Goal: Task Accomplishment & Management: Use online tool/utility

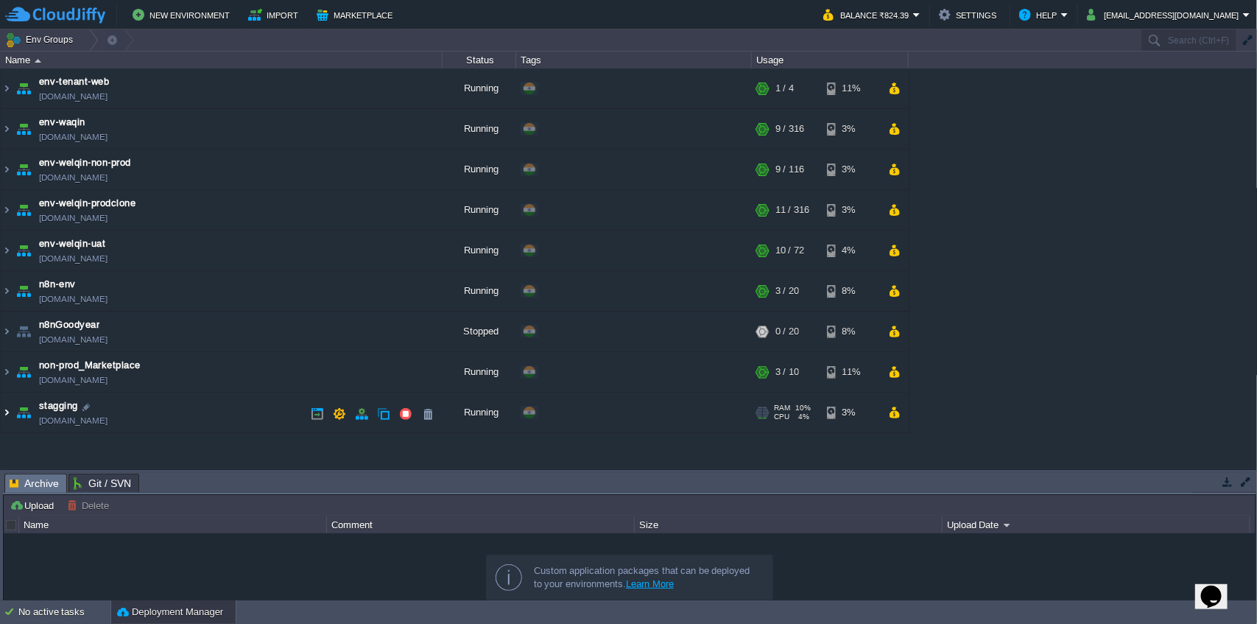
click at [10, 413] on img at bounding box center [7, 413] width 12 height 40
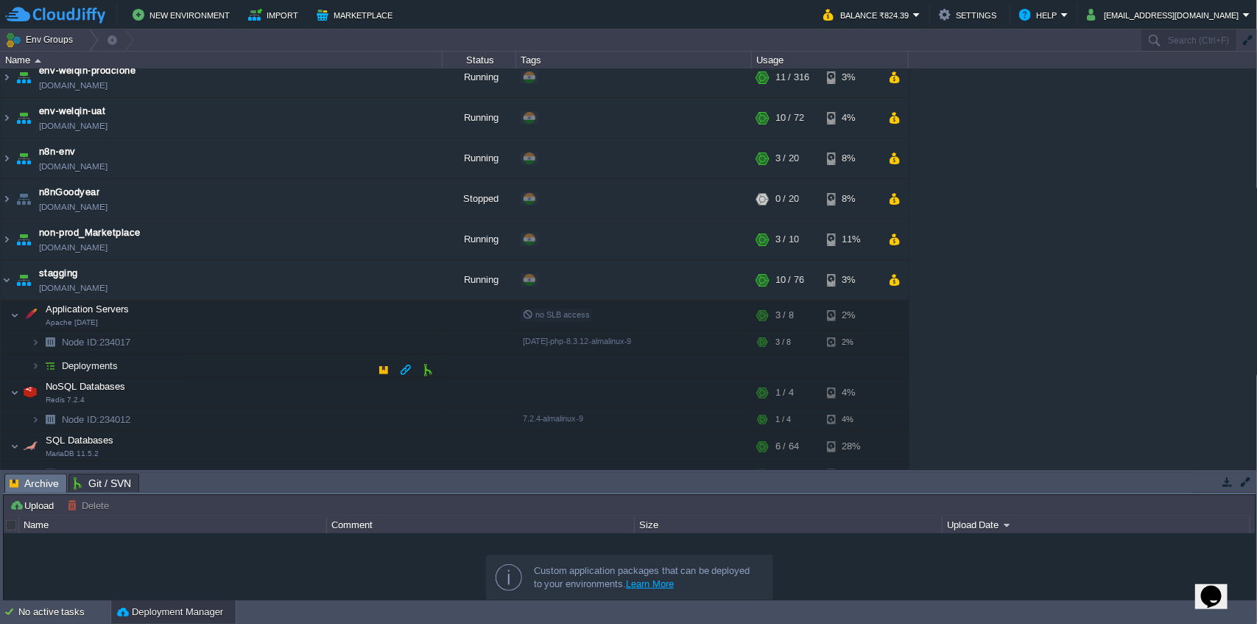
scroll to position [151, 0]
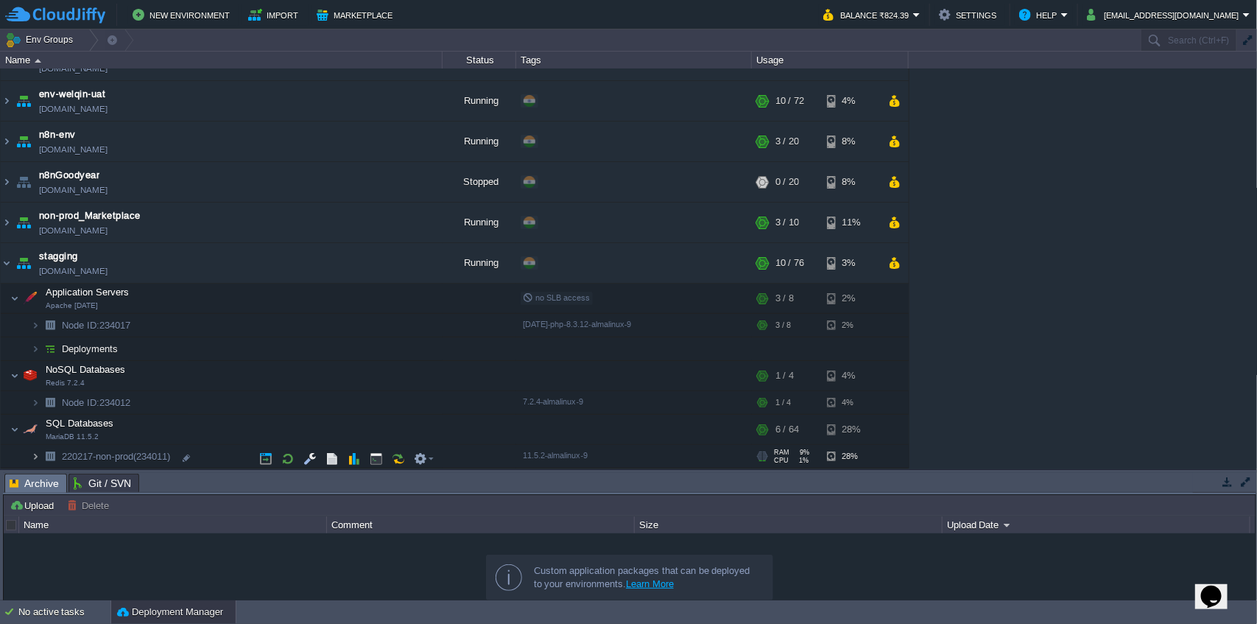
click at [36, 460] on img at bounding box center [35, 456] width 9 height 23
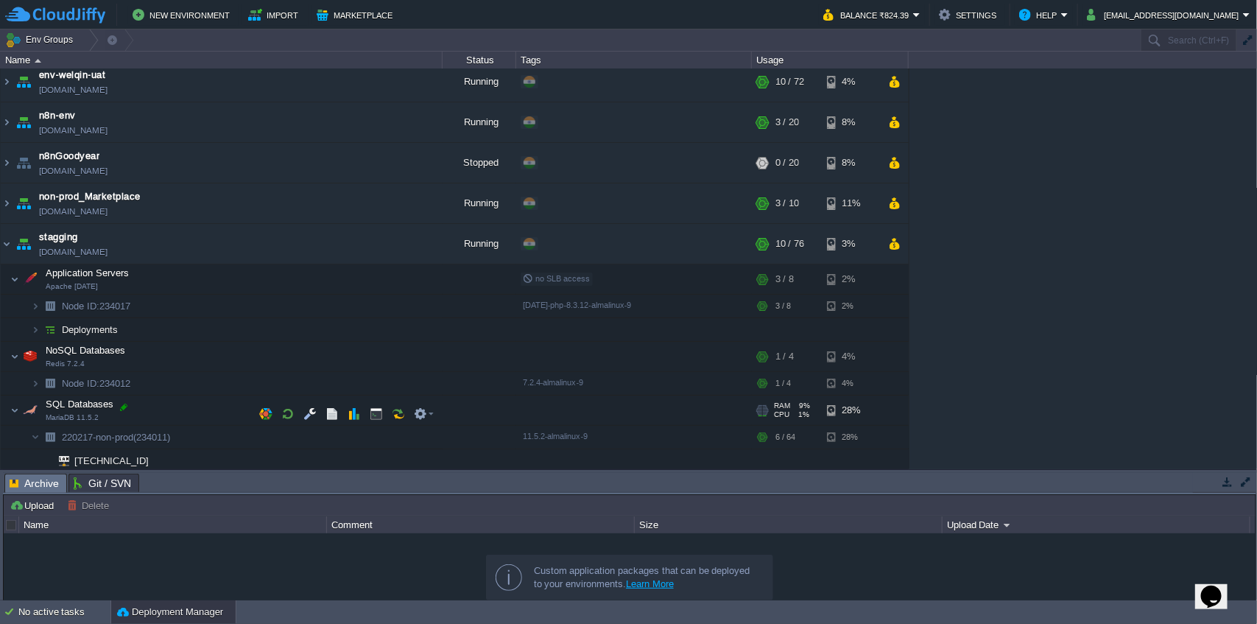
scroll to position [197, 0]
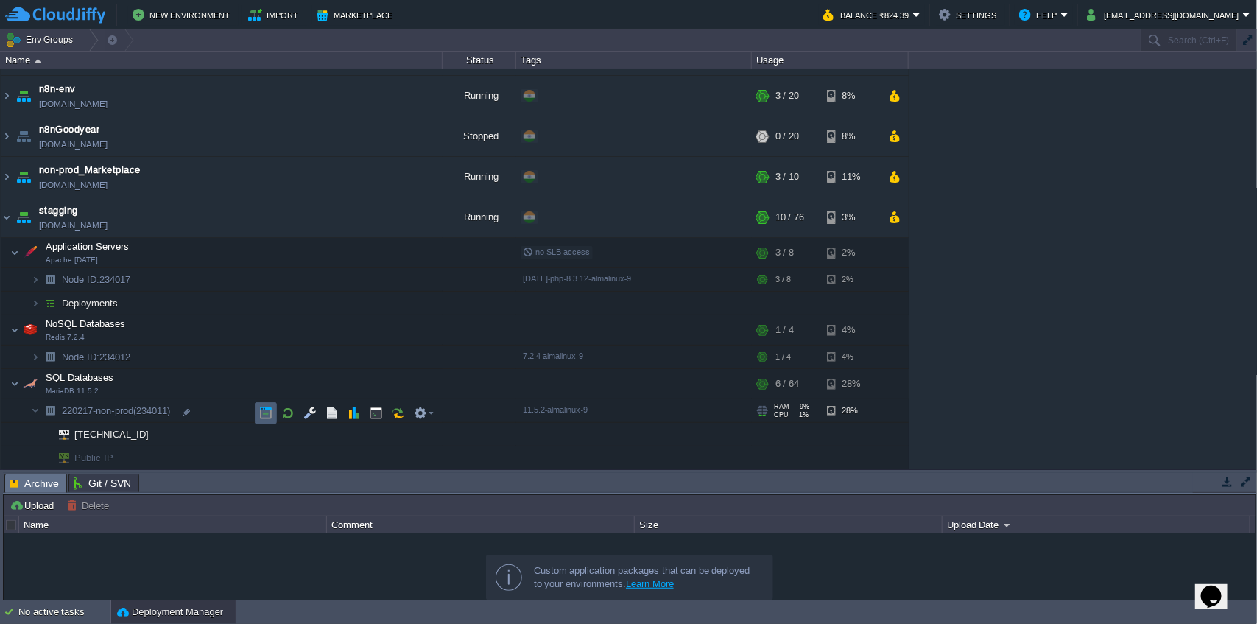
click at [258, 412] on td at bounding box center [266, 413] width 22 height 22
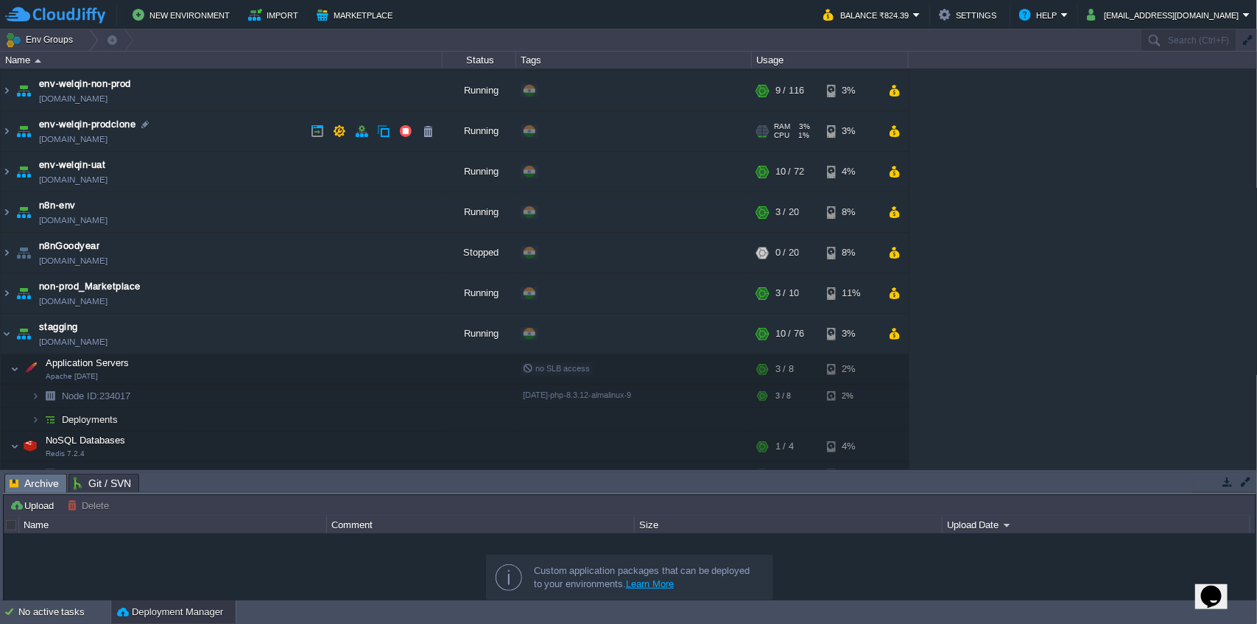
scroll to position [0, 0]
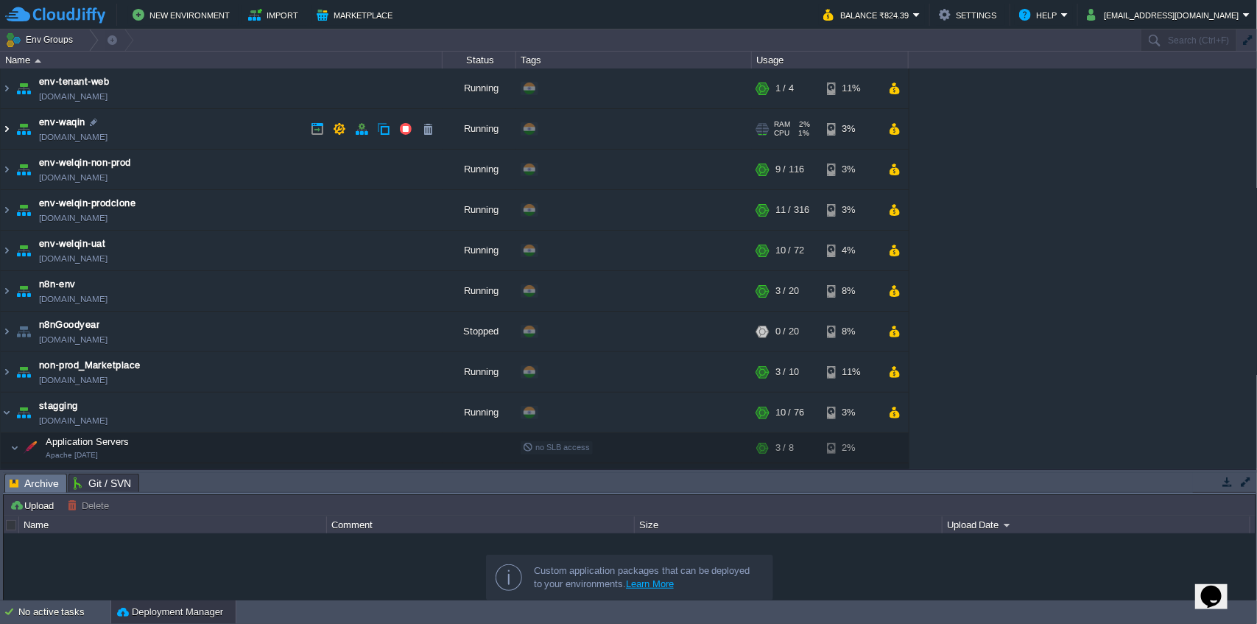
click at [3, 133] on img at bounding box center [7, 129] width 12 height 40
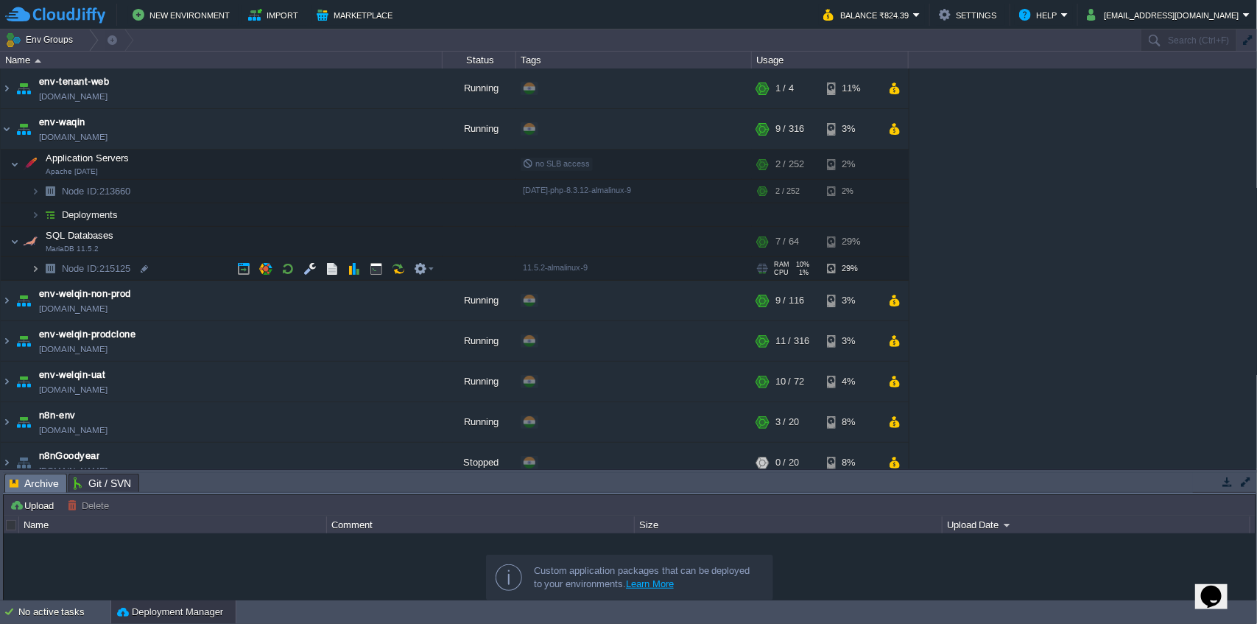
click at [31, 266] on img at bounding box center [35, 268] width 9 height 23
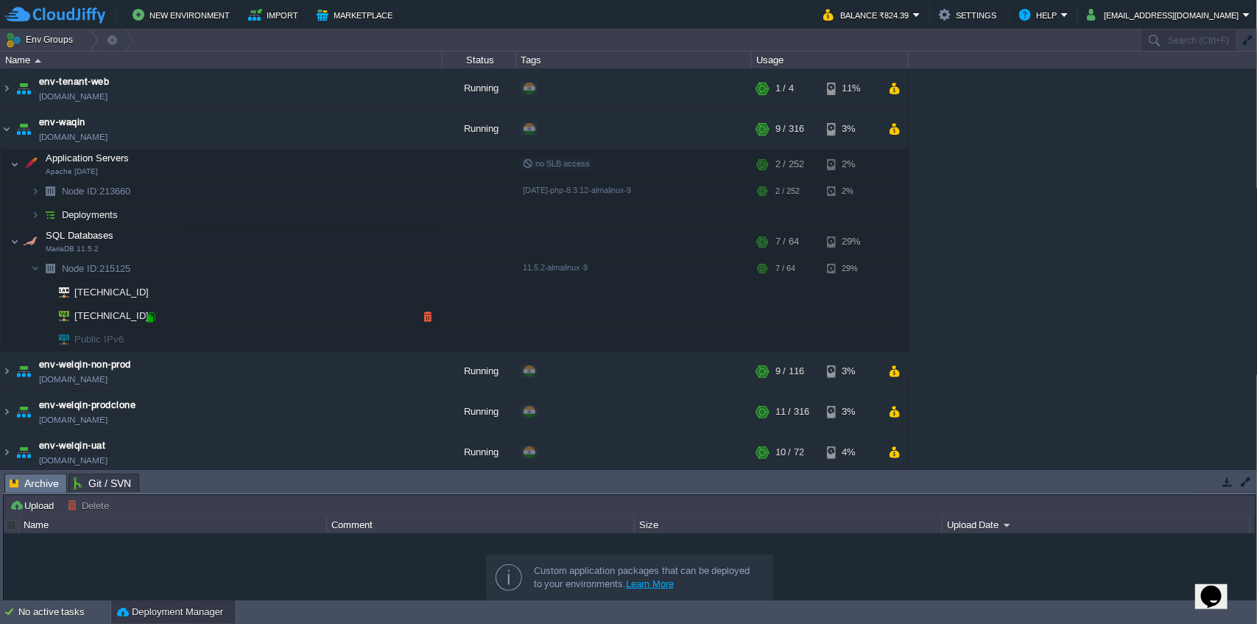
click at [152, 317] on div at bounding box center [150, 317] width 13 height 13
click at [8, 133] on img at bounding box center [7, 129] width 12 height 40
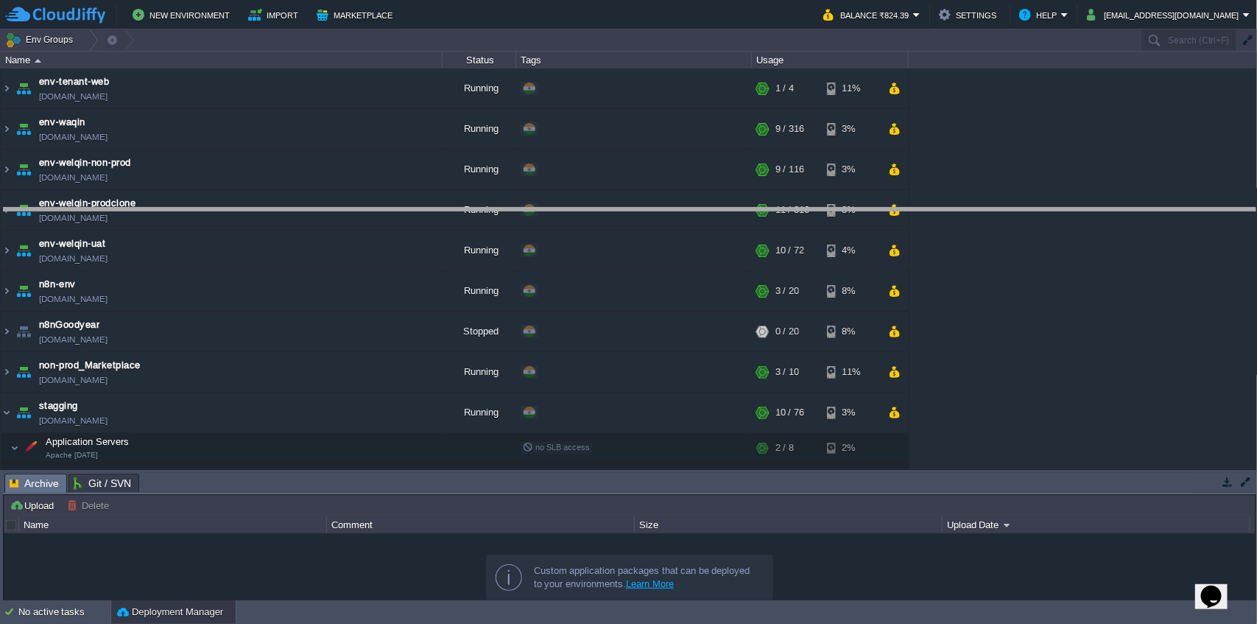
drag, startPoint x: 729, startPoint y: 487, endPoint x: 832, endPoint y: 225, distance: 281.8
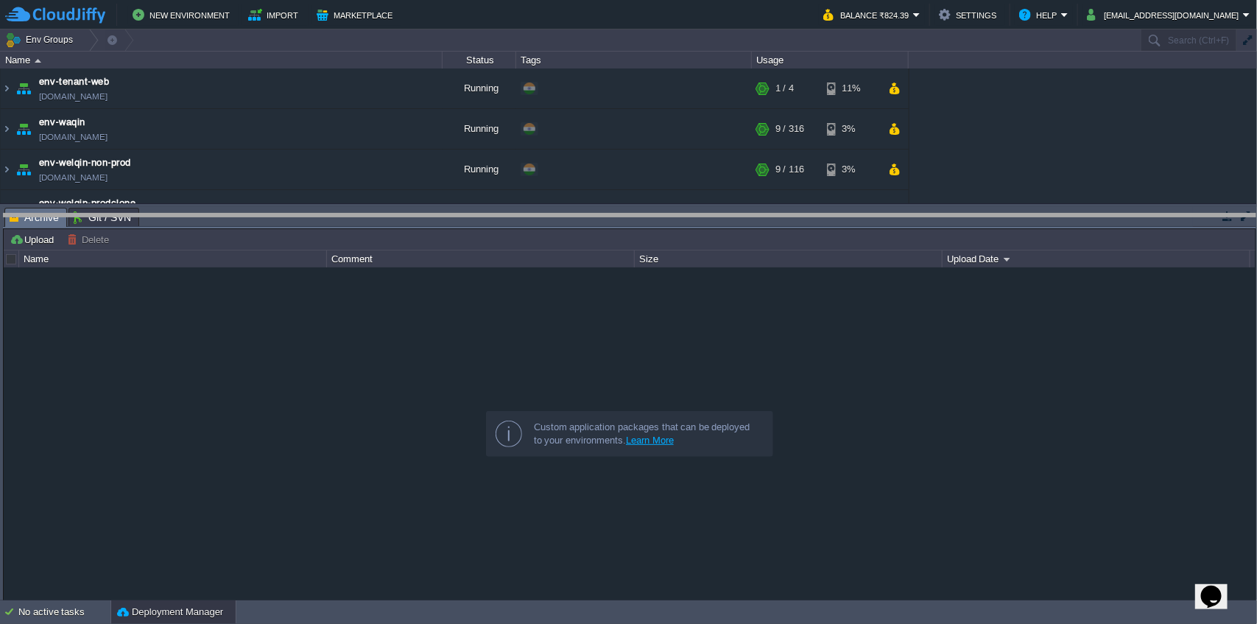
drag, startPoint x: 418, startPoint y: 224, endPoint x: 425, endPoint y: 479, distance: 254.9
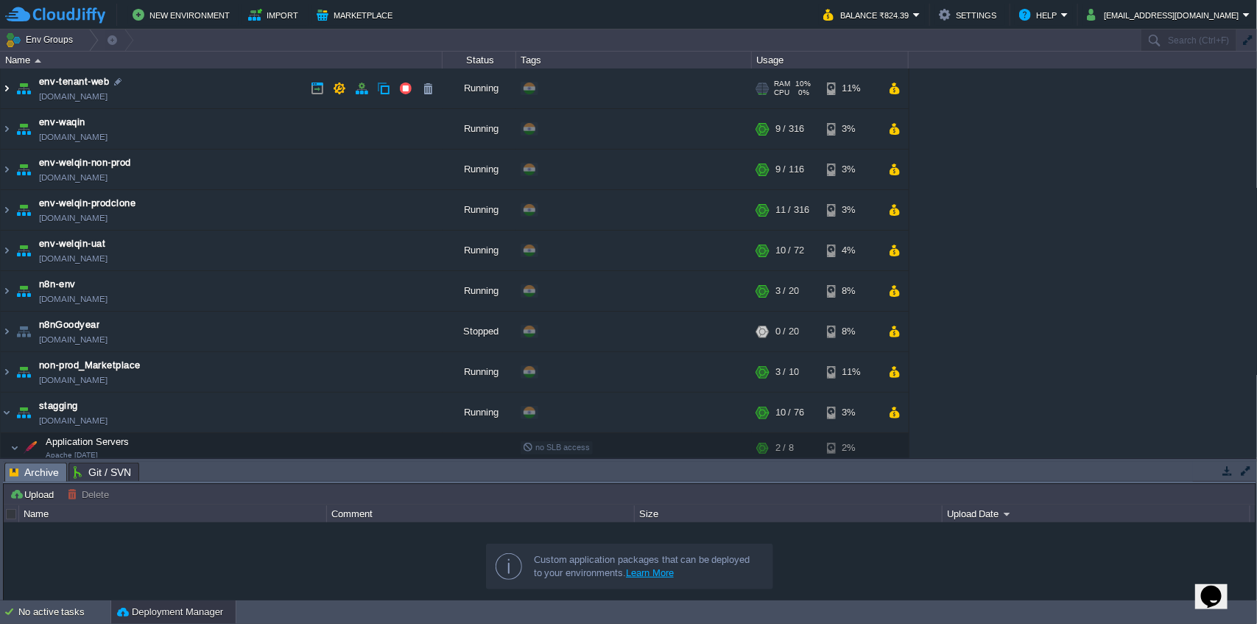
click at [8, 90] on img at bounding box center [7, 89] width 12 height 40
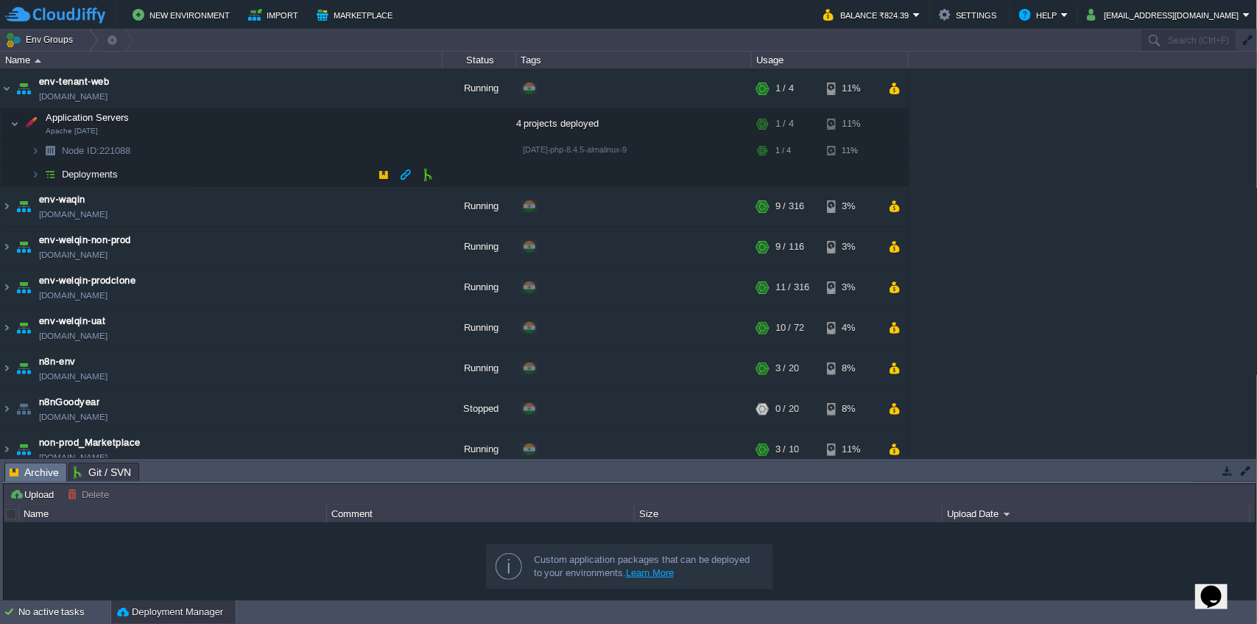
click at [40, 172] on img at bounding box center [50, 174] width 21 height 23
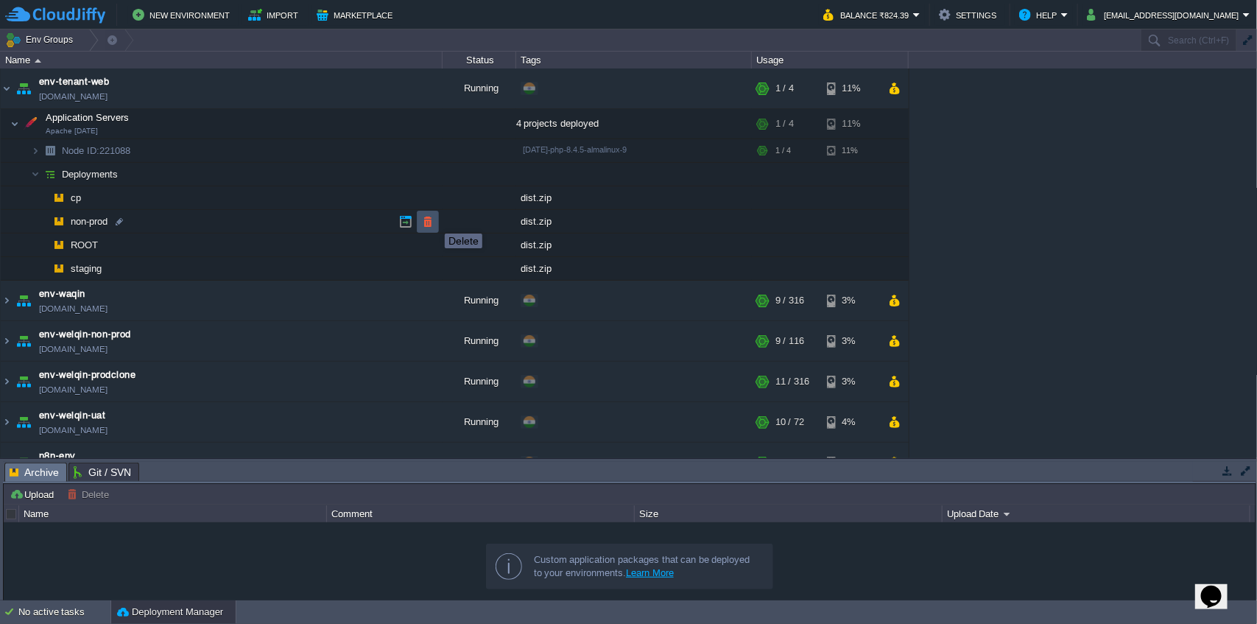
click at [433, 221] on button "button" at bounding box center [427, 221] width 13 height 13
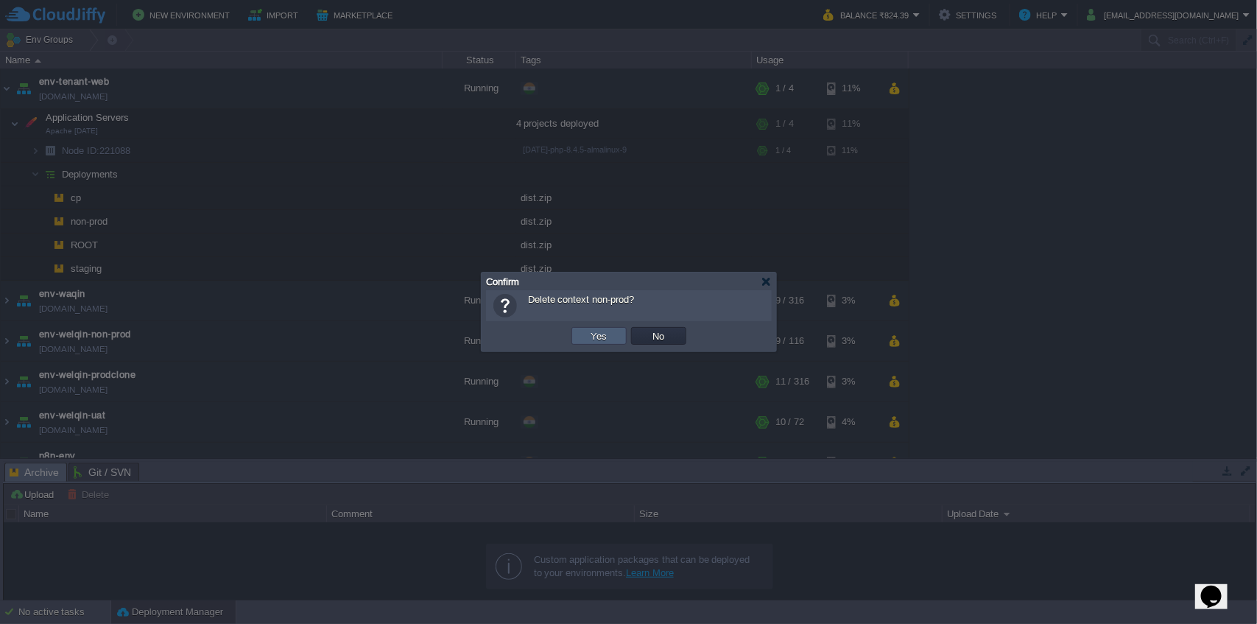
click at [618, 336] on td "Yes" at bounding box center [599, 336] width 55 height 18
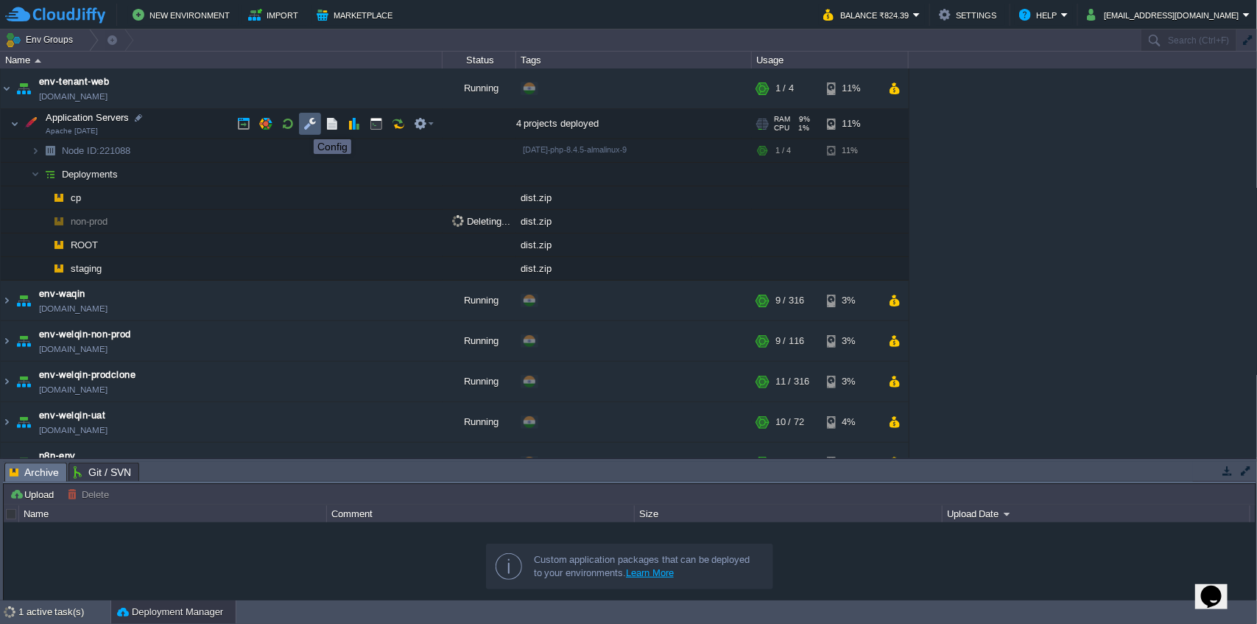
click at [303, 126] on button "button" at bounding box center [309, 123] width 13 height 13
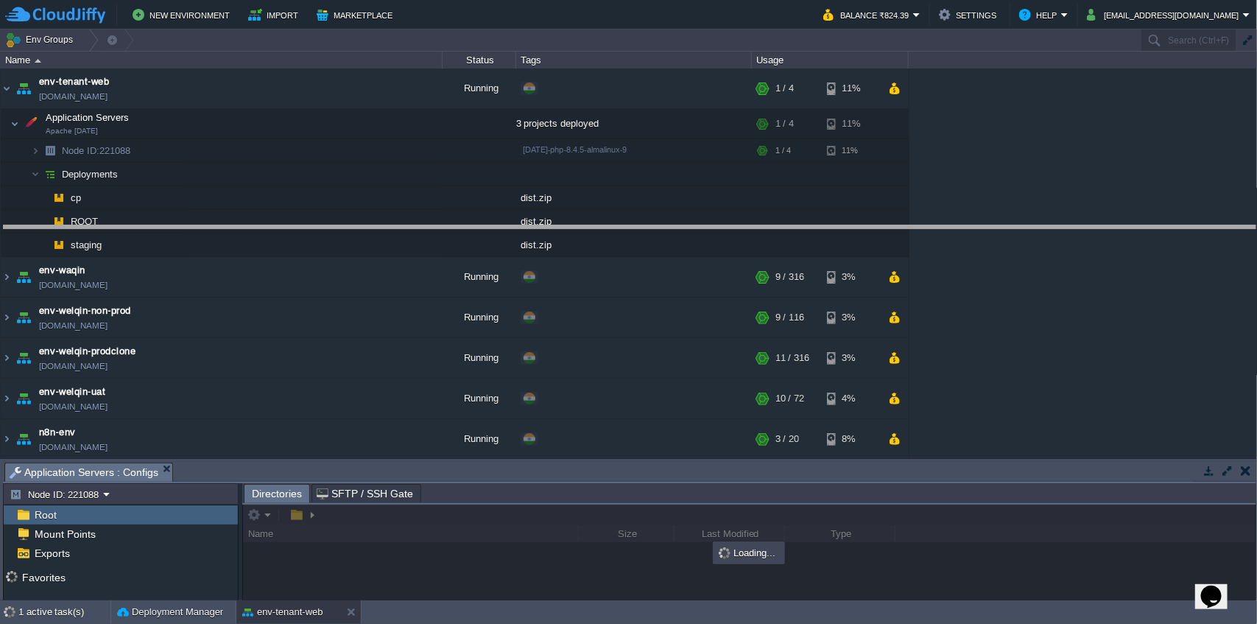
drag, startPoint x: 530, startPoint y: 474, endPoint x: 524, endPoint y: 239, distance: 235.0
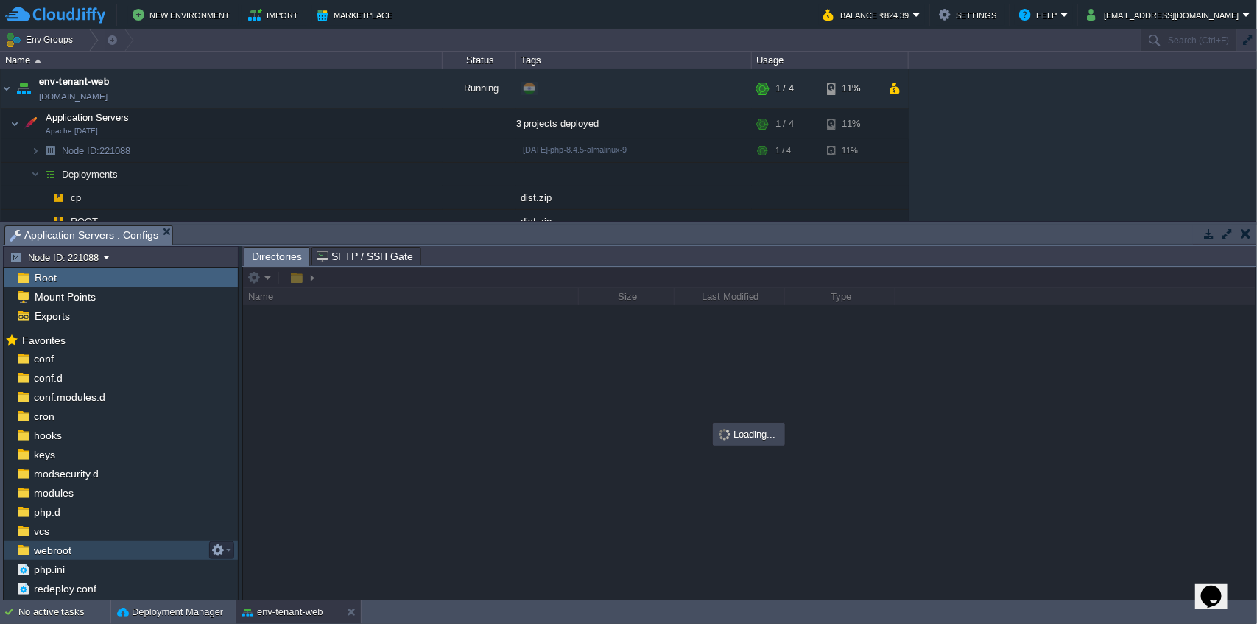
click at [105, 541] on div "webroot" at bounding box center [121, 550] width 234 height 19
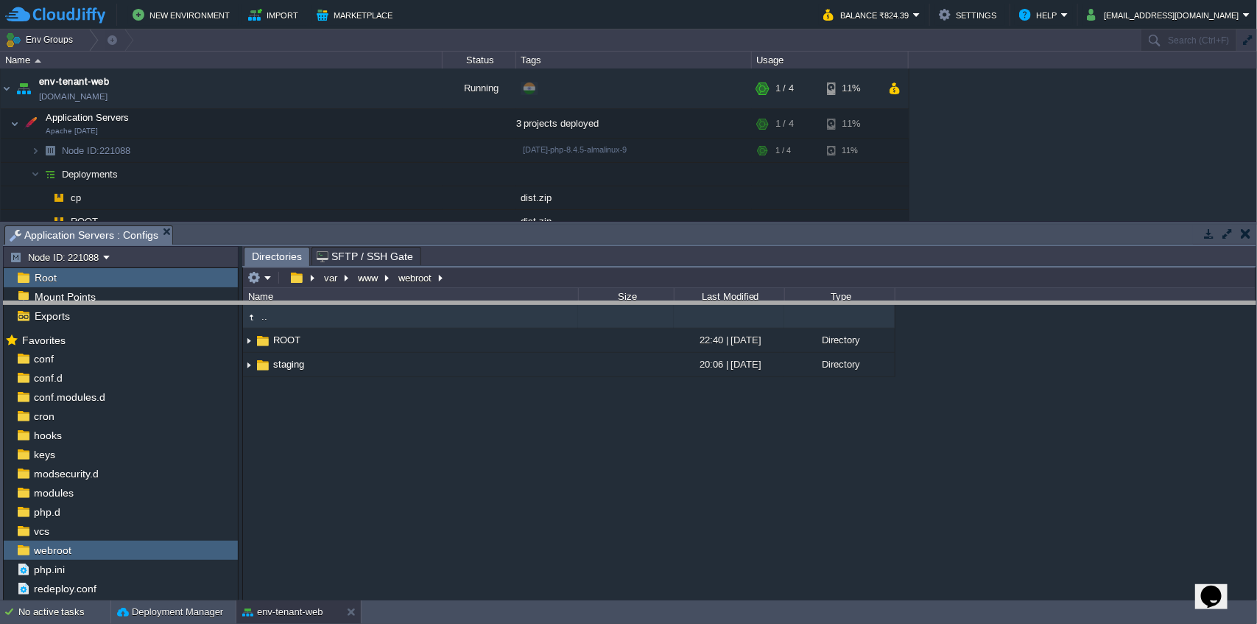
drag, startPoint x: 628, startPoint y: 241, endPoint x: 634, endPoint y: 369, distance: 128.3
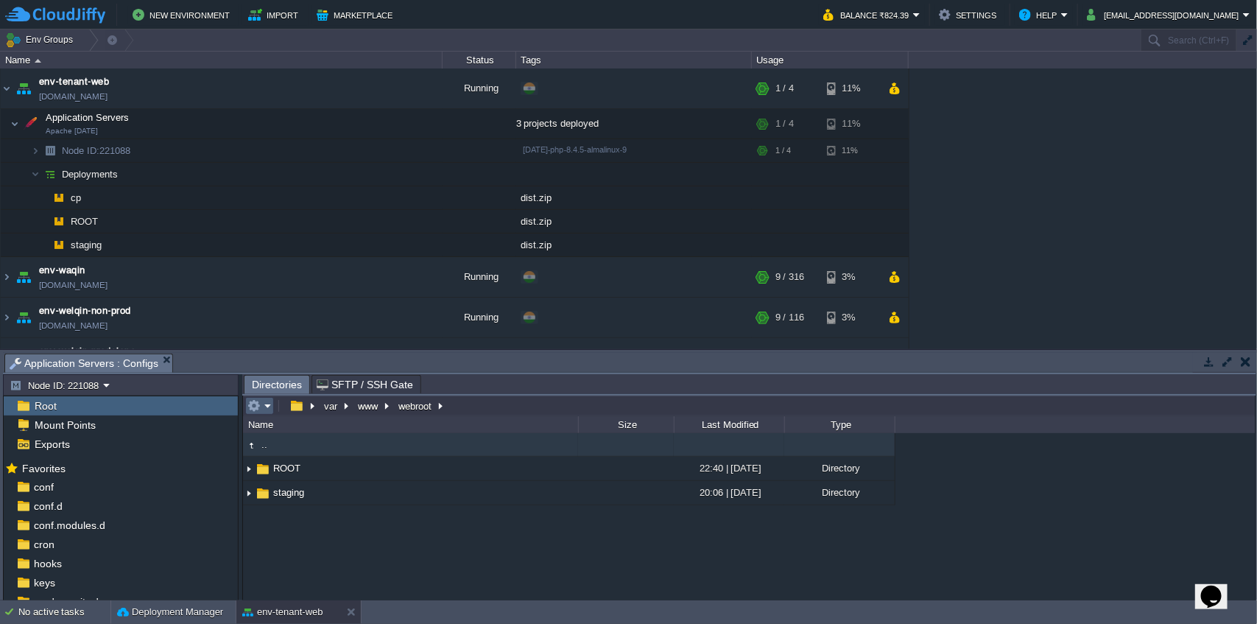
click at [273, 402] on td at bounding box center [259, 406] width 29 height 18
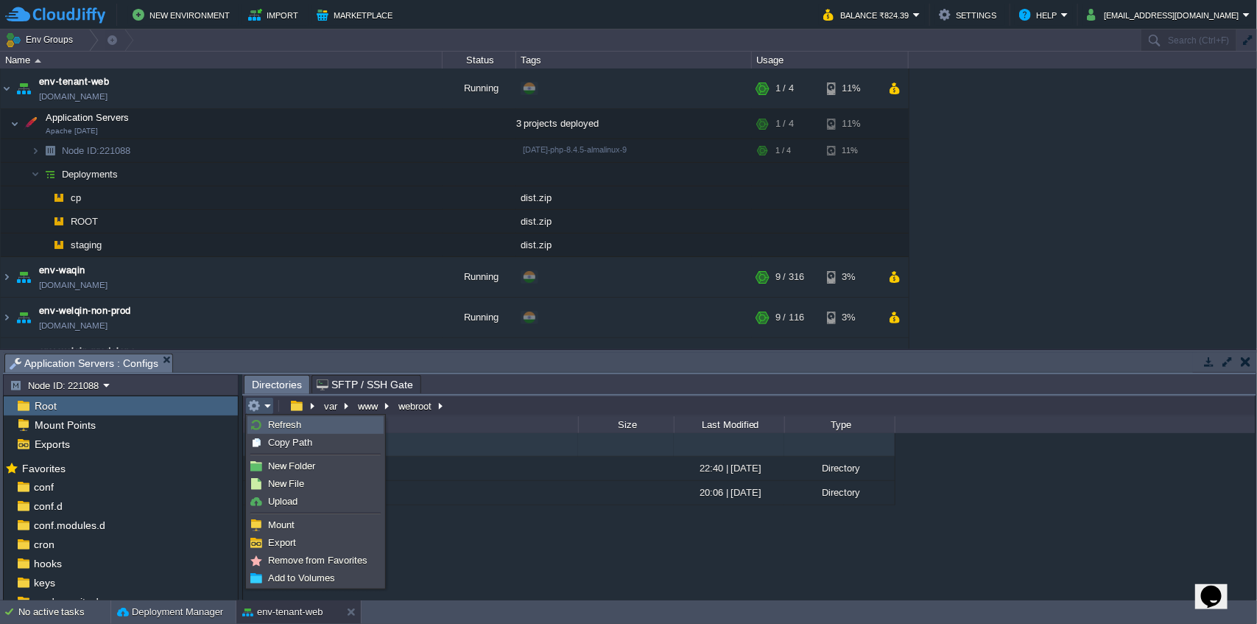
click at [296, 430] on link "Refresh" at bounding box center [315, 425] width 135 height 16
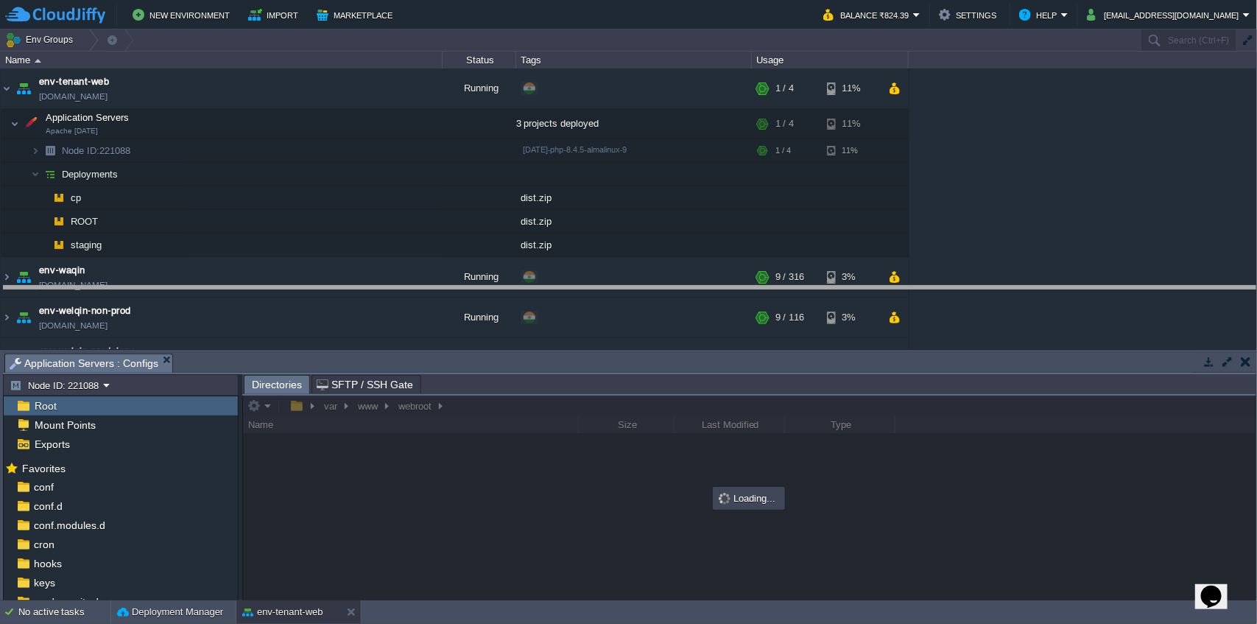
drag, startPoint x: 625, startPoint y: 371, endPoint x: 620, endPoint y: 303, distance: 68.0
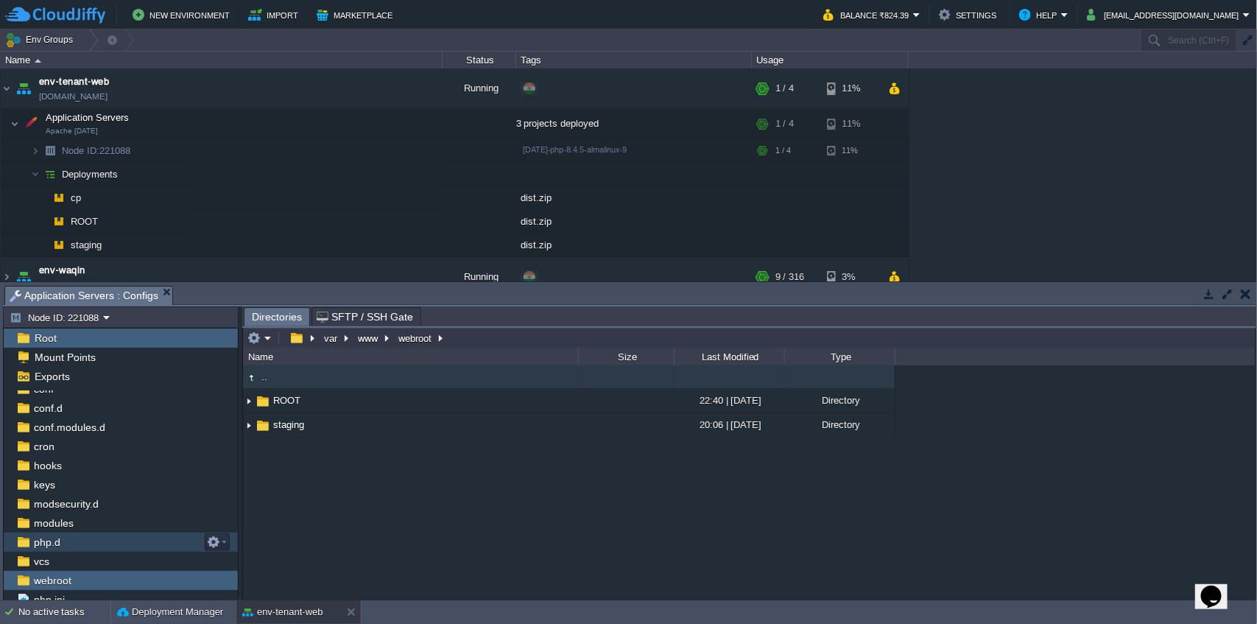
scroll to position [55, 0]
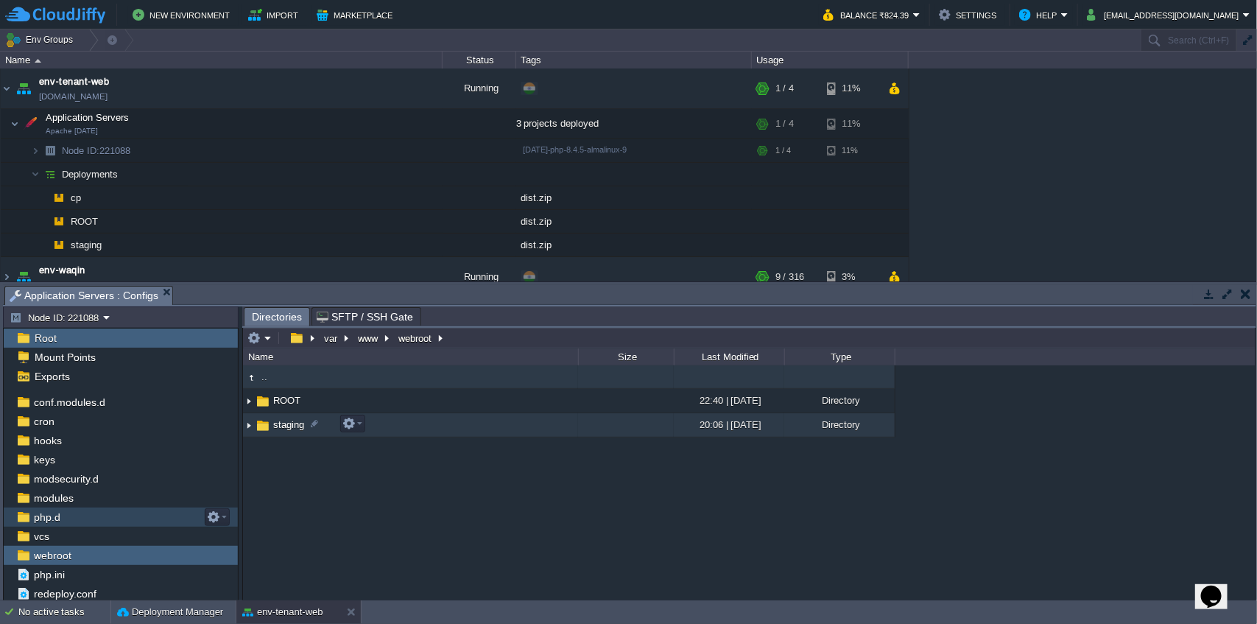
click at [246, 424] on img at bounding box center [249, 425] width 12 height 23
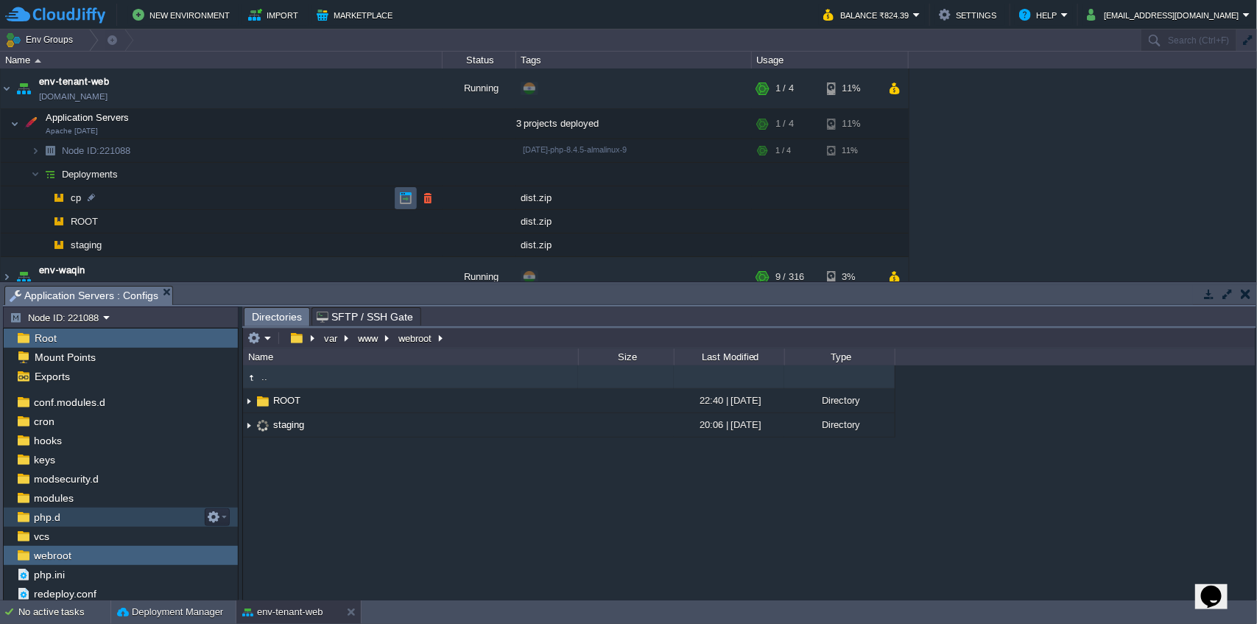
click at [410, 194] on button "button" at bounding box center [405, 198] width 13 height 13
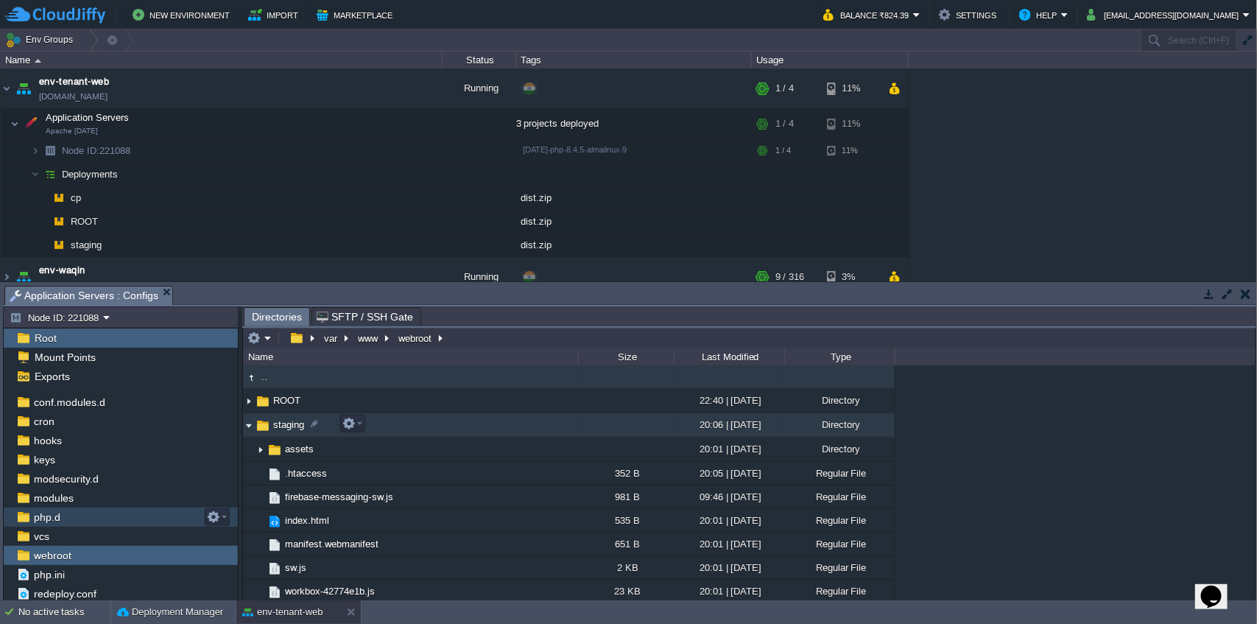
click at [245, 421] on img at bounding box center [249, 425] width 12 height 23
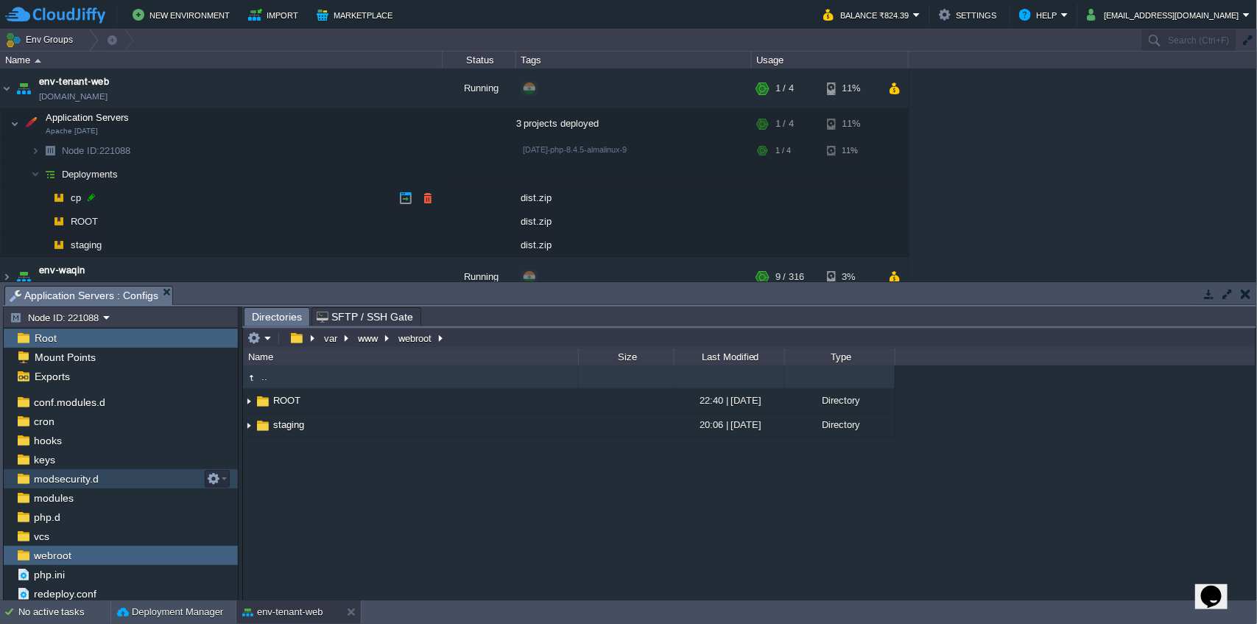
click at [94, 198] on div at bounding box center [91, 197] width 13 height 13
click at [278, 214] on td "ROOT" at bounding box center [222, 222] width 442 height 24
click at [401, 197] on button "button" at bounding box center [405, 198] width 13 height 13
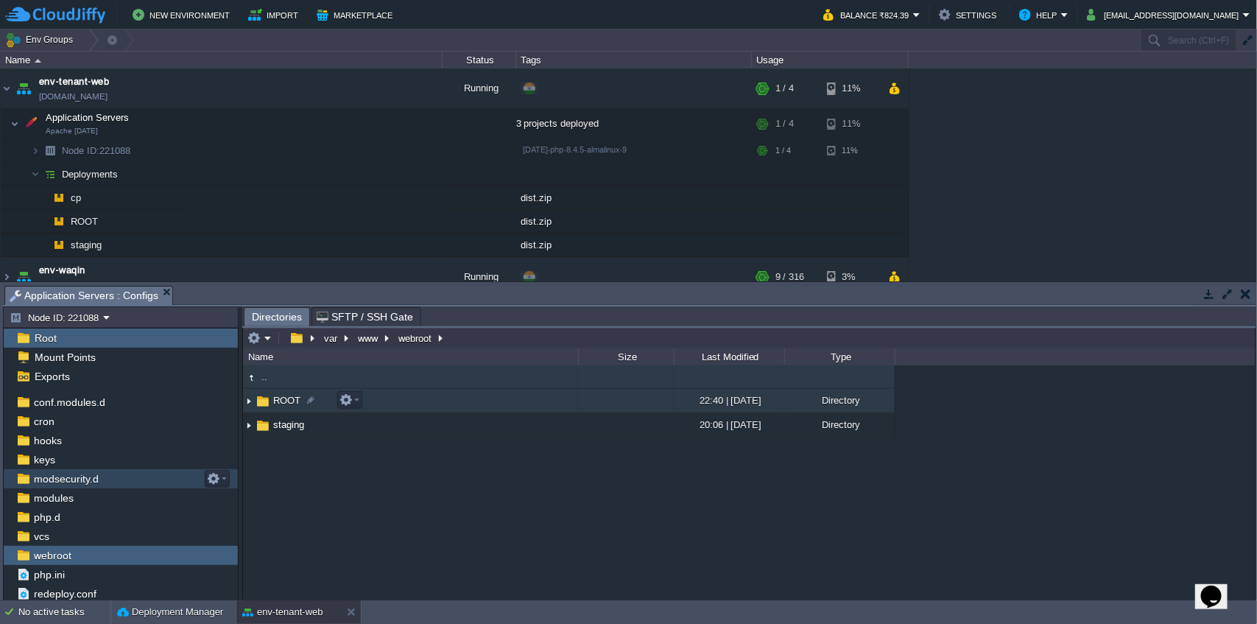
click at [250, 402] on img at bounding box center [249, 401] width 12 height 23
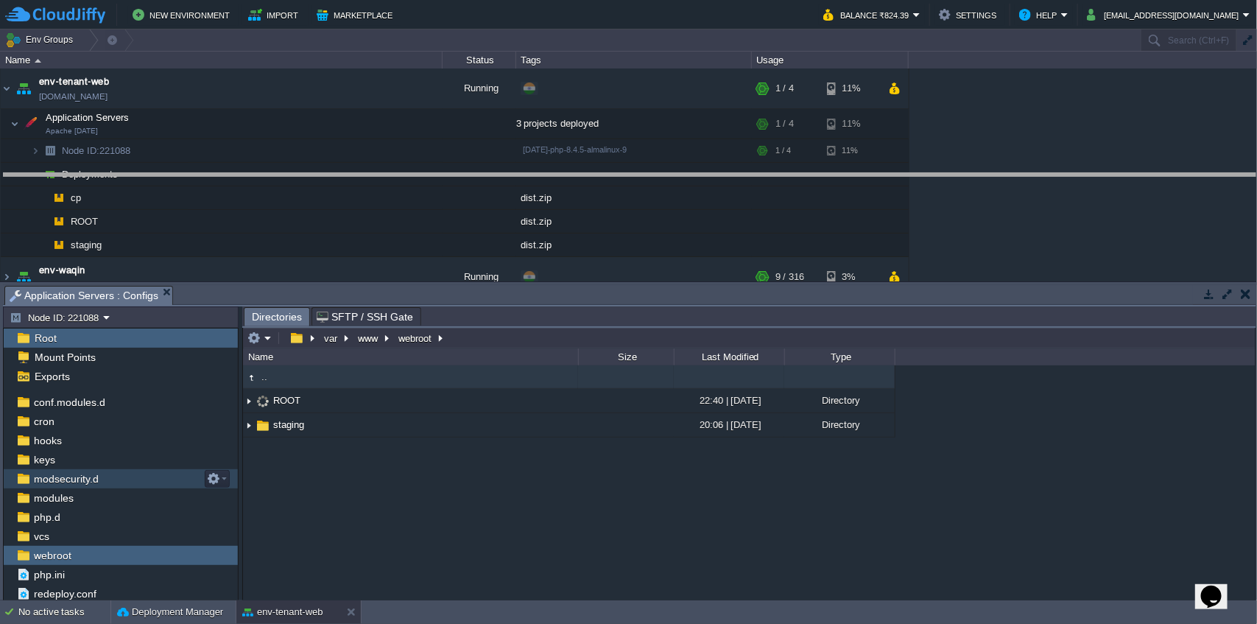
drag, startPoint x: 605, startPoint y: 304, endPoint x: 604, endPoint y: 208, distance: 96.5
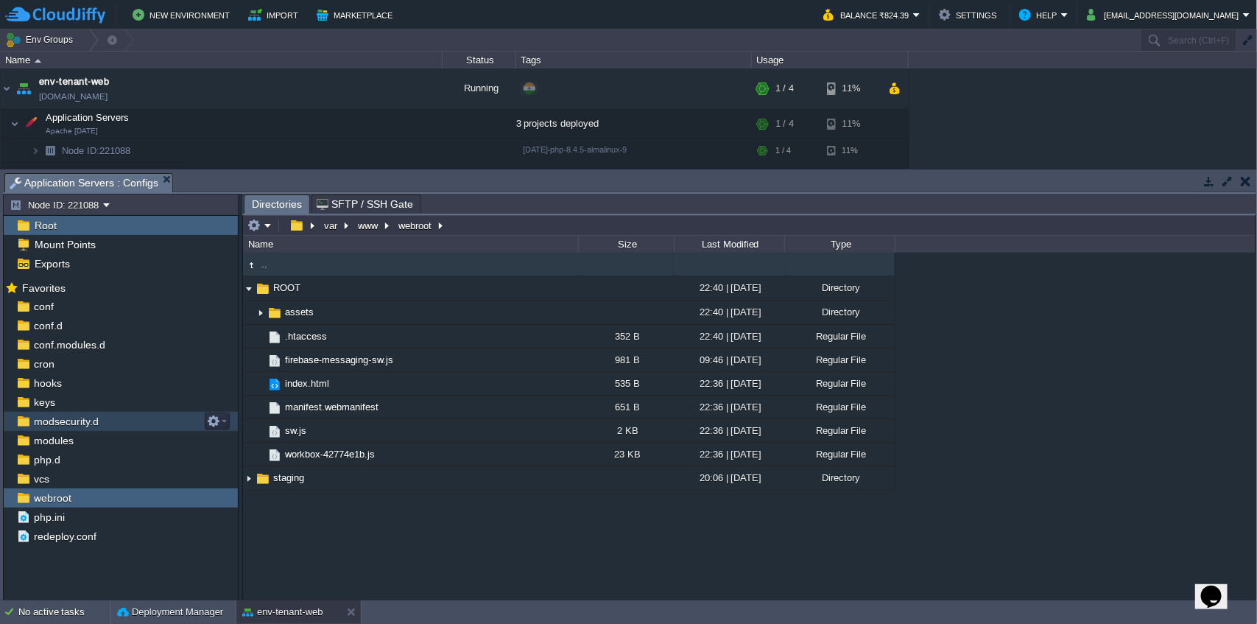
scroll to position [0, 0]
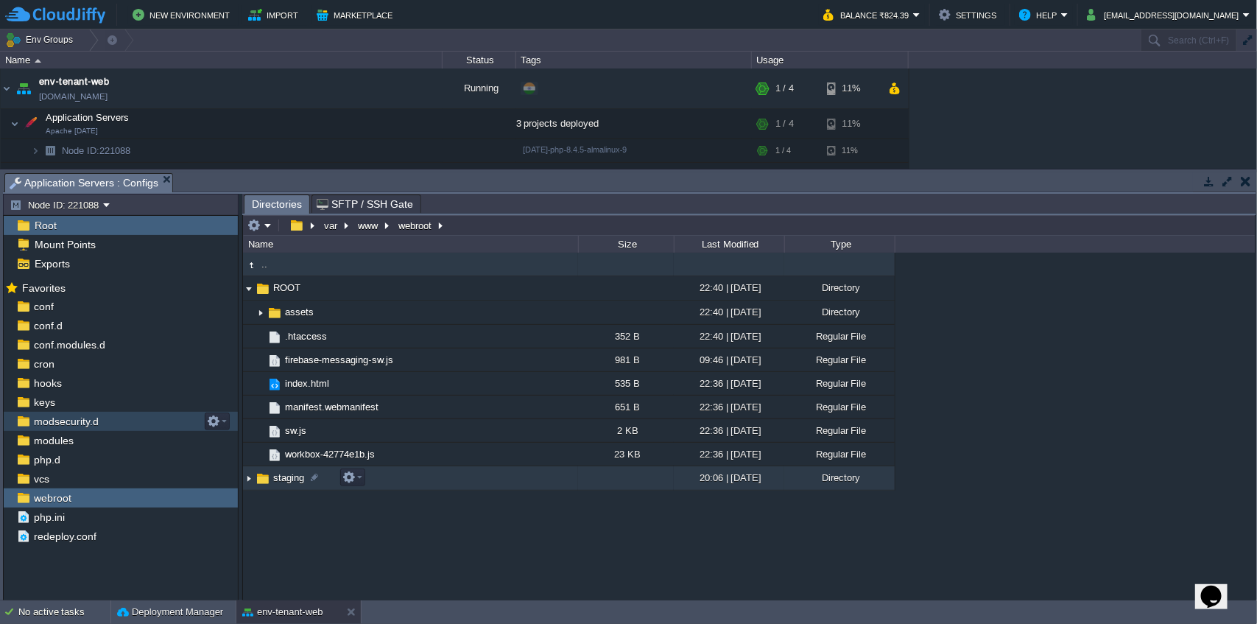
click at [251, 478] on img at bounding box center [249, 478] width 12 height 23
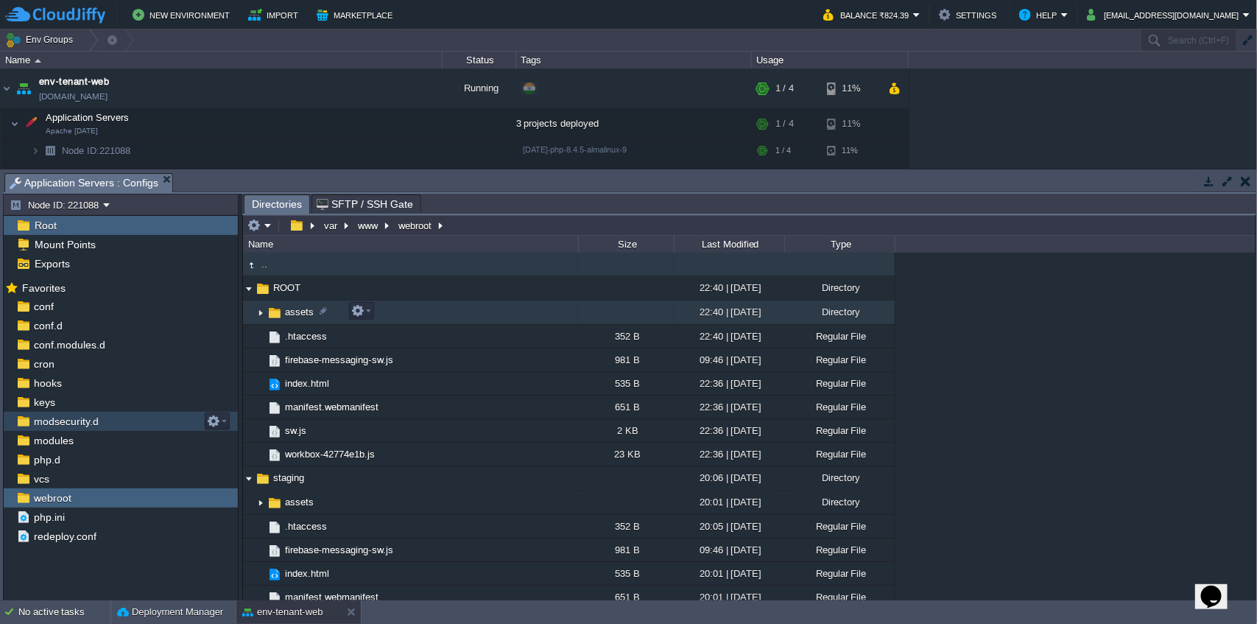
click at [259, 309] on img at bounding box center [261, 312] width 12 height 23
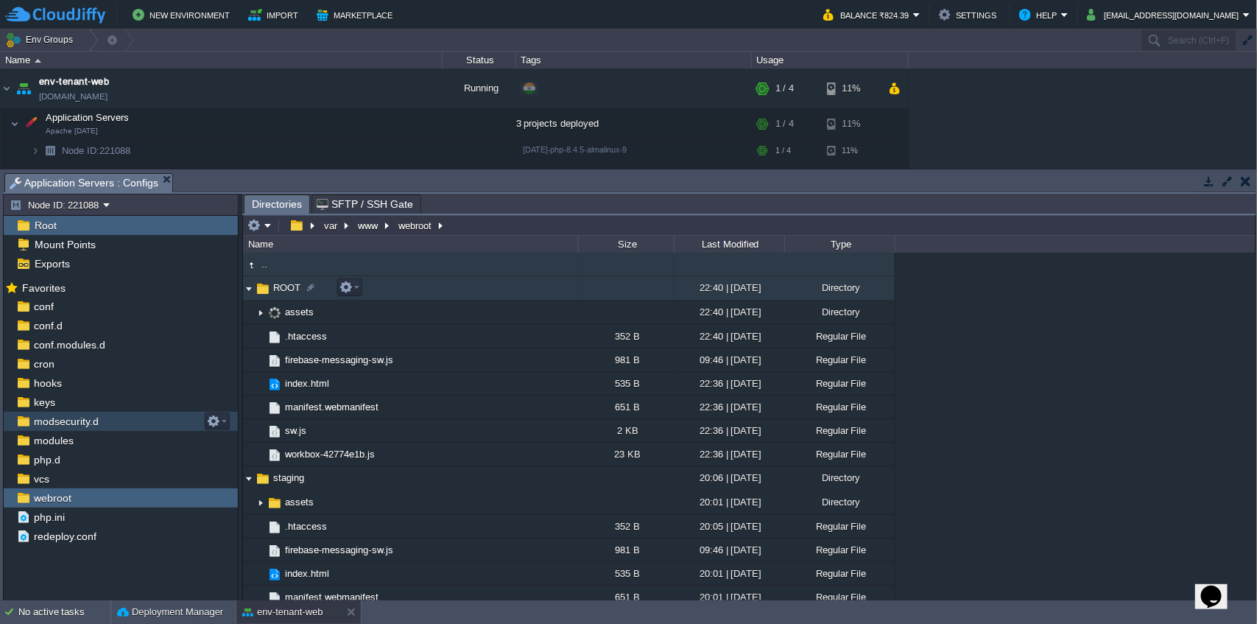
click at [247, 286] on img at bounding box center [249, 288] width 12 height 23
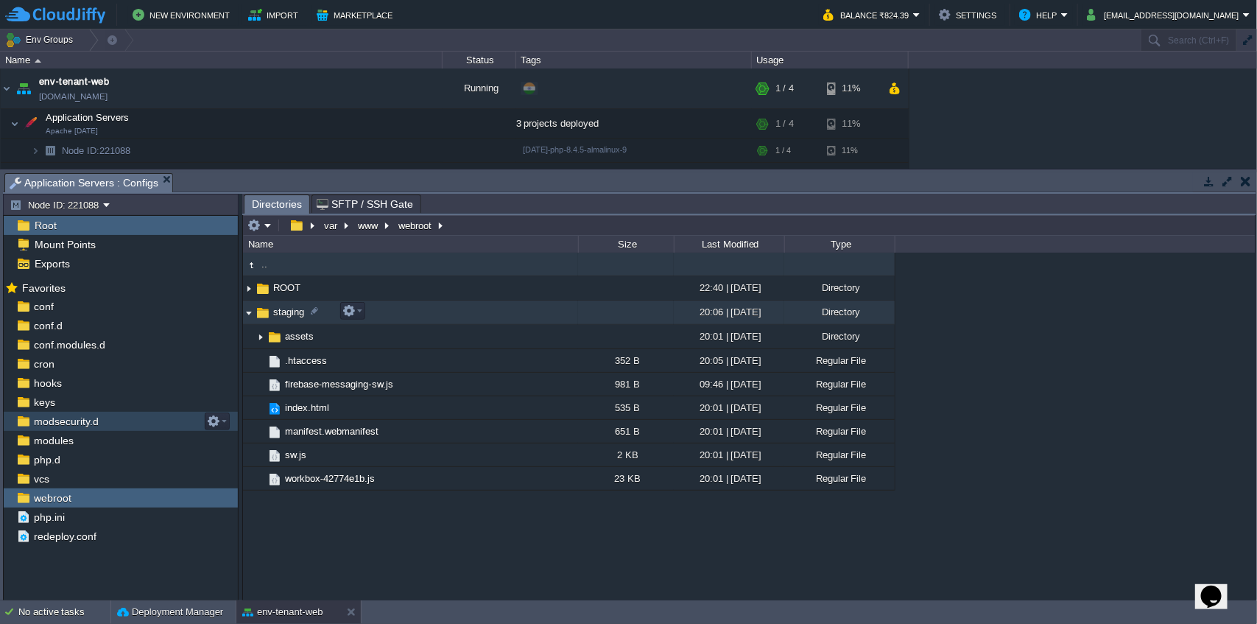
click at [245, 304] on img at bounding box center [249, 312] width 12 height 23
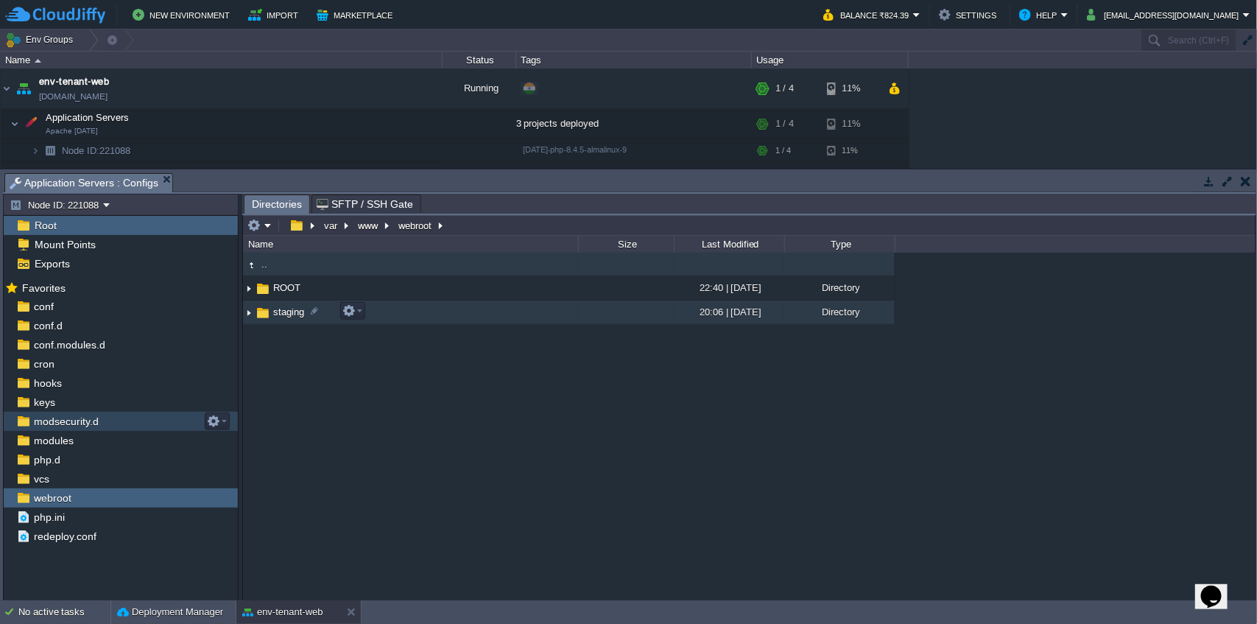
click at [390, 417] on div ".. ROOT 22:40 | 01 Sep 2025 Directory .. assets 22:40 | 01 Sep 2025 Directory .…" at bounding box center [749, 428] width 1013 height 350
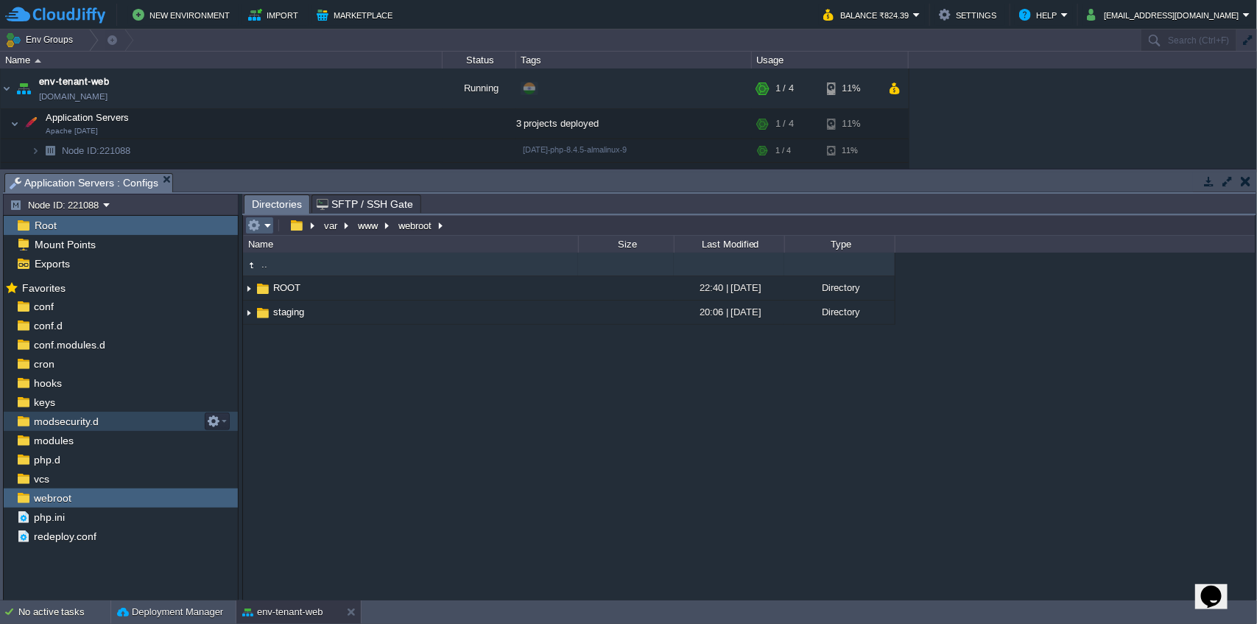
click at [269, 228] on em at bounding box center [259, 225] width 24 height 13
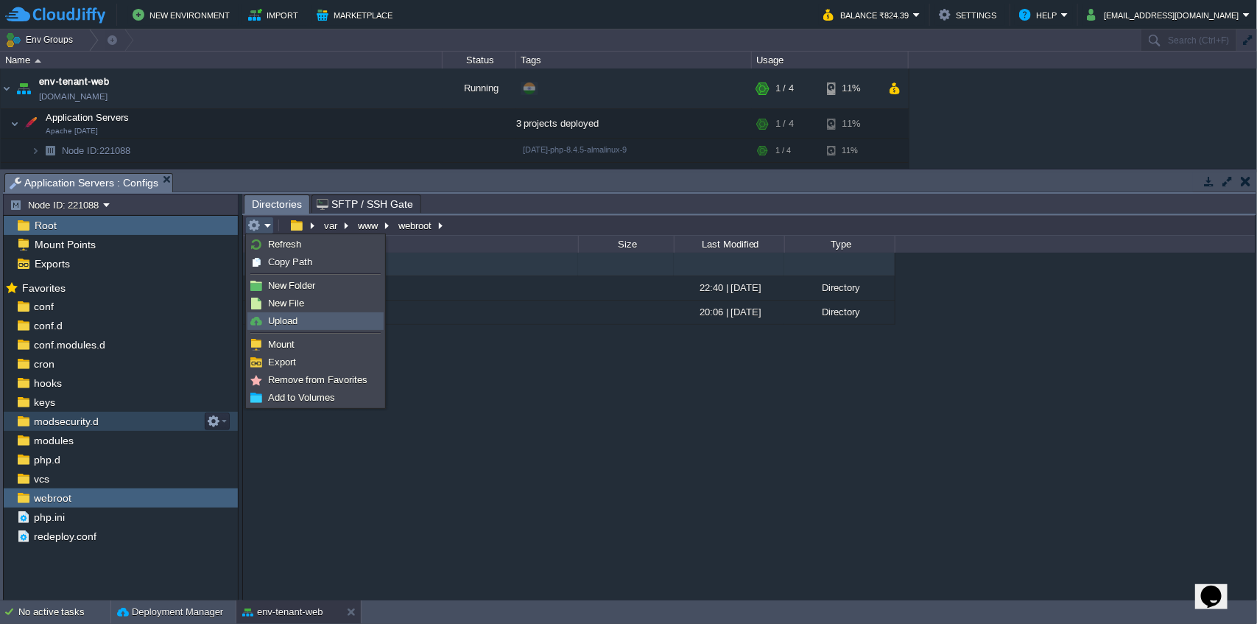
click at [312, 318] on link "Upload" at bounding box center [315, 321] width 135 height 16
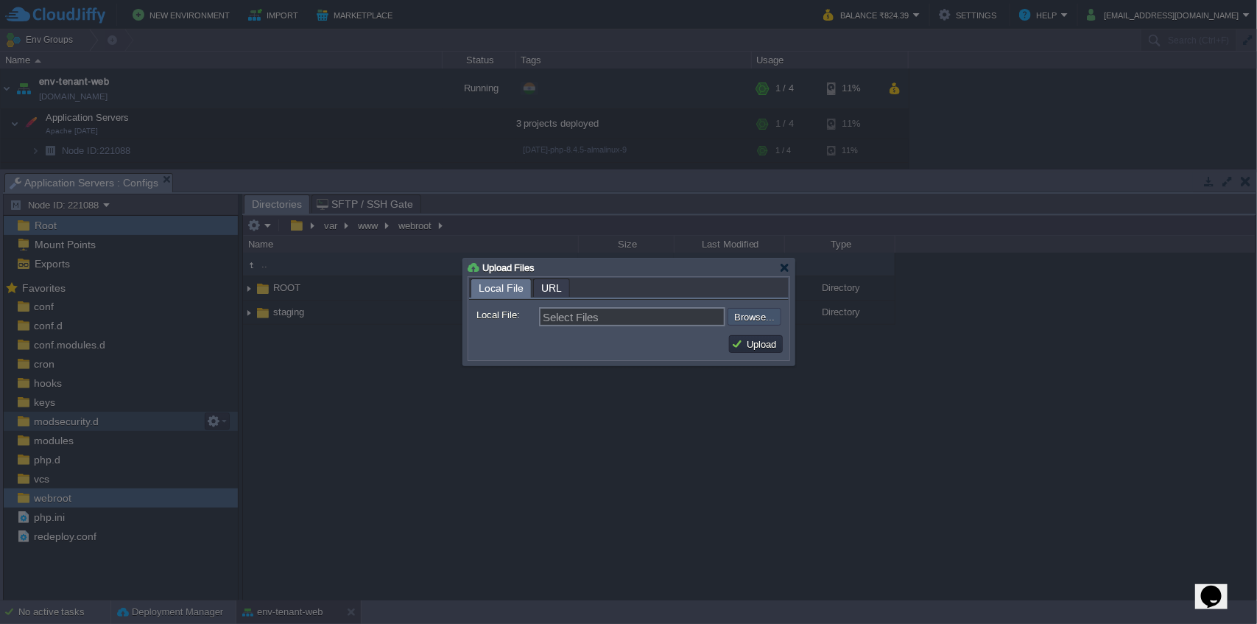
click at [759, 315] on input "file" at bounding box center [688, 317] width 186 height 18
type input "C:\fakepath\staging.zip"
type input "staging.zip"
click at [762, 344] on button "Upload" at bounding box center [755, 343] width 49 height 13
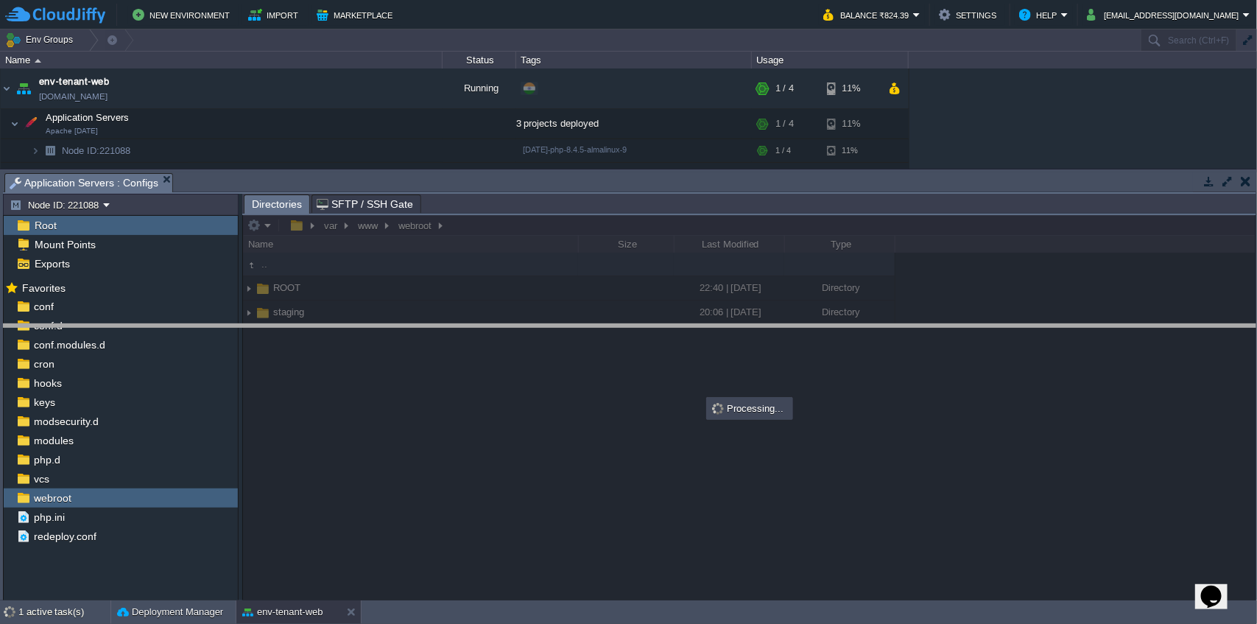
drag, startPoint x: 487, startPoint y: 179, endPoint x: 491, endPoint y: 341, distance: 162.1
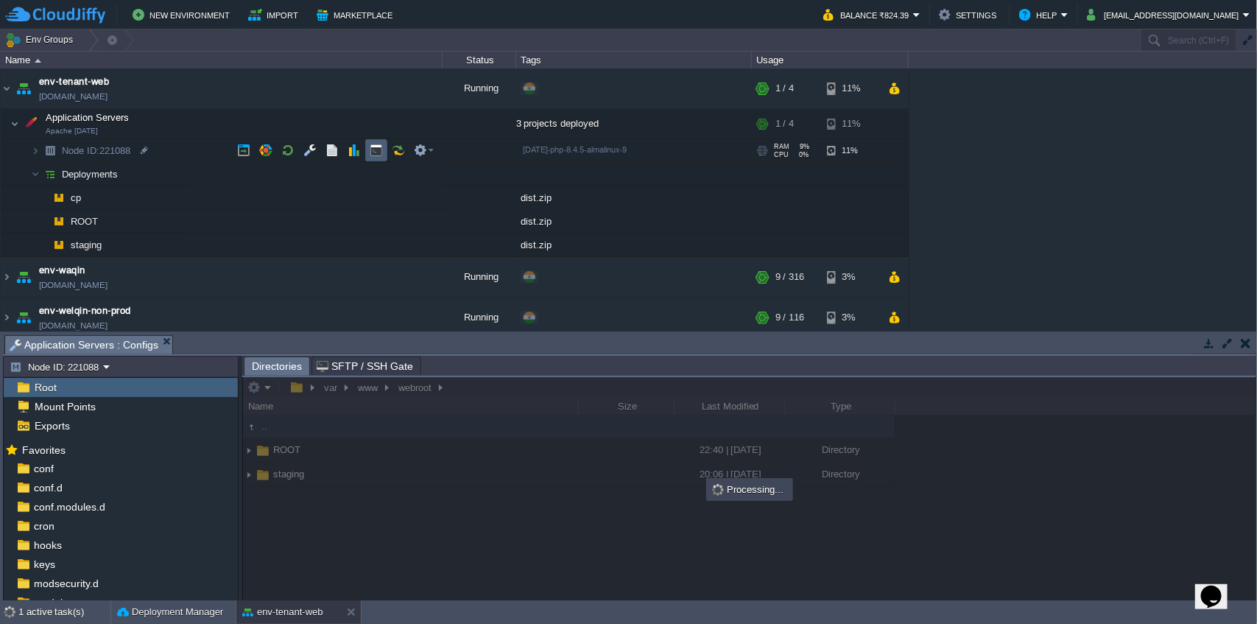
click at [382, 139] on td at bounding box center [376, 150] width 22 height 22
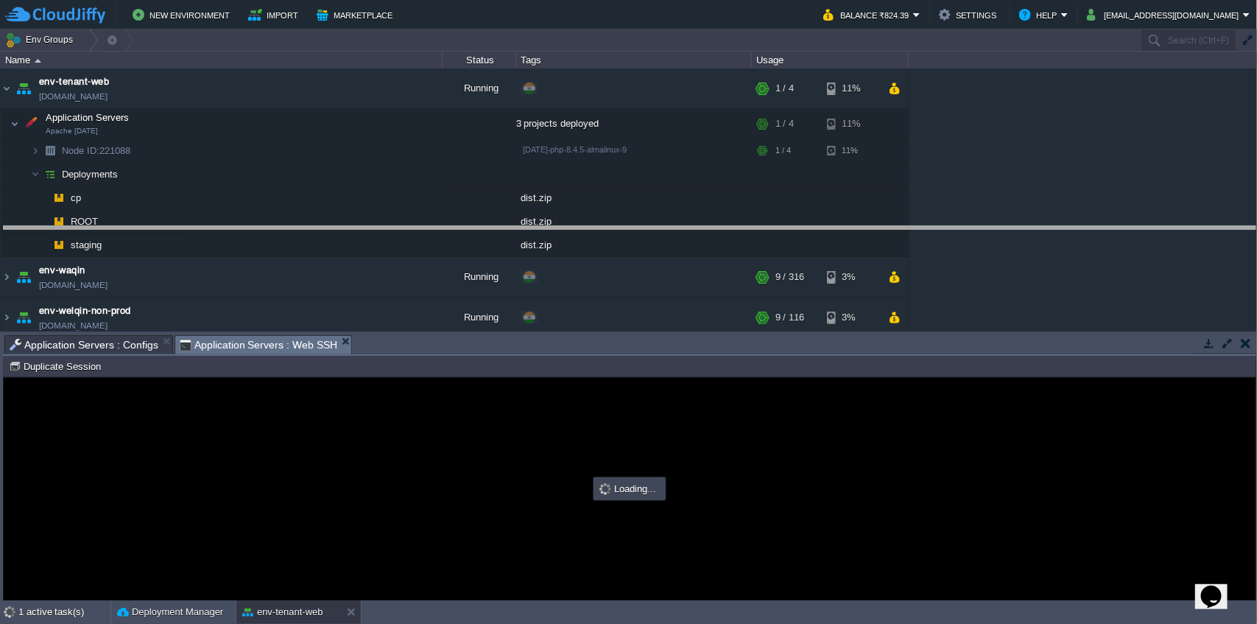
drag, startPoint x: 682, startPoint y: 346, endPoint x: 684, endPoint y: 191, distance: 155.4
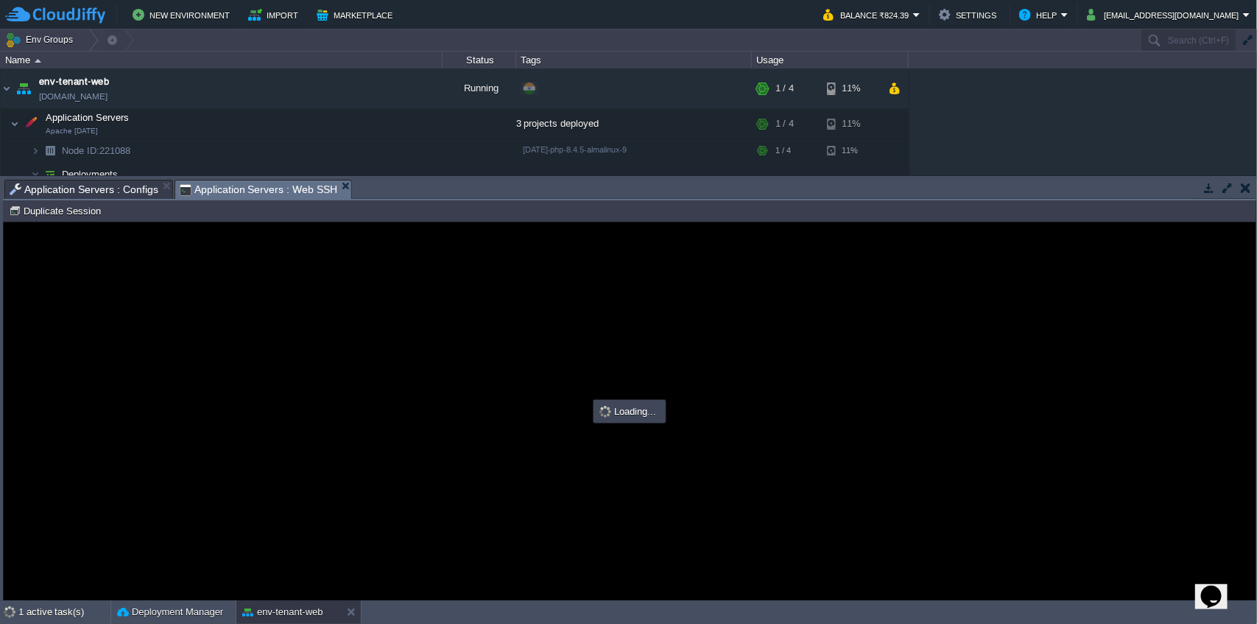
click at [85, 182] on span "Application Servers : Configs" at bounding box center [84, 189] width 149 height 18
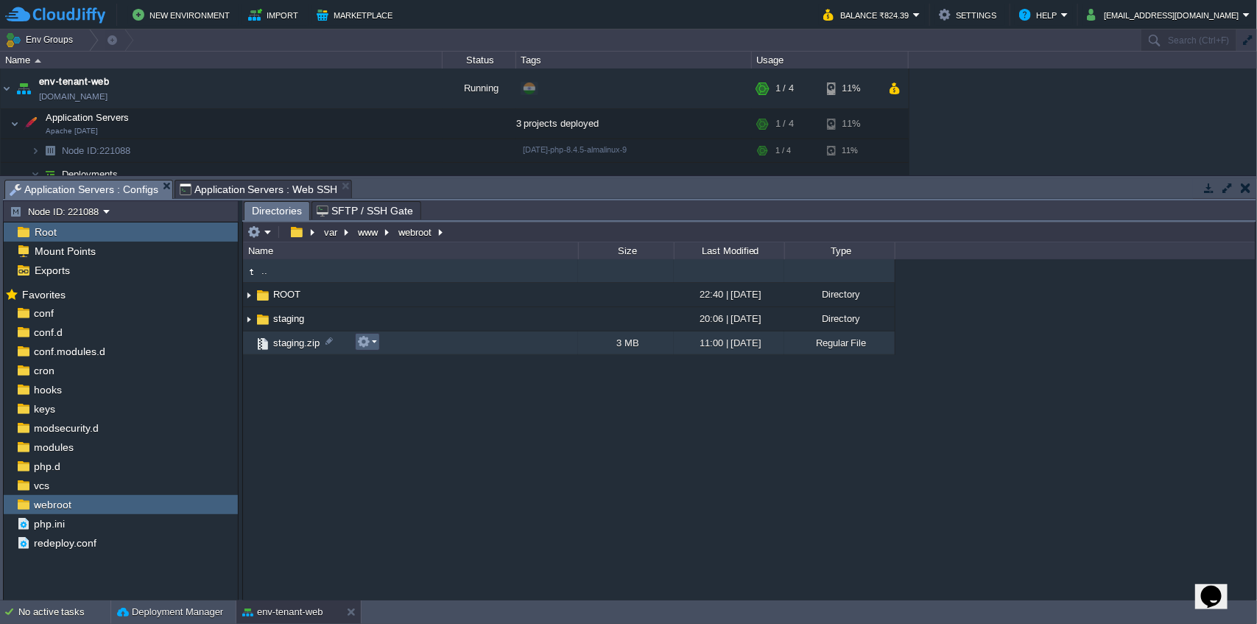
click at [377, 342] on em at bounding box center [367, 341] width 20 height 13
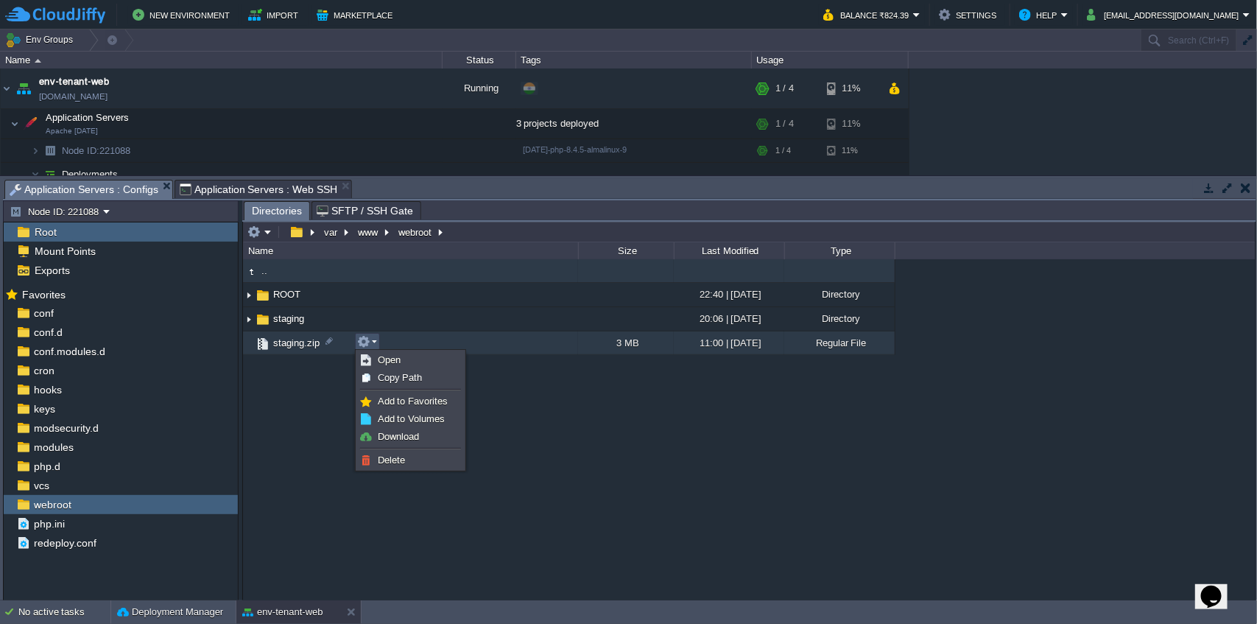
click at [267, 192] on span "Application Servers : Web SSH" at bounding box center [259, 189] width 158 height 18
type input "#000000"
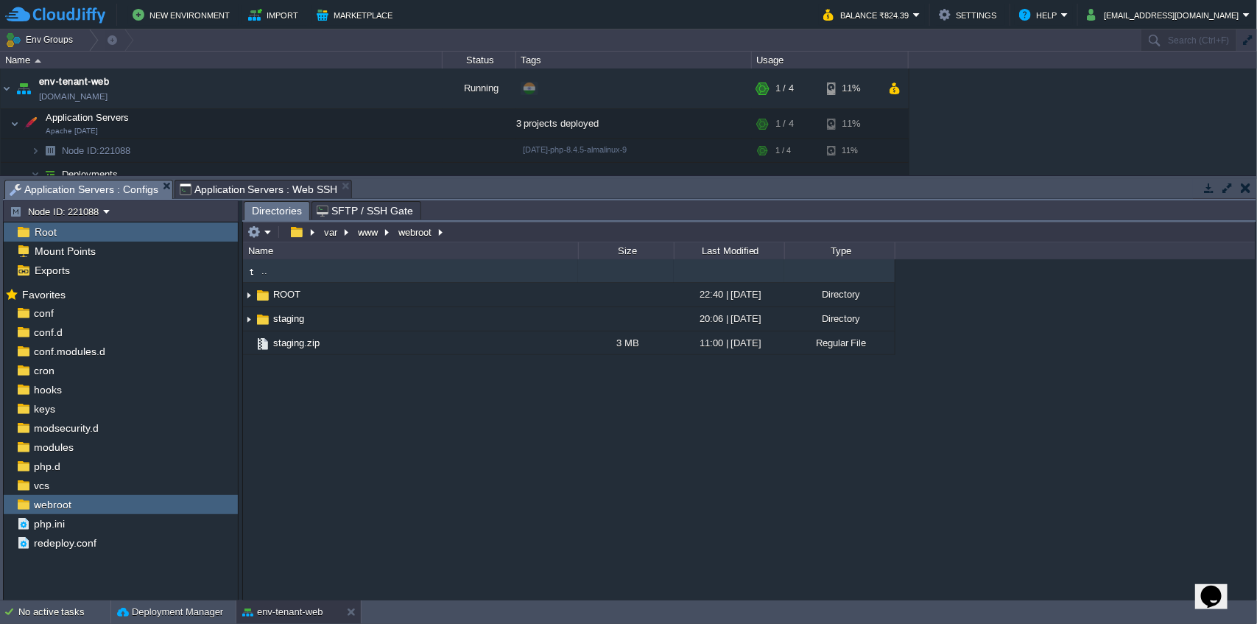
click at [99, 187] on span "Application Servers : Configs" at bounding box center [84, 189] width 149 height 18
click at [270, 228] on em at bounding box center [259, 231] width 24 height 13
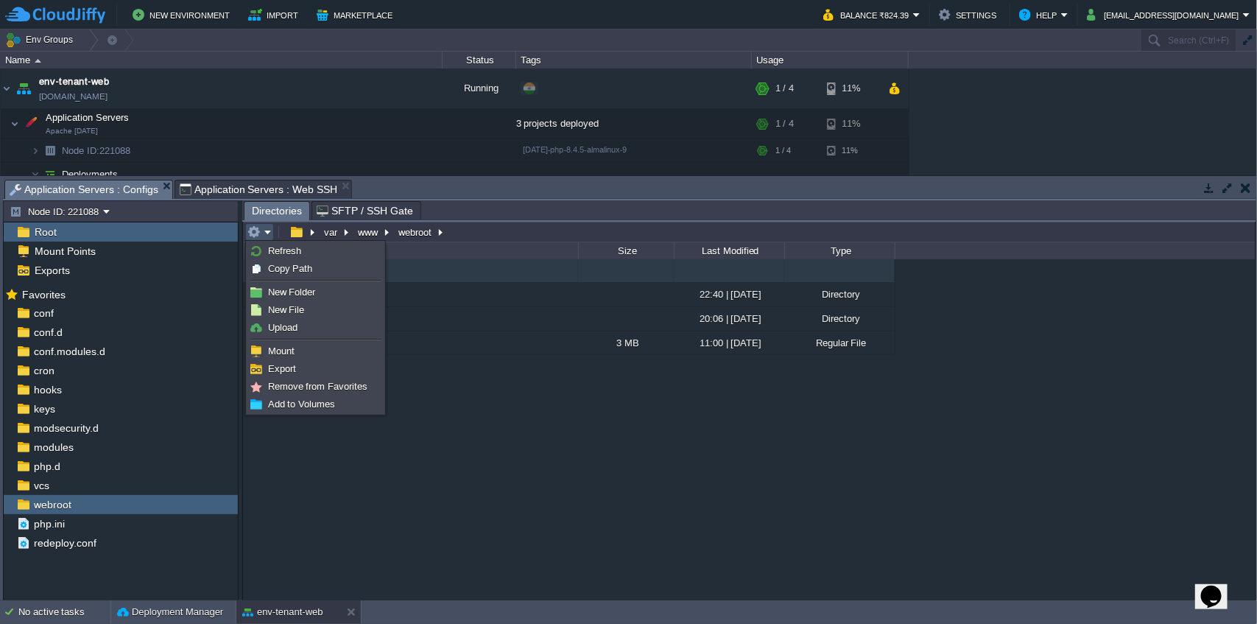
click at [311, 241] on ul "Refresh Copy Path New Folder New File Upload Mount Export Remove from Favorites…" at bounding box center [315, 328] width 139 height 174
click at [298, 253] on span "Refresh" at bounding box center [284, 250] width 33 height 11
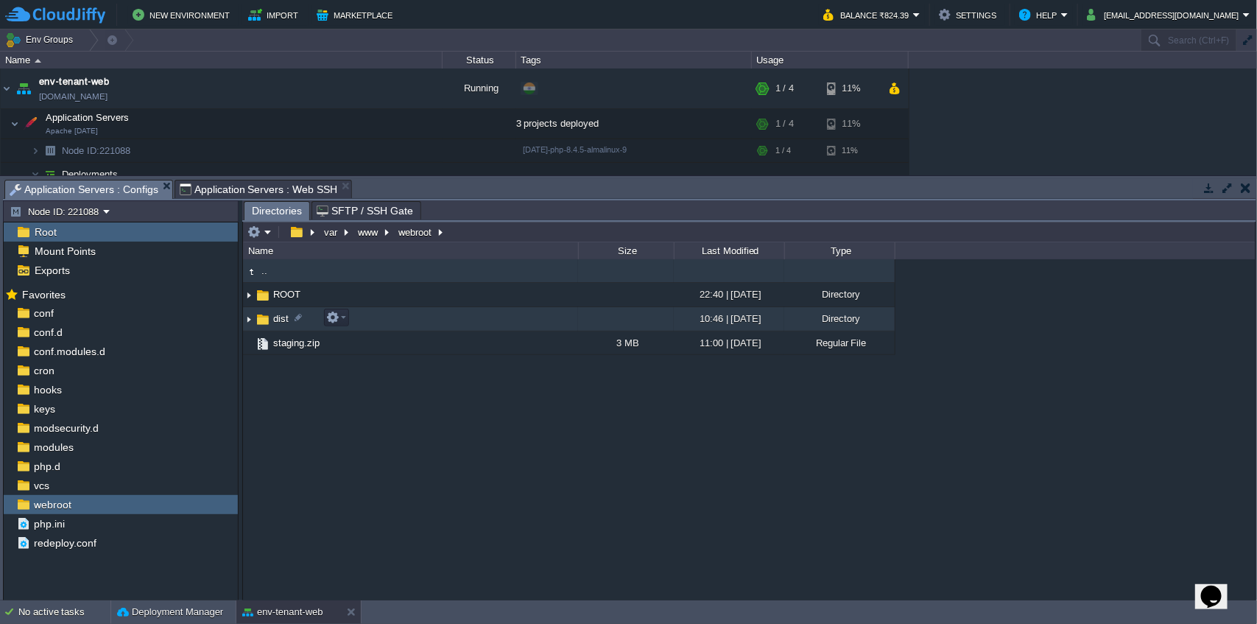
click at [247, 319] on img at bounding box center [249, 319] width 12 height 23
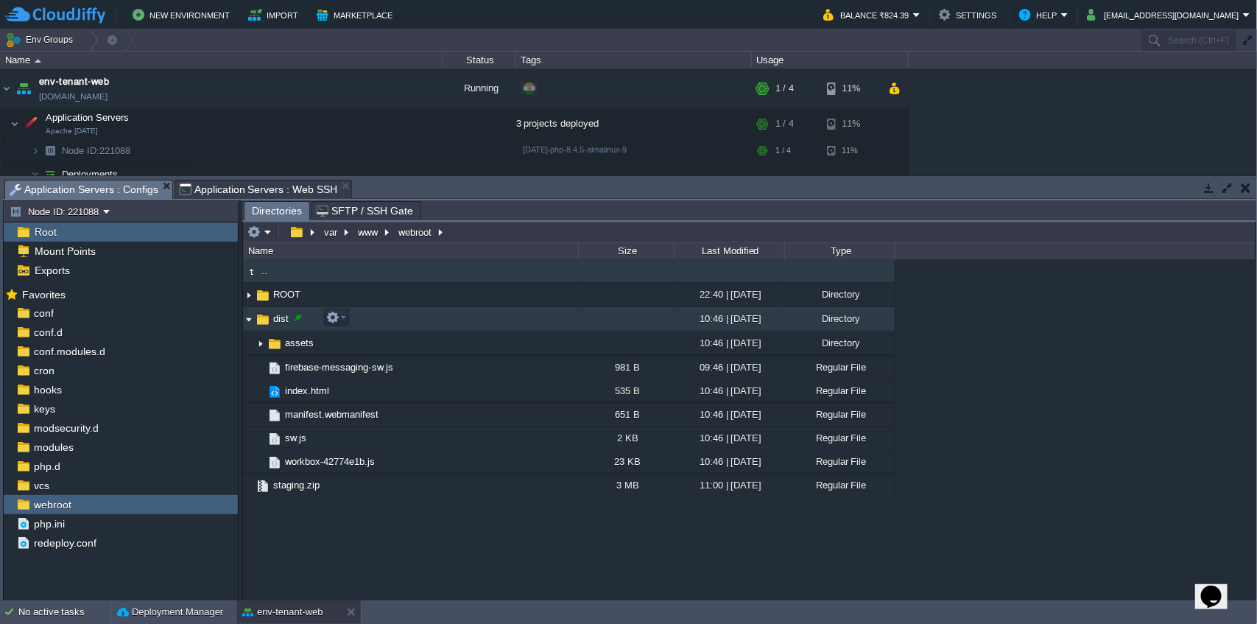
click at [294, 317] on div at bounding box center [298, 317] width 13 height 13
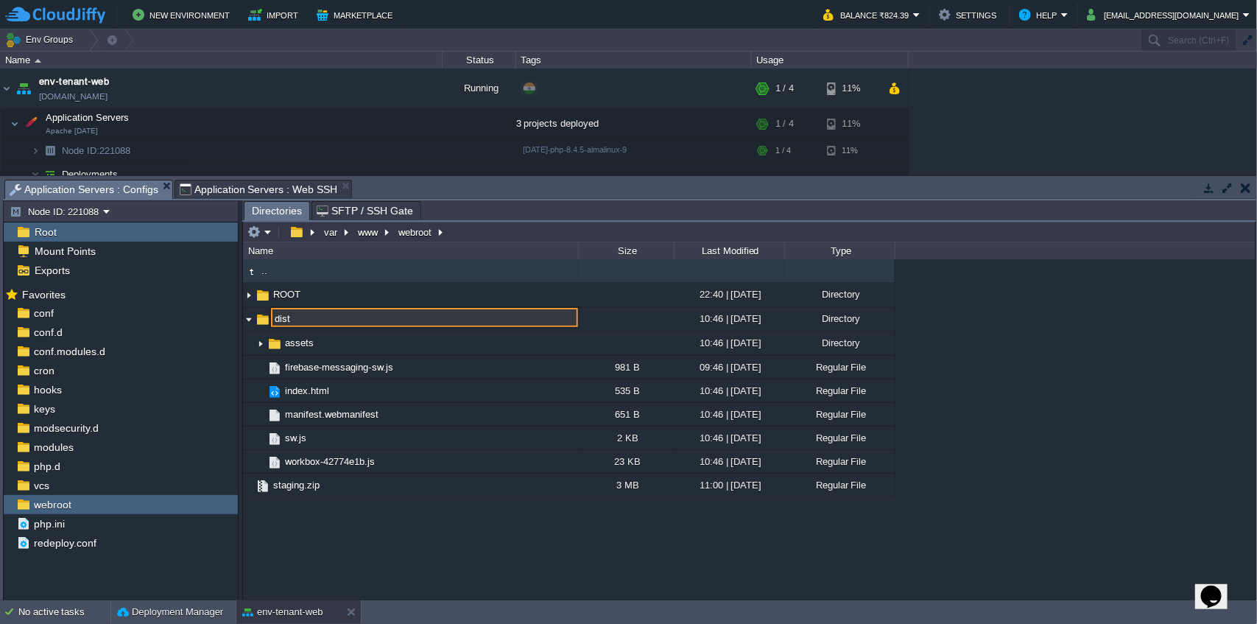
click at [297, 318] on input "dist" at bounding box center [424, 317] width 307 height 19
type input "staging"
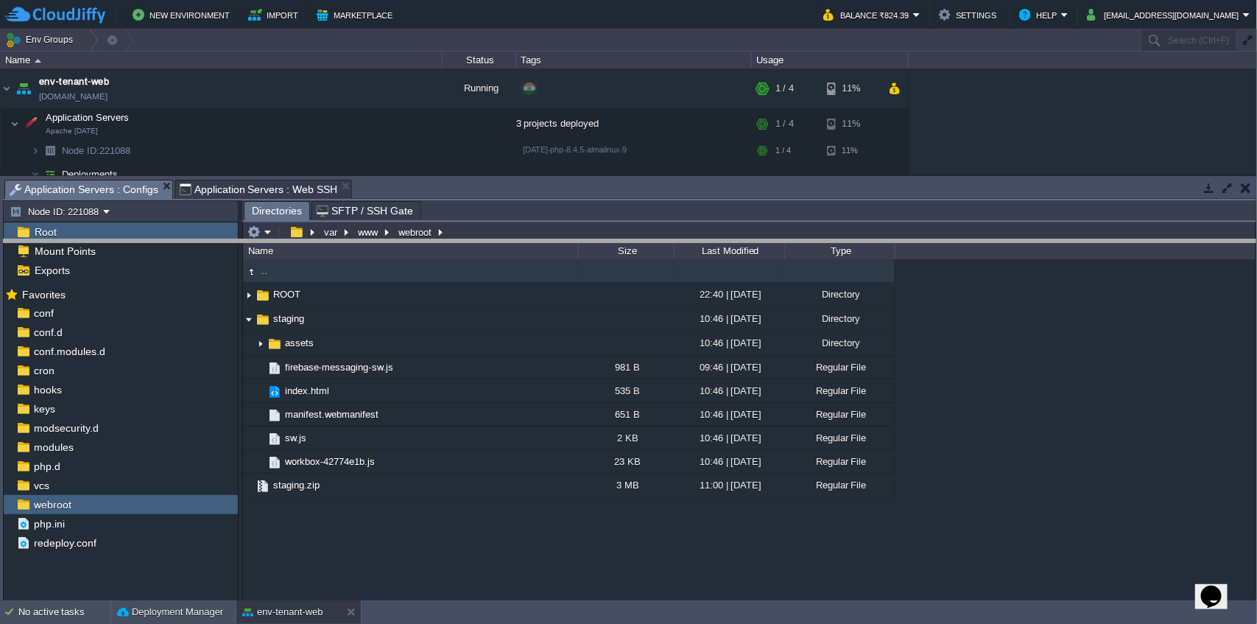
drag, startPoint x: 541, startPoint y: 194, endPoint x: 554, endPoint y: 253, distance: 61.0
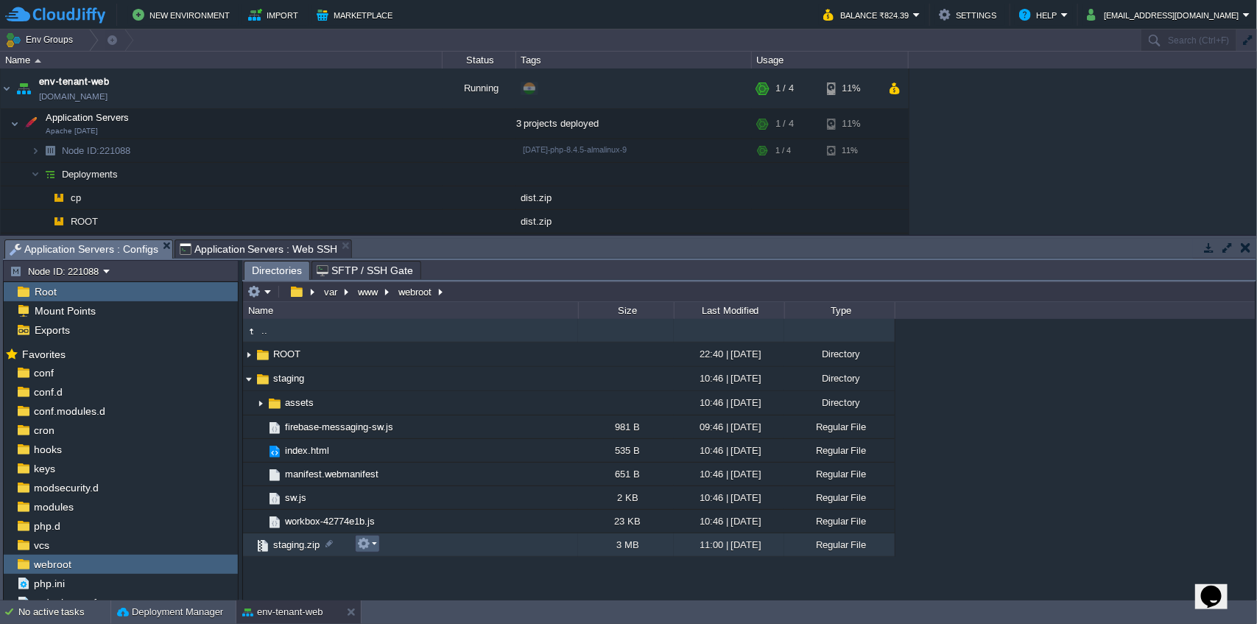
click at [366, 540] on button "button" at bounding box center [363, 543] width 13 height 13
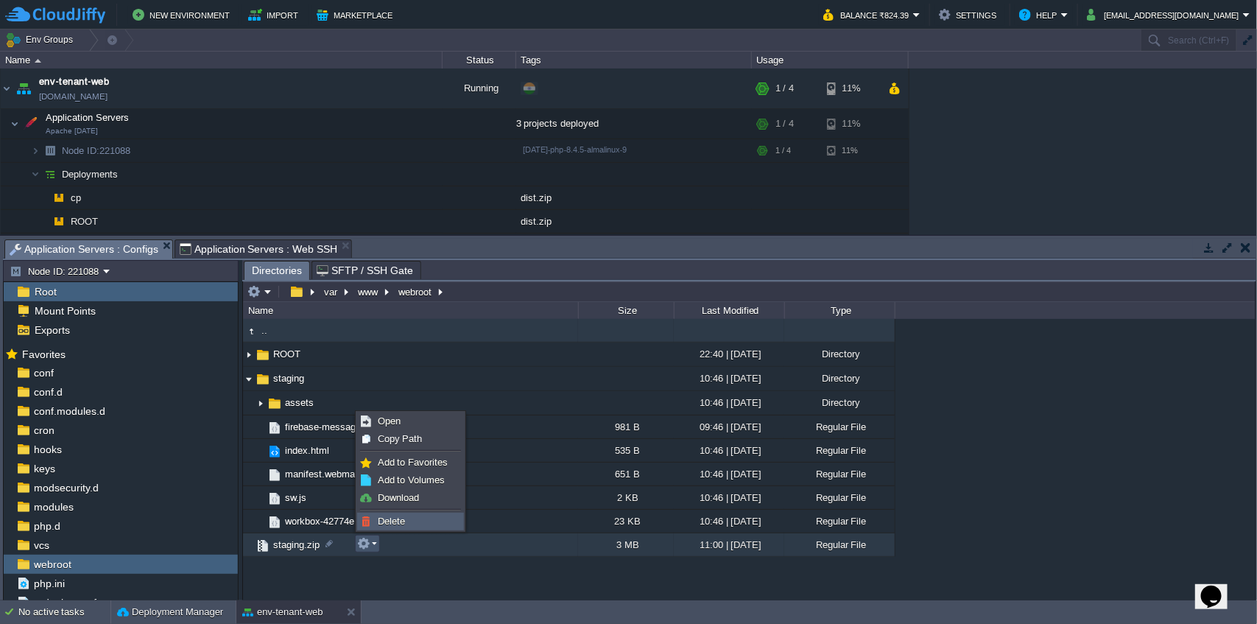
click at [388, 516] on span "Delete" at bounding box center [391, 521] width 27 height 11
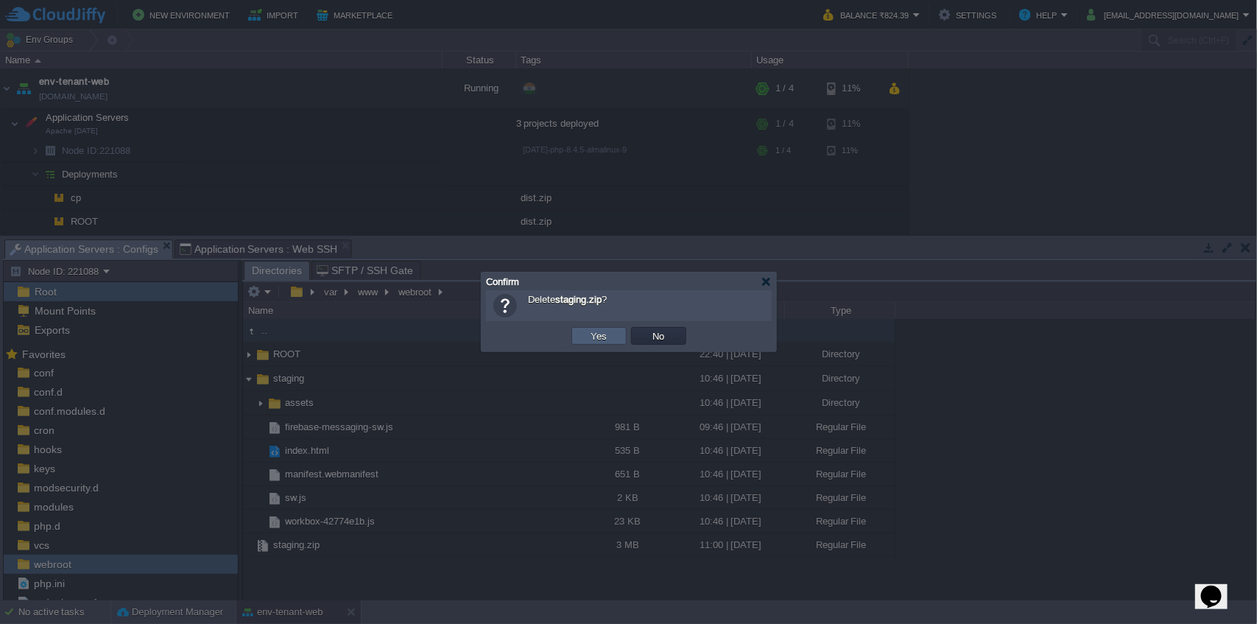
click at [597, 329] on button "Yes" at bounding box center [599, 335] width 25 height 13
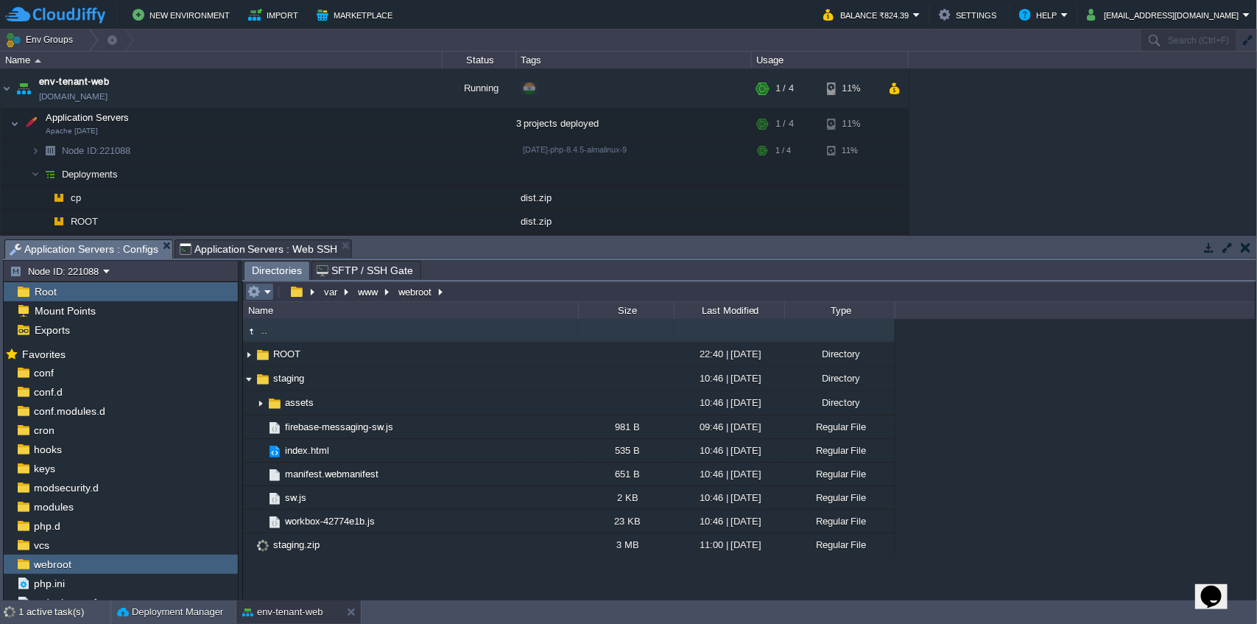
click at [267, 291] on em at bounding box center [259, 291] width 24 height 13
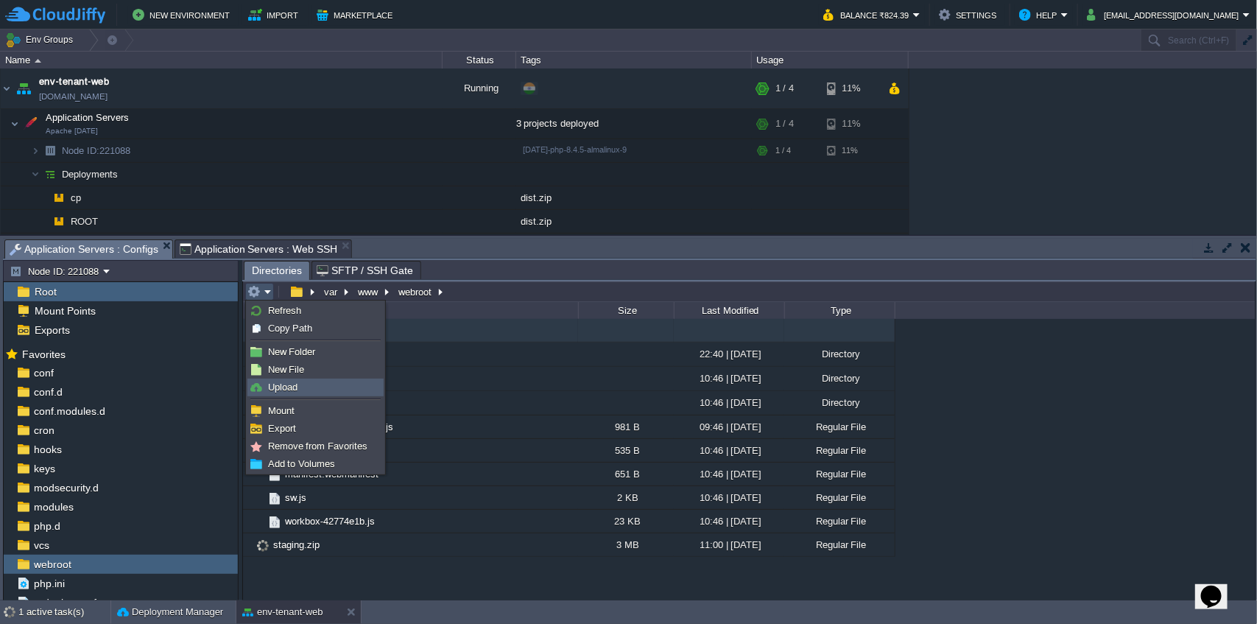
click at [303, 390] on link "Upload" at bounding box center [315, 387] width 135 height 16
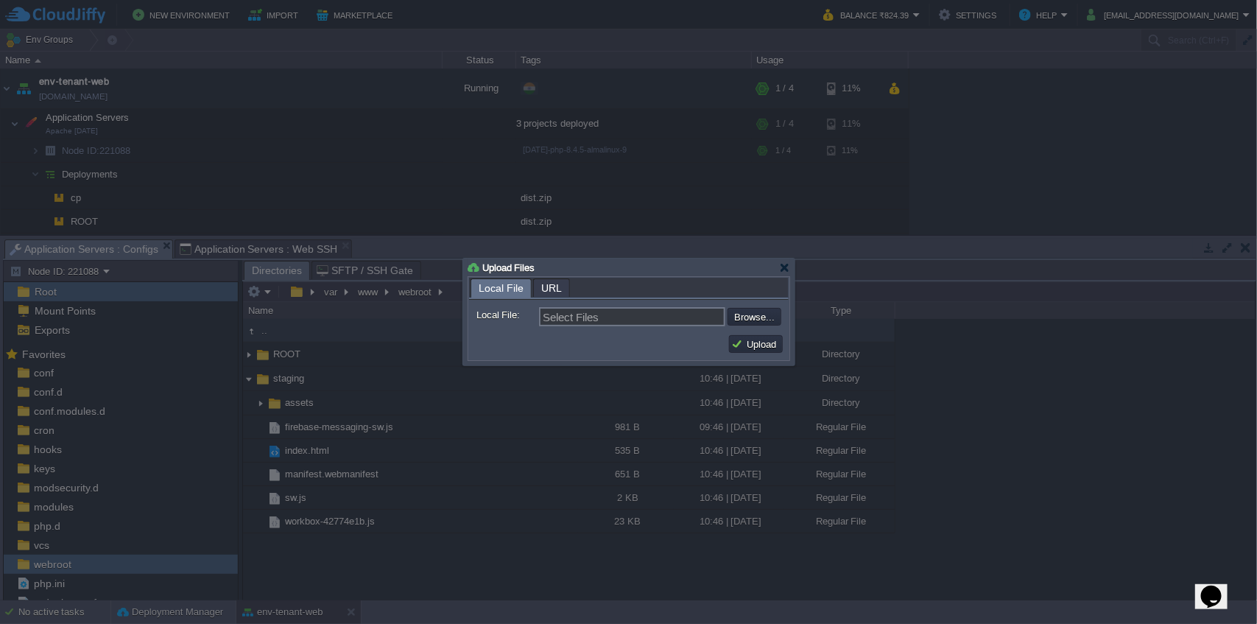
click at [742, 320] on input "file" at bounding box center [688, 317] width 186 height 18
type input "C:\fakepath\ROOT.zip"
type input "ROOT.zip"
click at [748, 349] on button "Upload" at bounding box center [755, 343] width 49 height 13
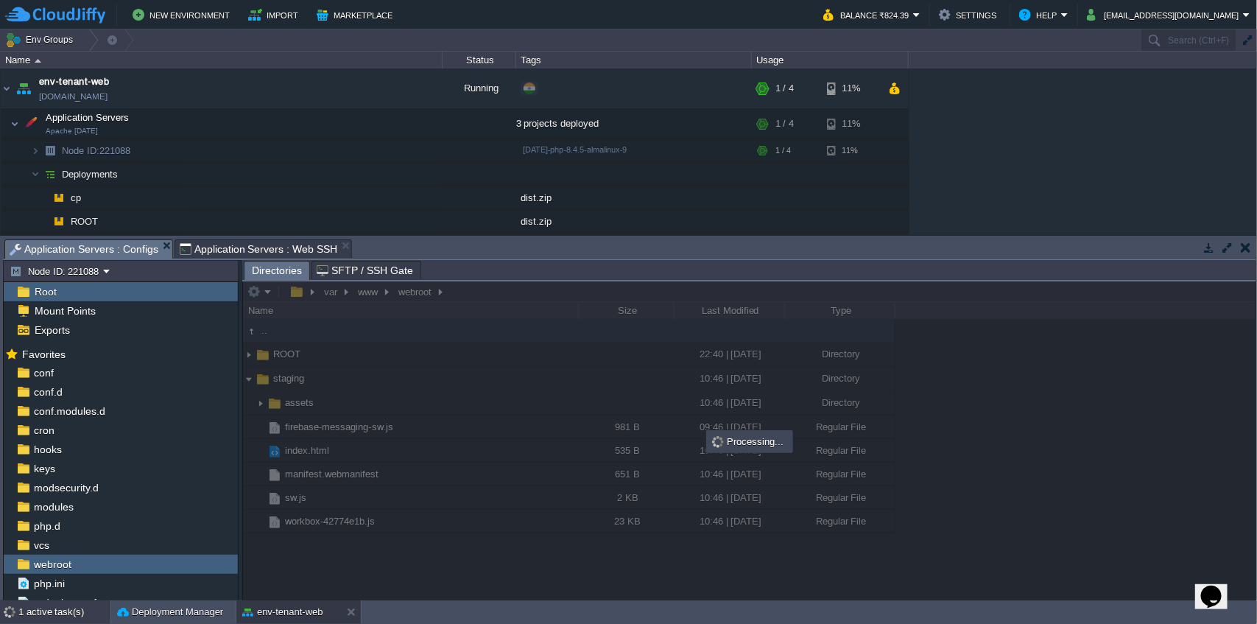
click at [69, 606] on div "1 active task(s)" at bounding box center [64, 612] width 92 height 24
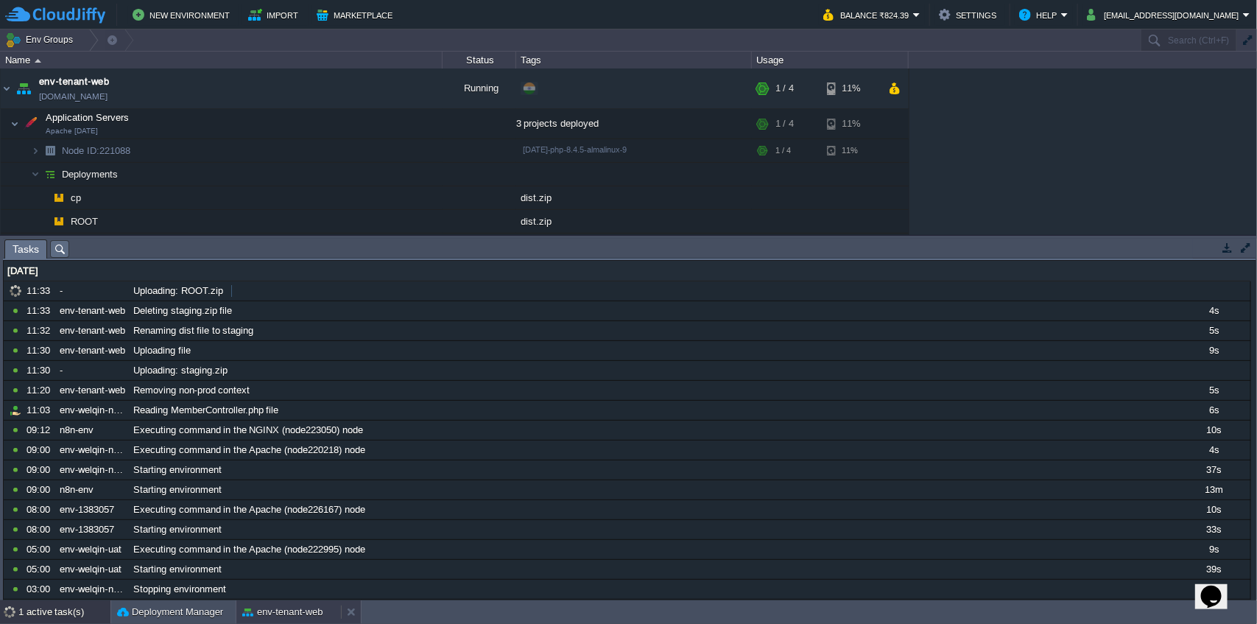
click at [295, 616] on button "env-tenant-web" at bounding box center [282, 612] width 81 height 15
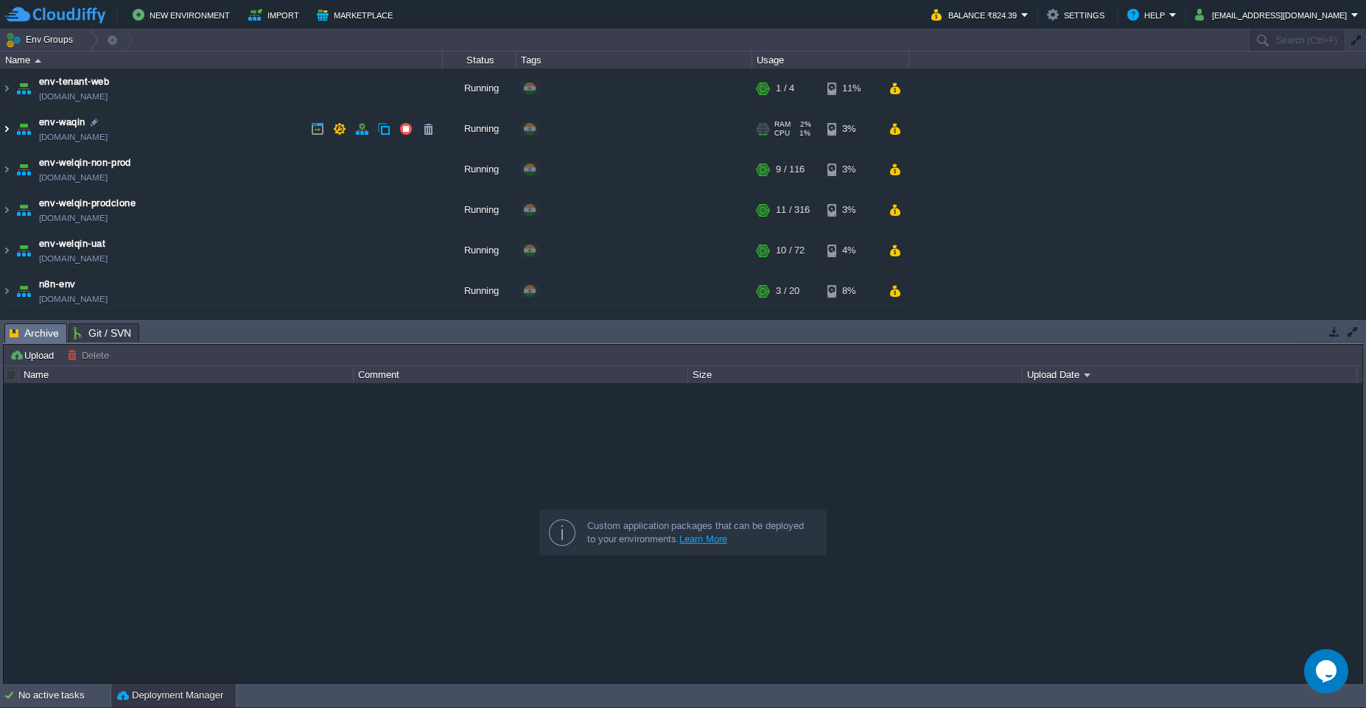
click at [10, 132] on img at bounding box center [7, 129] width 12 height 40
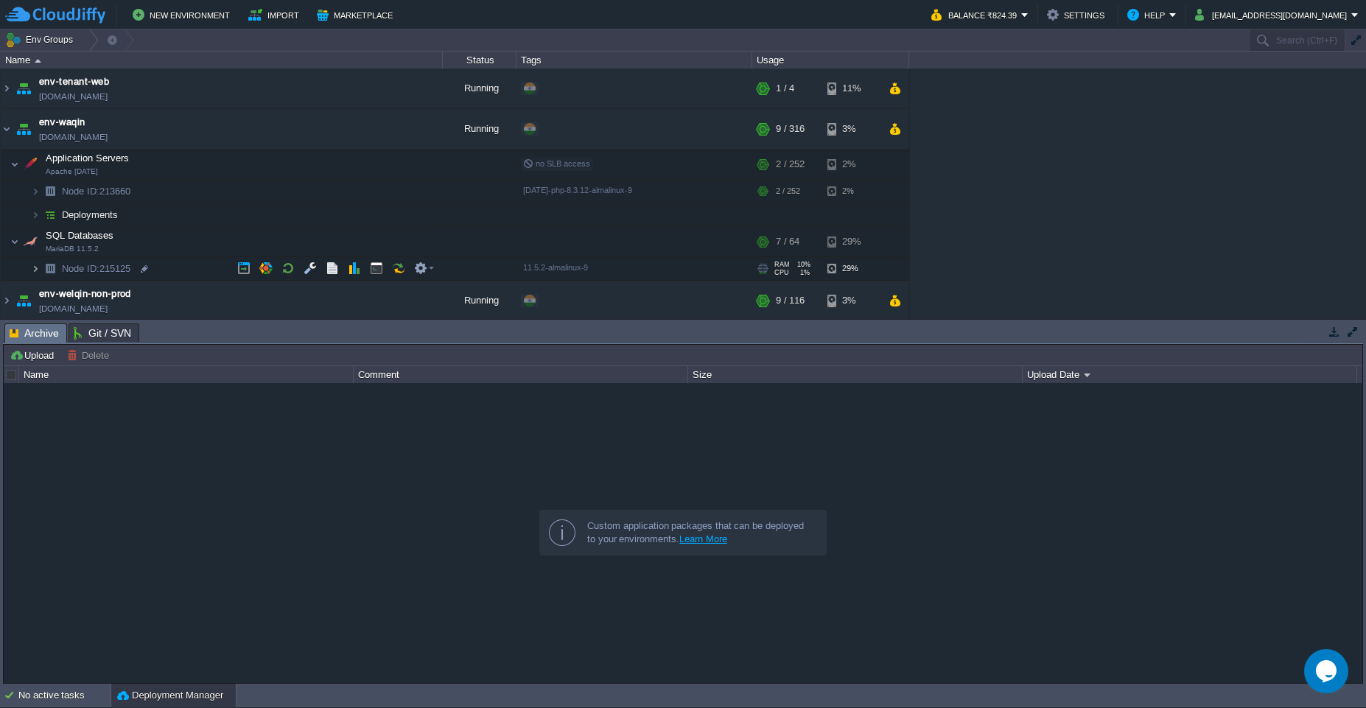
click at [35, 273] on img at bounding box center [35, 268] width 9 height 23
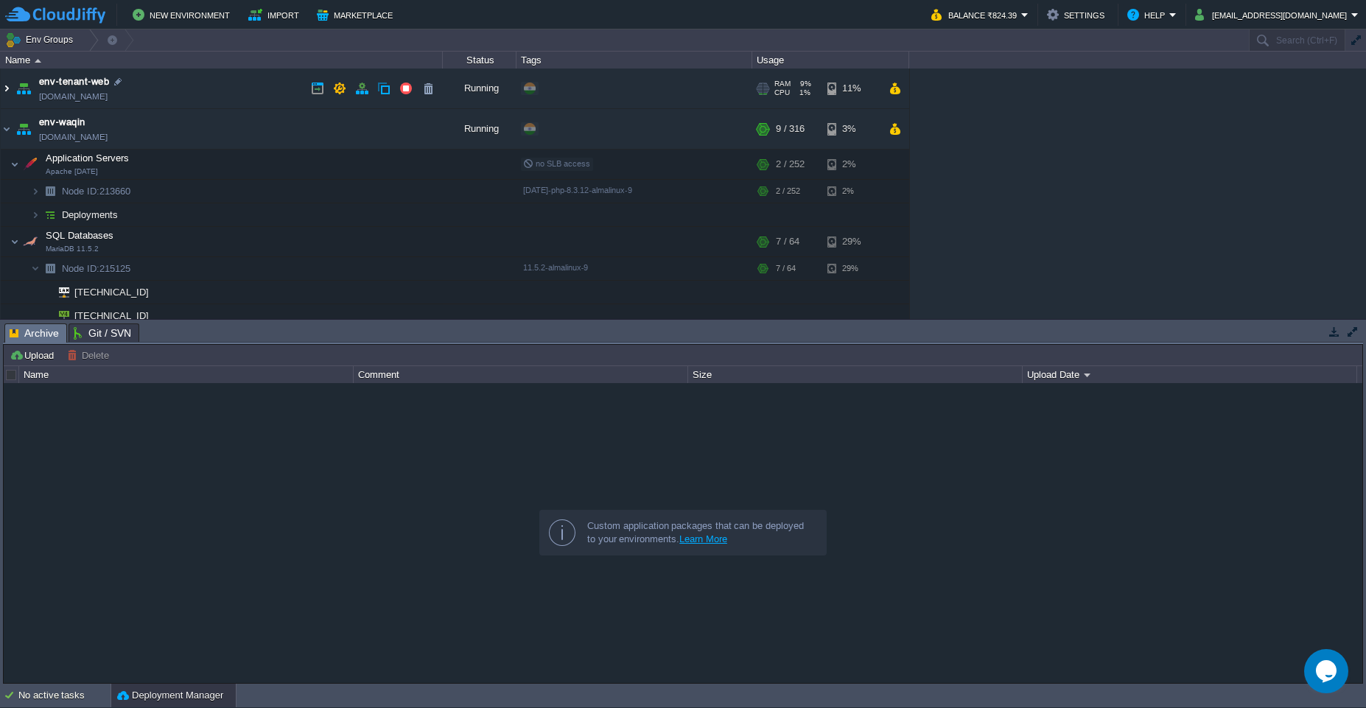
click at [4, 88] on img at bounding box center [7, 89] width 12 height 40
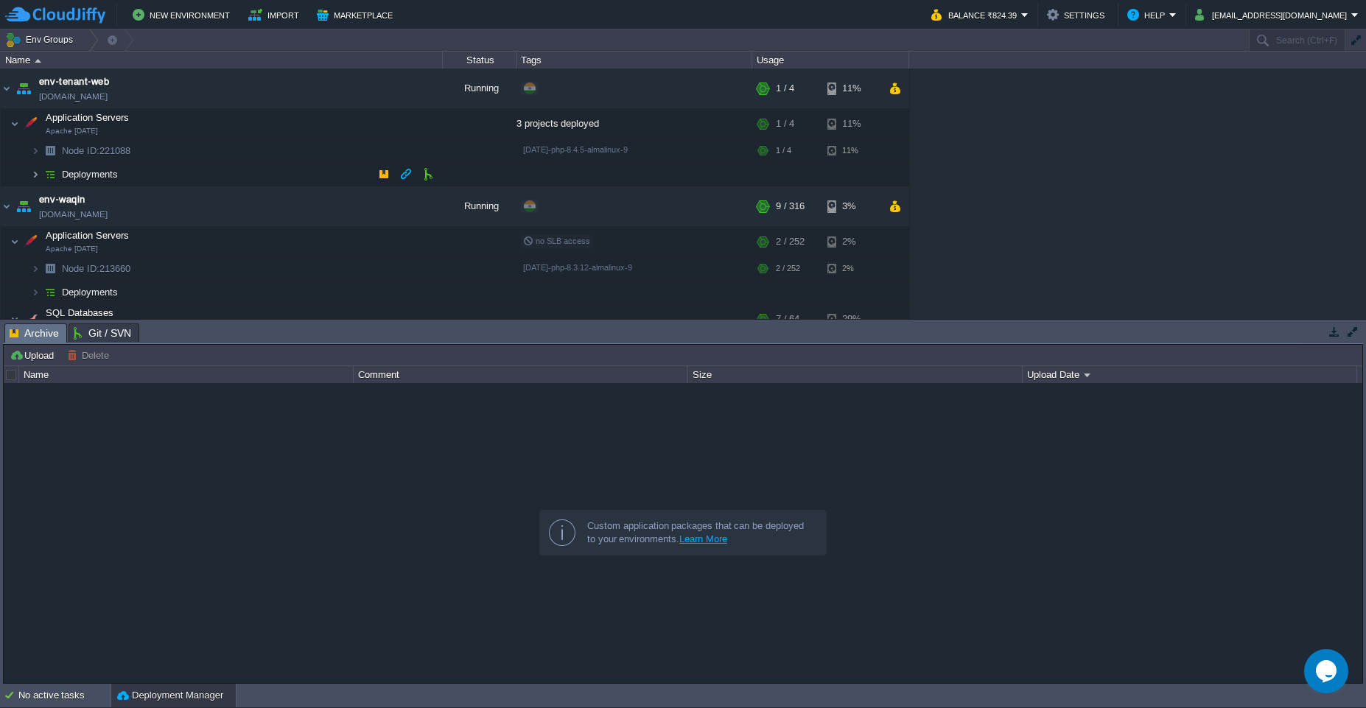
click at [33, 178] on img at bounding box center [35, 174] width 9 height 23
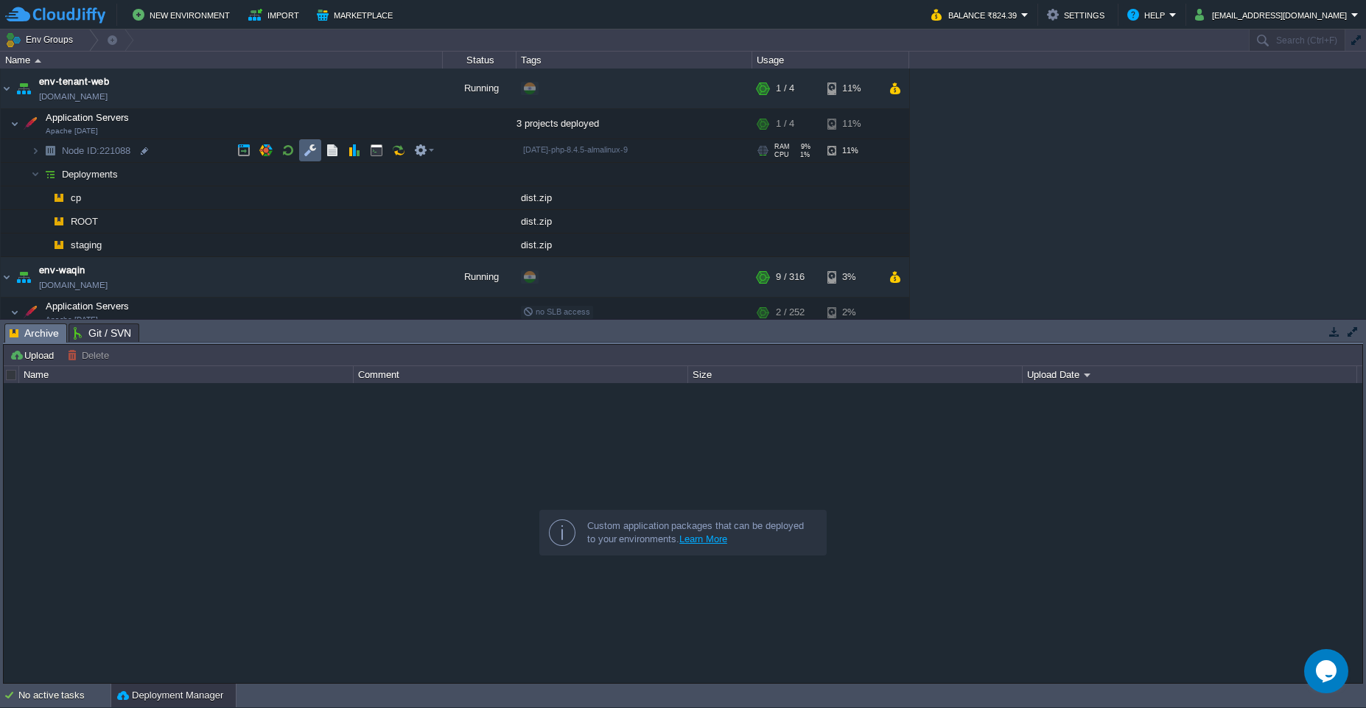
click at [313, 152] on button "button" at bounding box center [309, 150] width 13 height 13
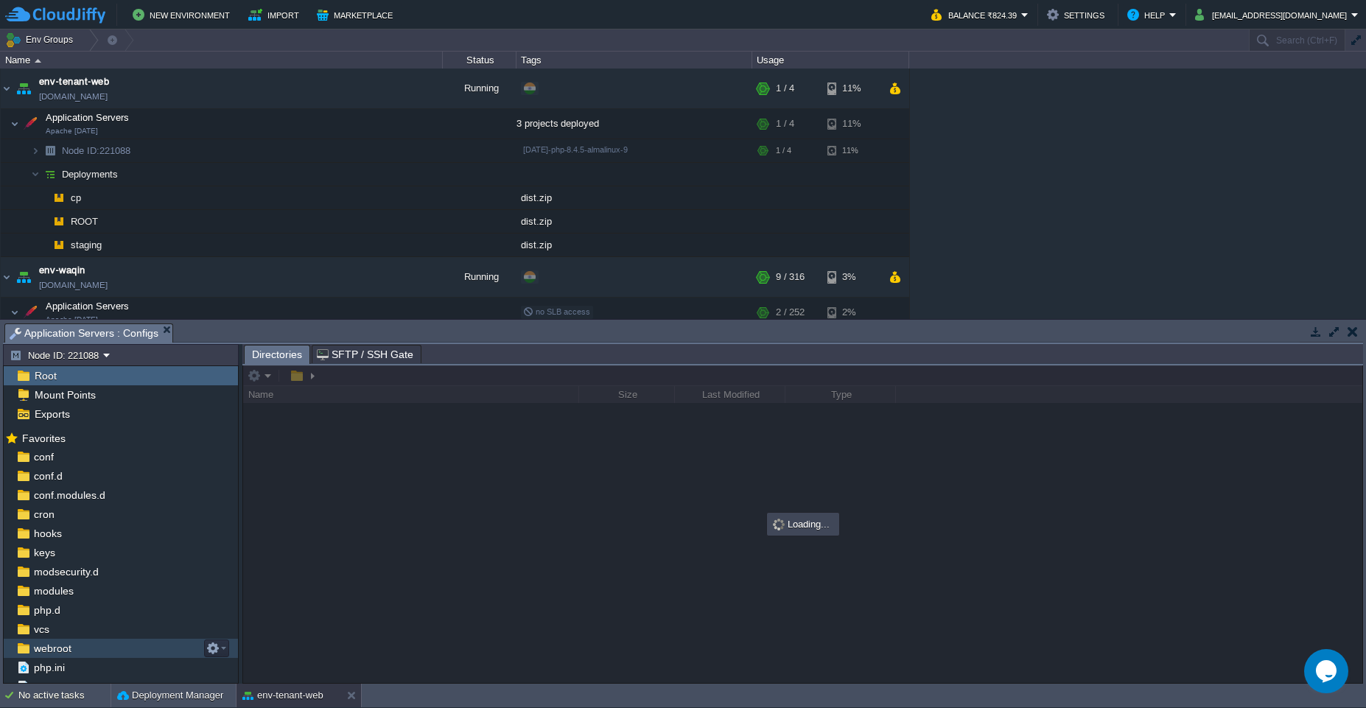
click at [82, 516] on div "webroot" at bounding box center [121, 648] width 234 height 19
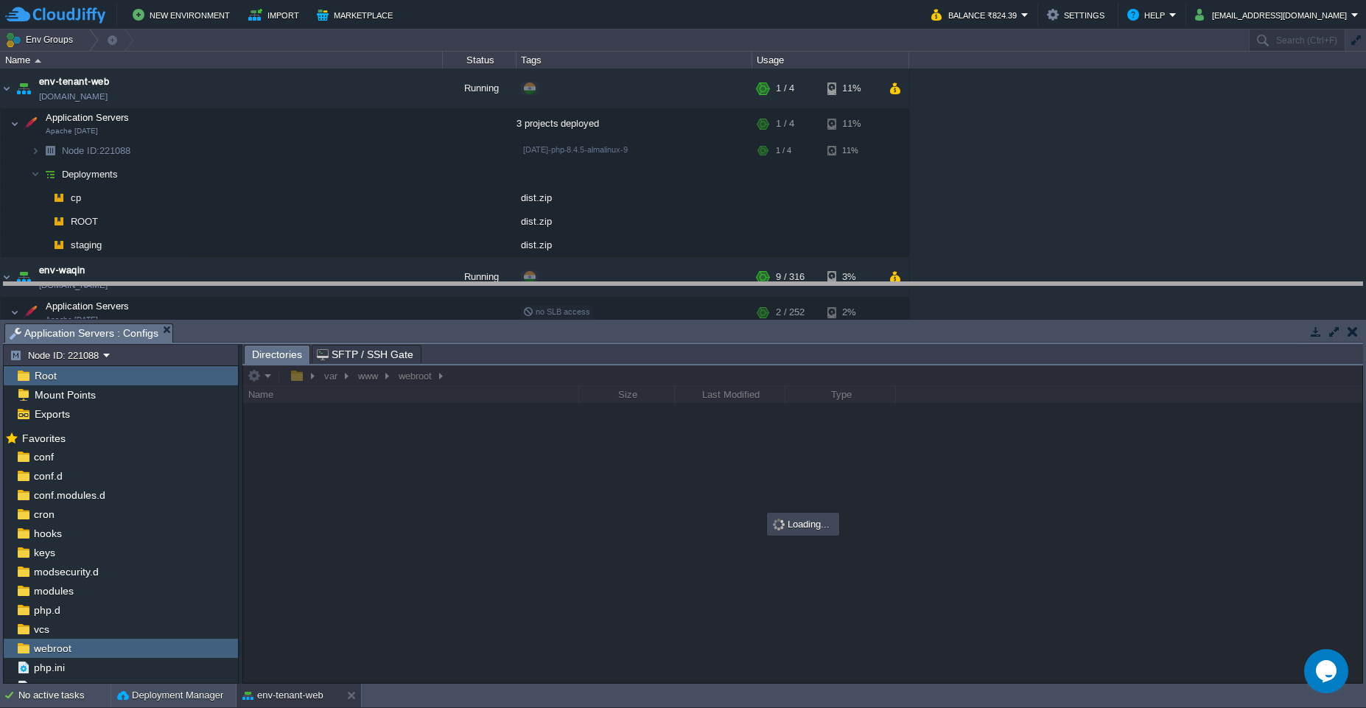
drag, startPoint x: 773, startPoint y: 342, endPoint x: 778, endPoint y: 270, distance: 72.3
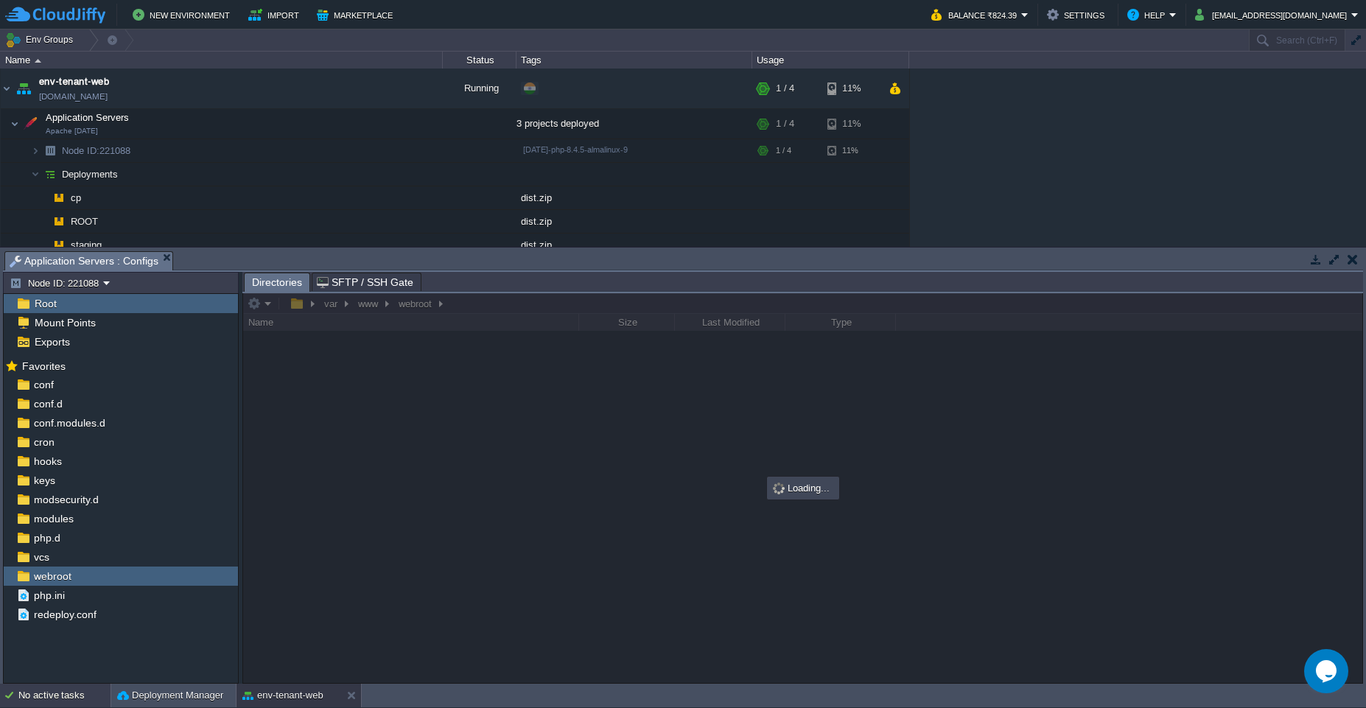
click at [71, 516] on div "No active tasks" at bounding box center [64, 696] width 92 height 24
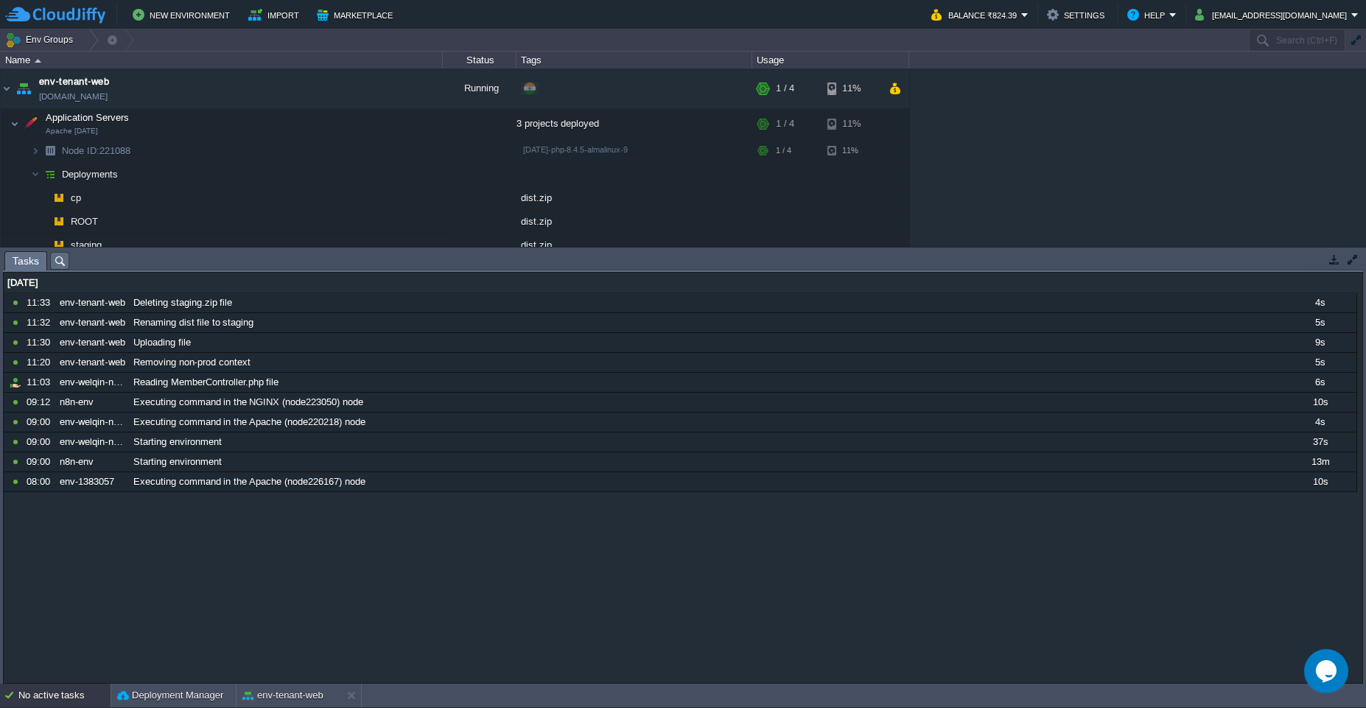
click at [144, 516] on div "No active tasks Deployment Manager env-tenant-web" at bounding box center [683, 696] width 1366 height 24
click at [159, 516] on button "Deployment Manager" at bounding box center [170, 695] width 106 height 15
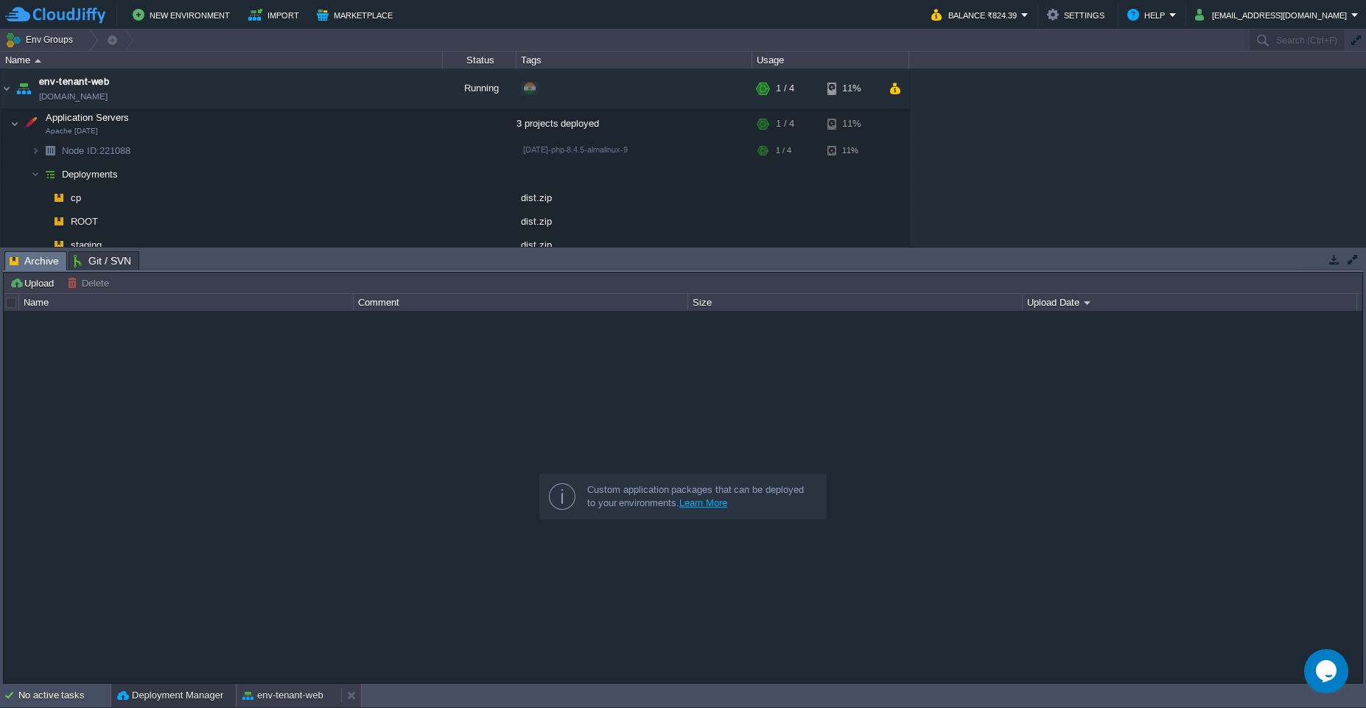
click at [280, 516] on button "env-tenant-web" at bounding box center [282, 695] width 81 height 15
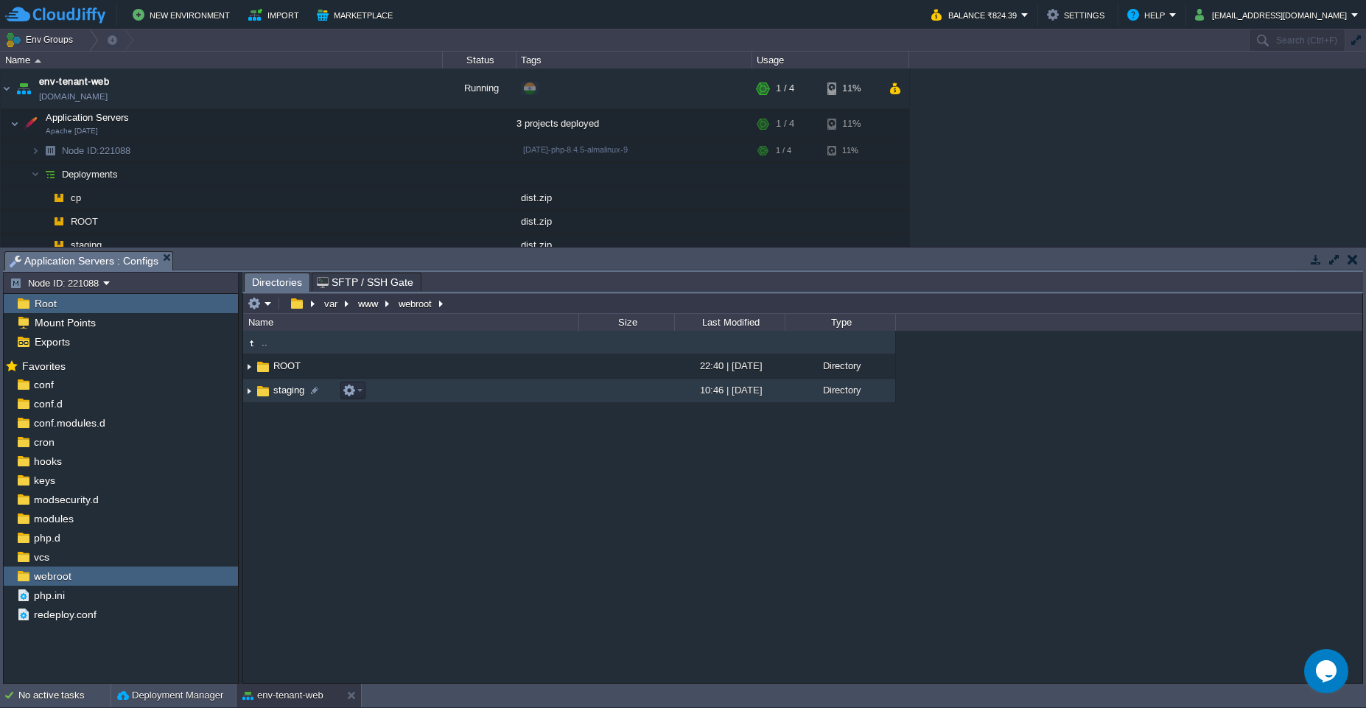
click at [250, 393] on img at bounding box center [249, 390] width 12 height 23
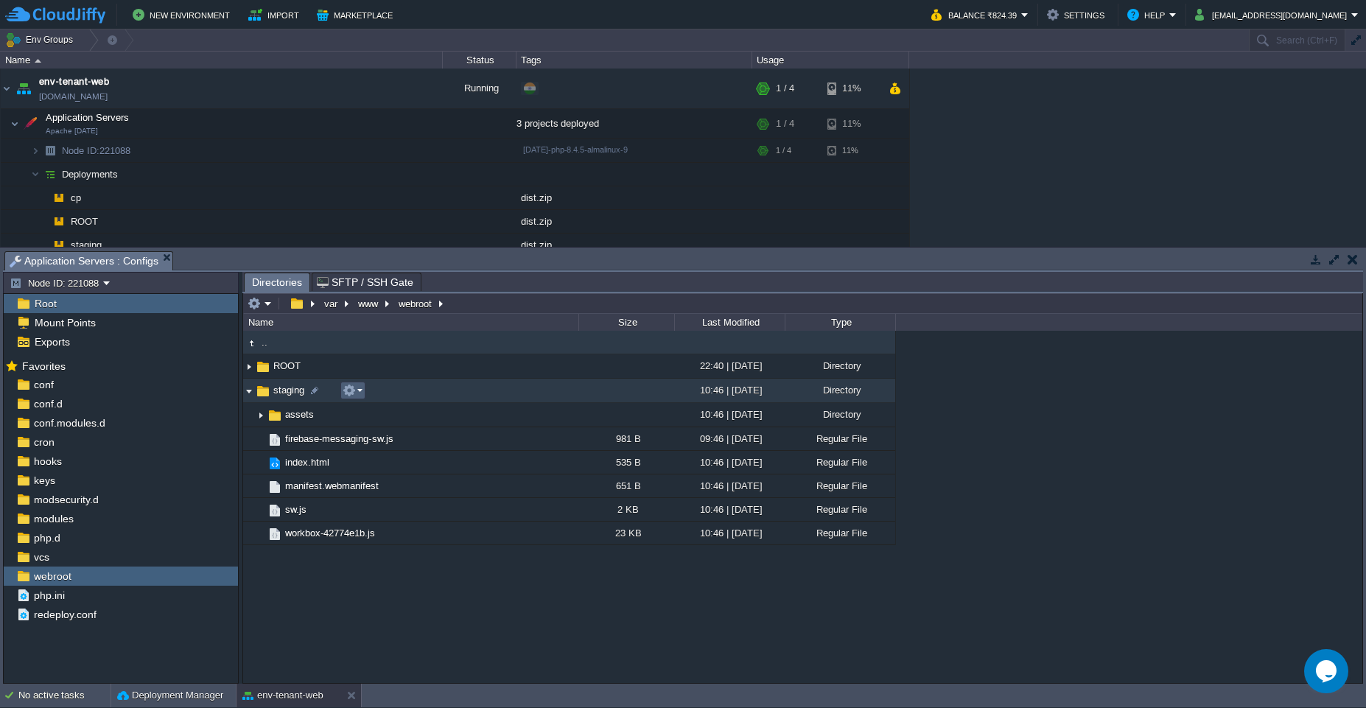
click at [357, 394] on em at bounding box center [353, 390] width 20 height 13
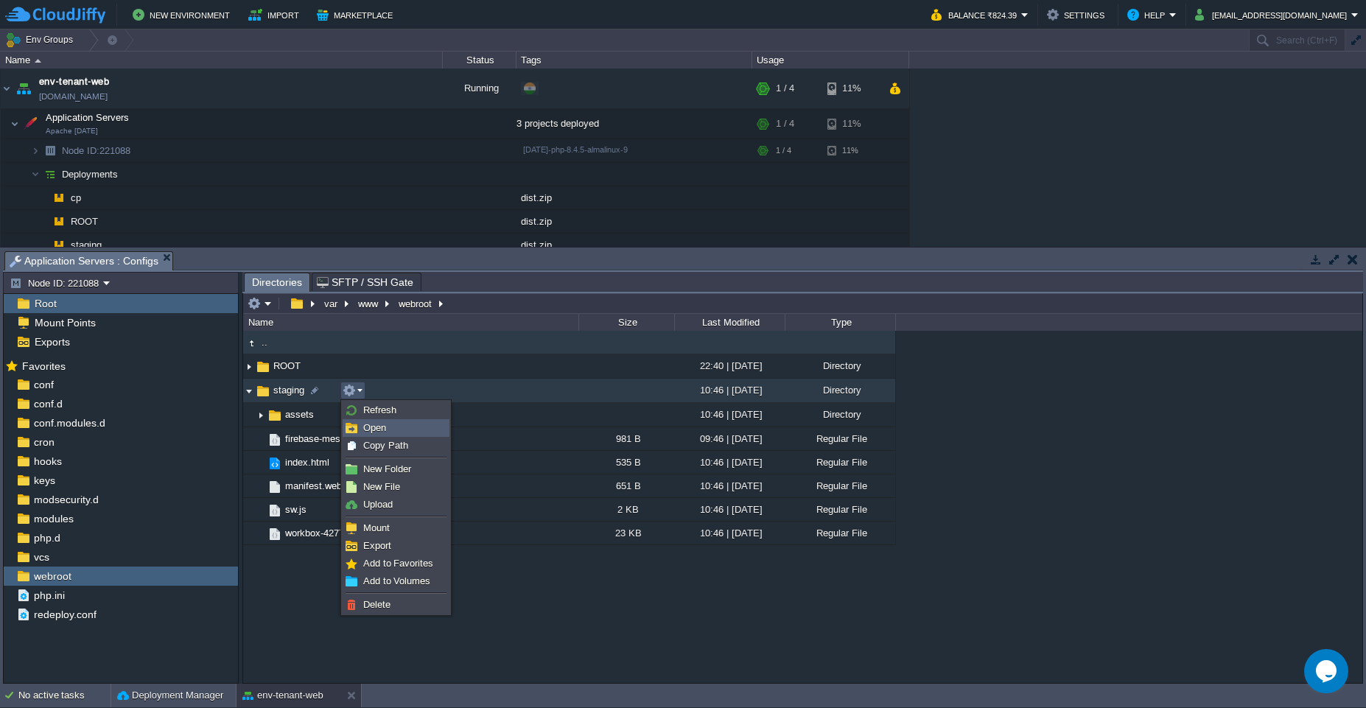
click at [365, 435] on link "Open" at bounding box center [395, 428] width 105 height 16
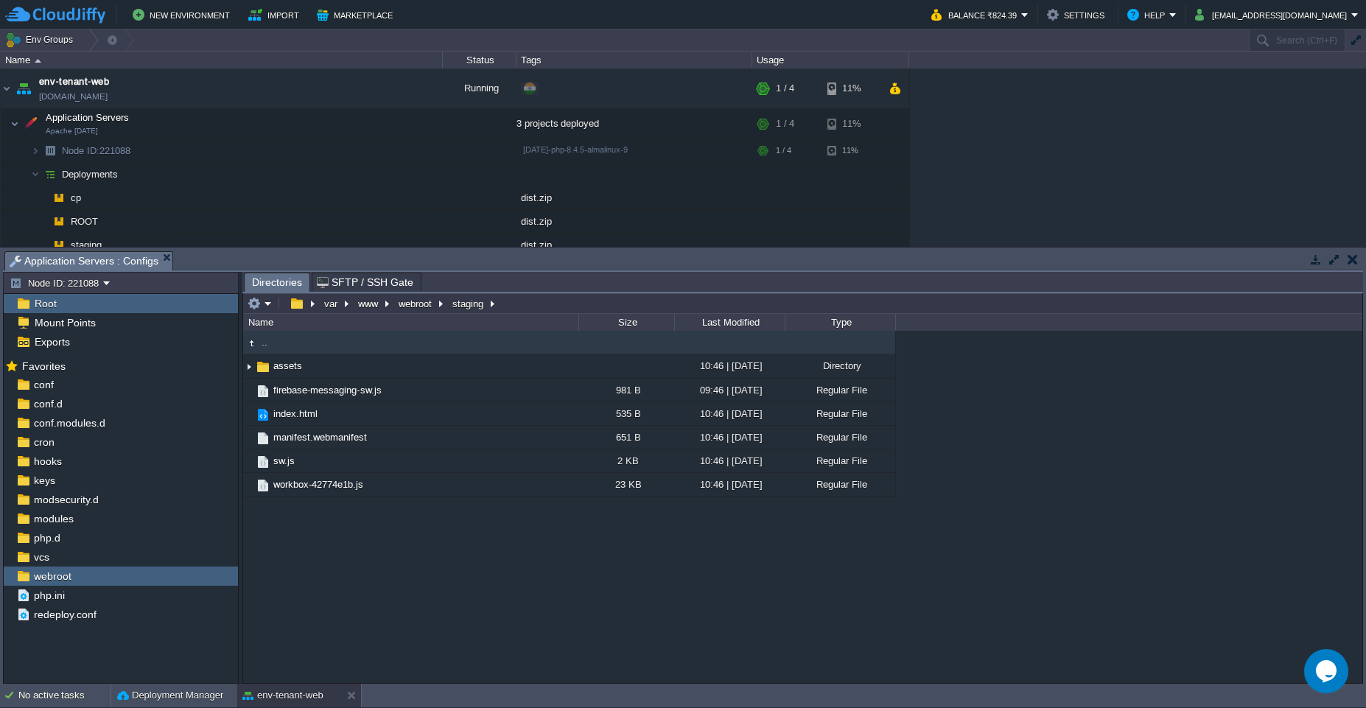
click at [267, 345] on span ".." at bounding box center [264, 342] width 10 height 13
click at [468, 301] on button "staging" at bounding box center [468, 303] width 37 height 13
click at [411, 304] on button "webroot" at bounding box center [415, 303] width 39 height 13
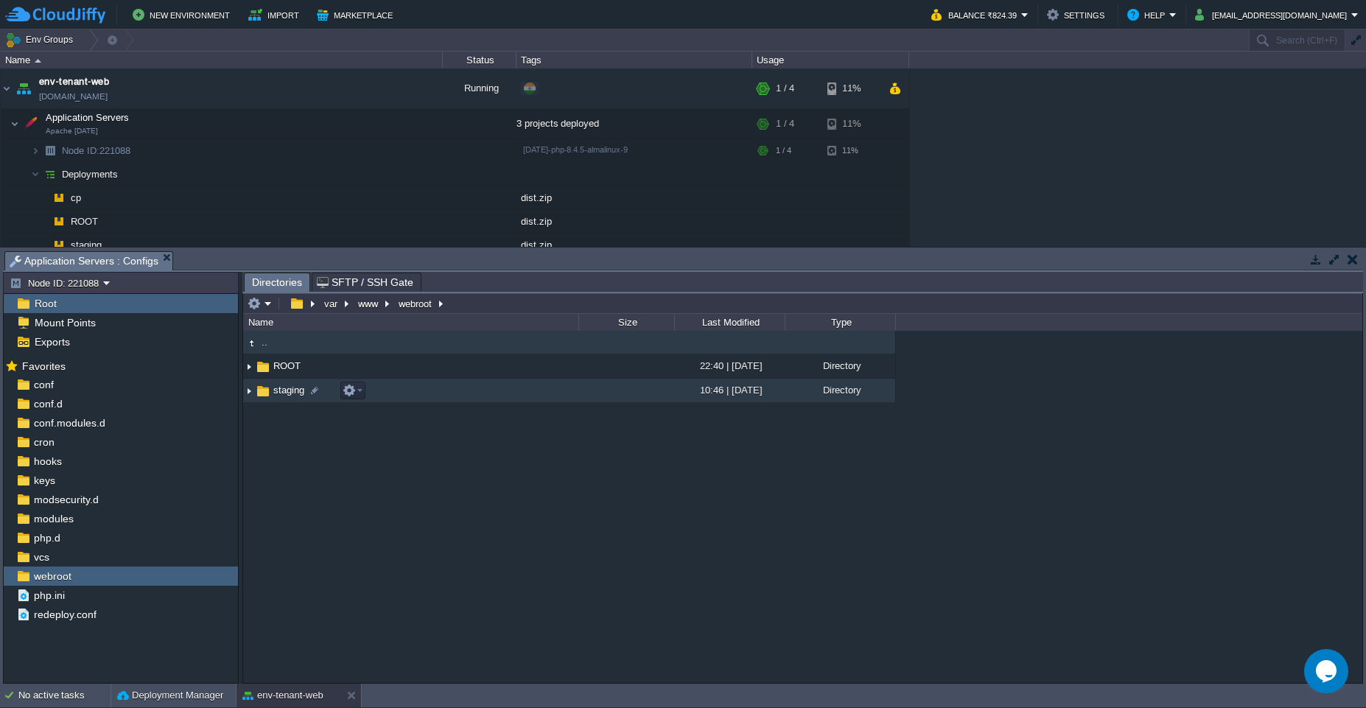
click at [247, 391] on img at bounding box center [249, 390] width 12 height 23
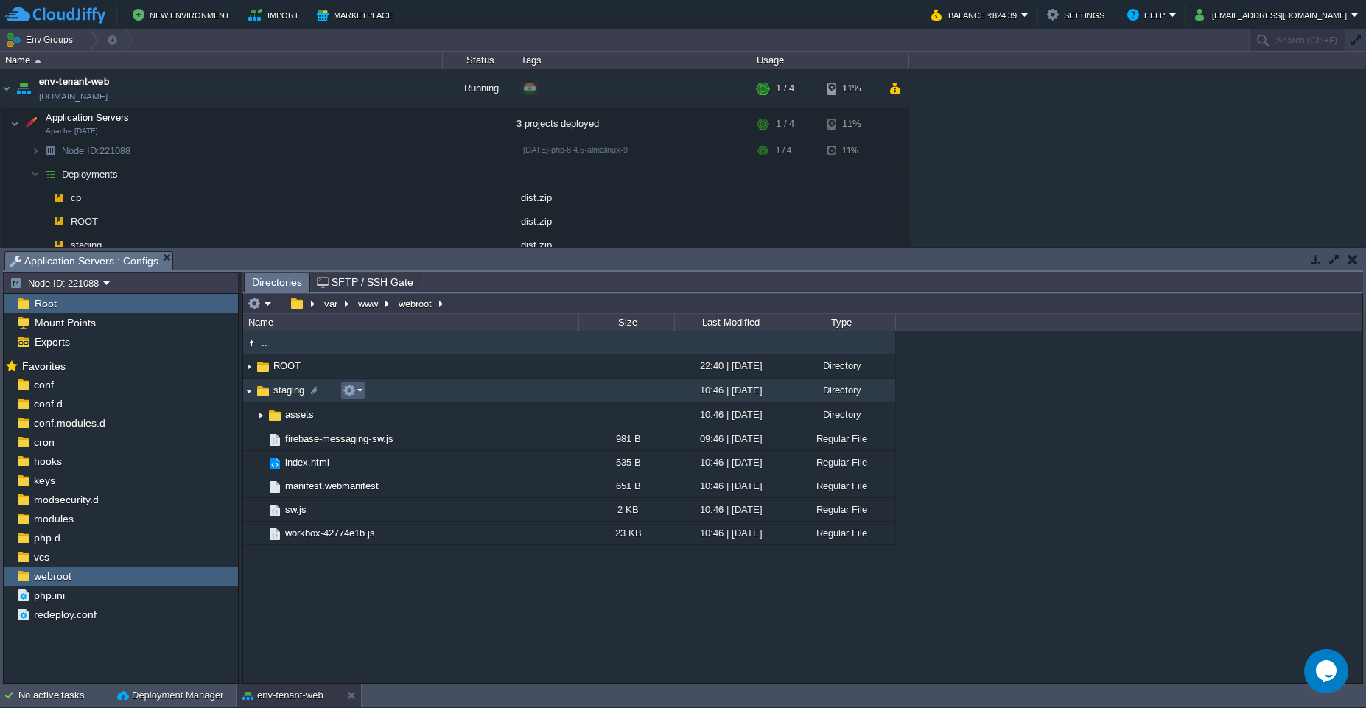
click at [359, 398] on td at bounding box center [352, 391] width 25 height 18
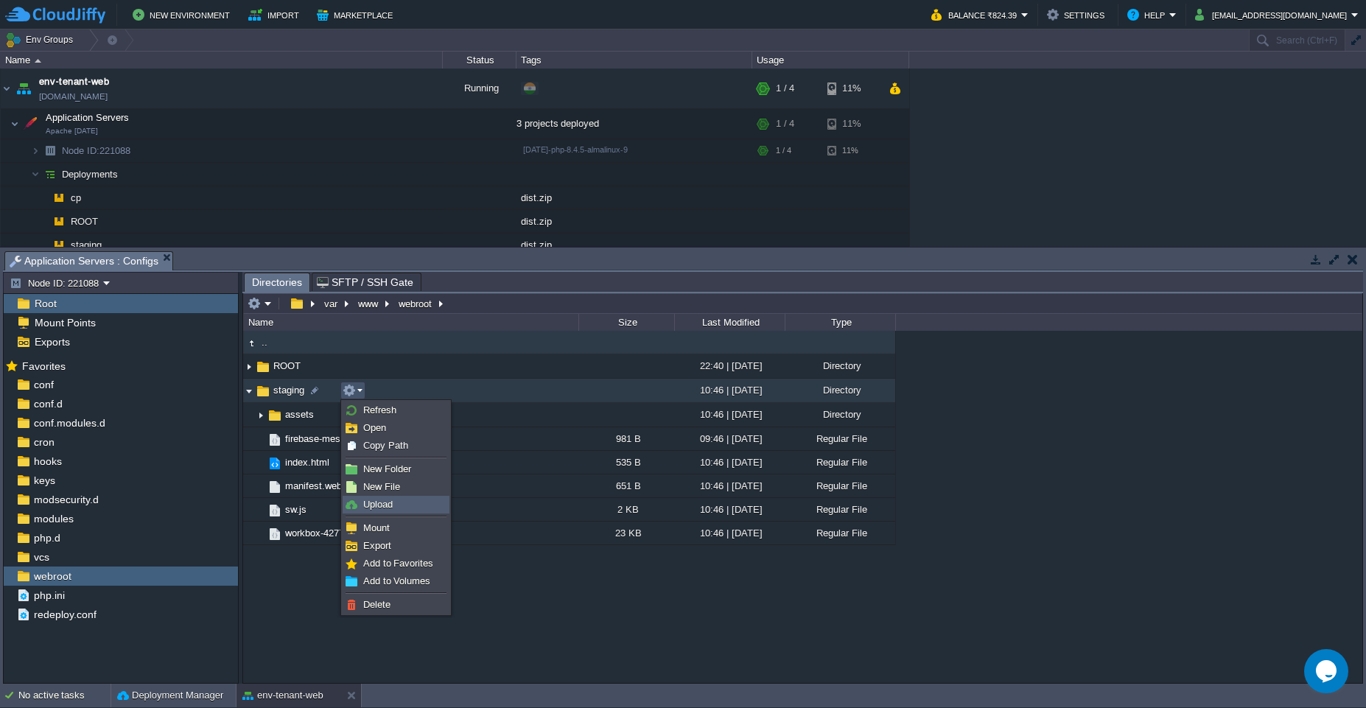
click at [393, 501] on span "Upload" at bounding box center [377, 504] width 29 height 11
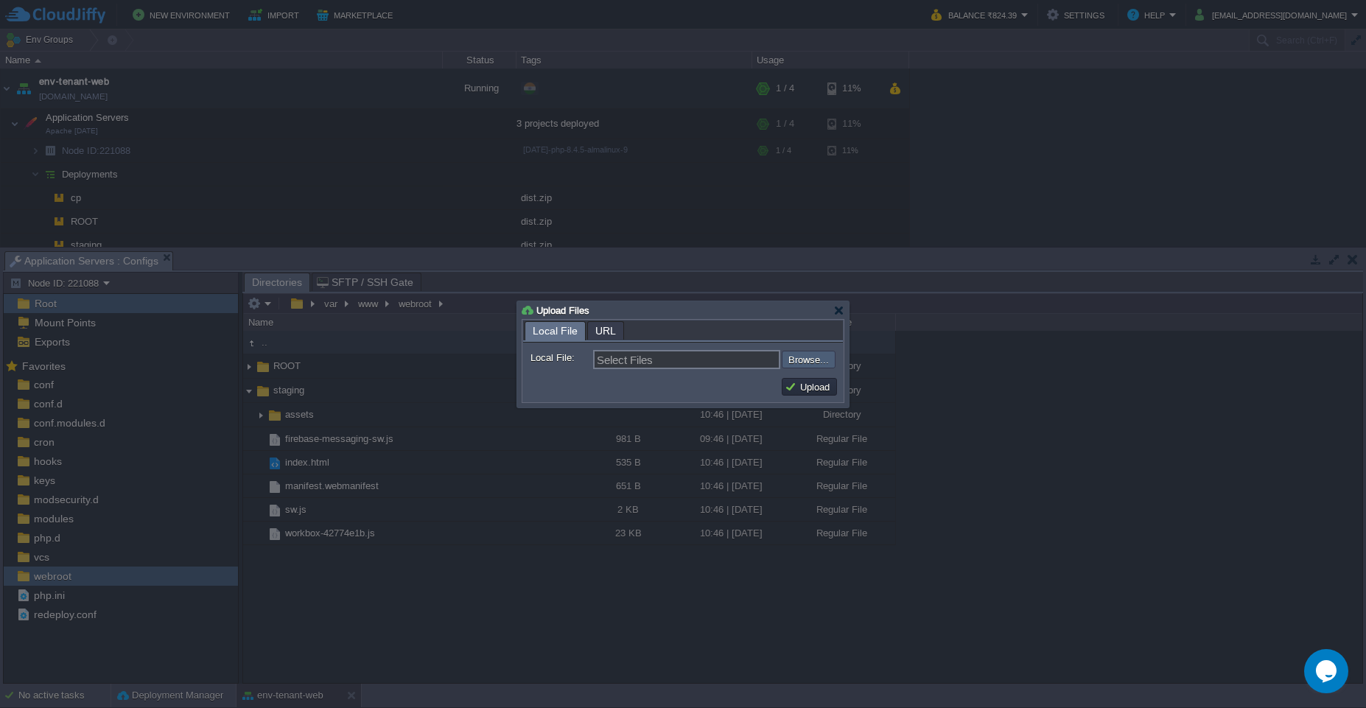
click at [794, 363] on input "file" at bounding box center [742, 360] width 186 height 18
type input "C:\fakepath\.ht"
type input ".ht"
click at [789, 366] on input "file" at bounding box center [742, 360] width 186 height 18
type input "C:\fakepath\htaccess"
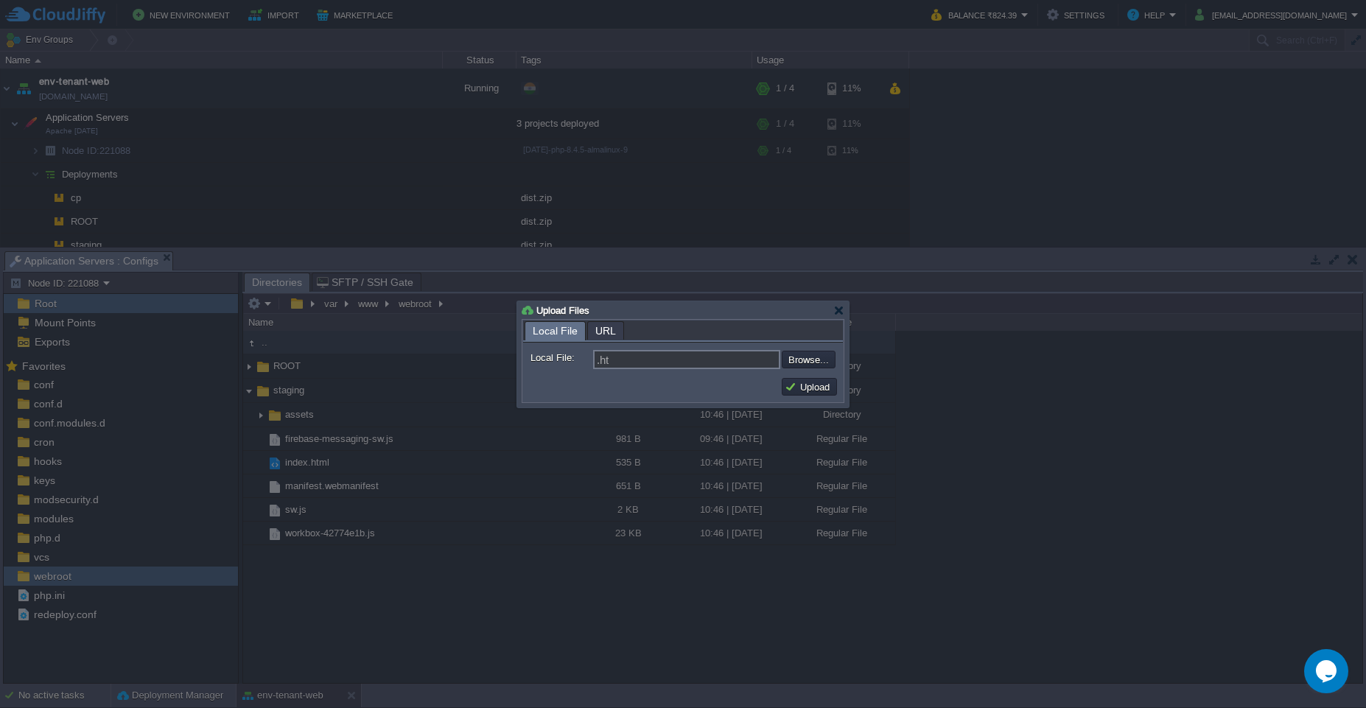
type input "htaccess"
click at [804, 386] on button "Upload" at bounding box center [808, 386] width 49 height 13
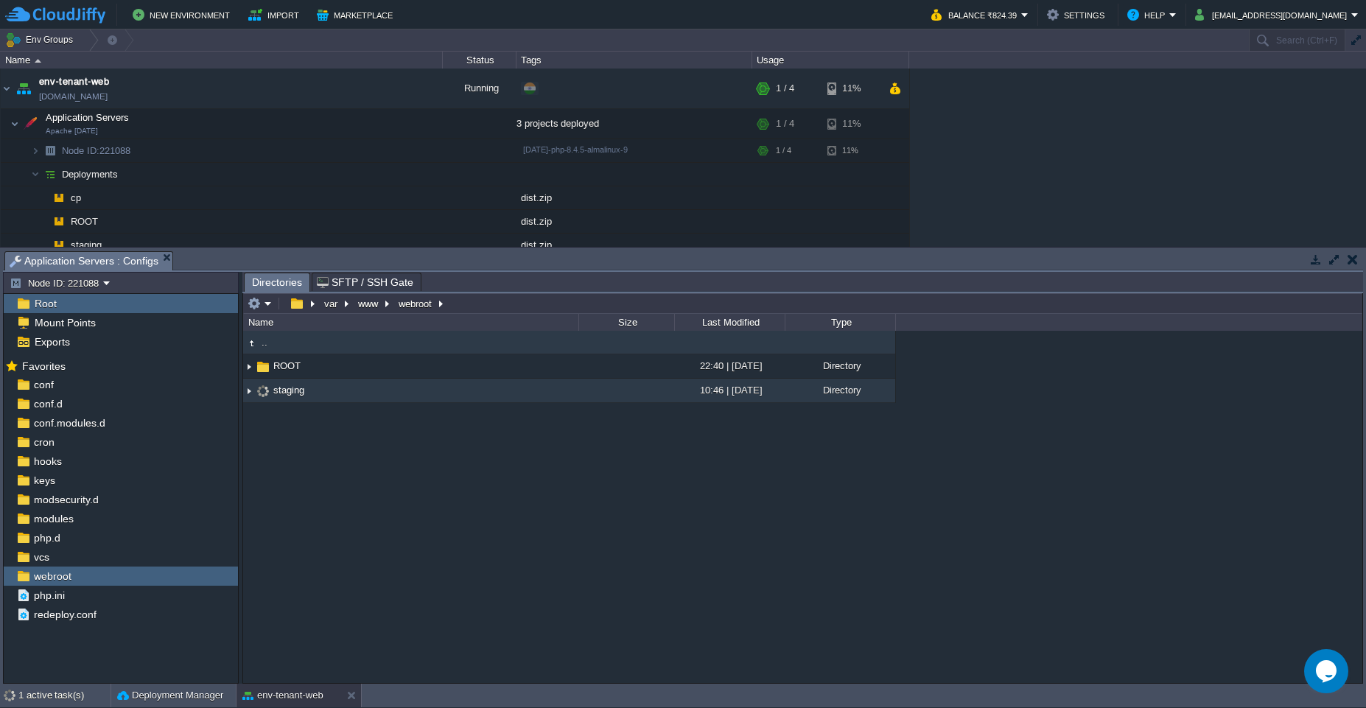
click at [247, 395] on img at bounding box center [249, 390] width 12 height 23
click at [64, 516] on div "1 active task(s)" at bounding box center [64, 696] width 92 height 24
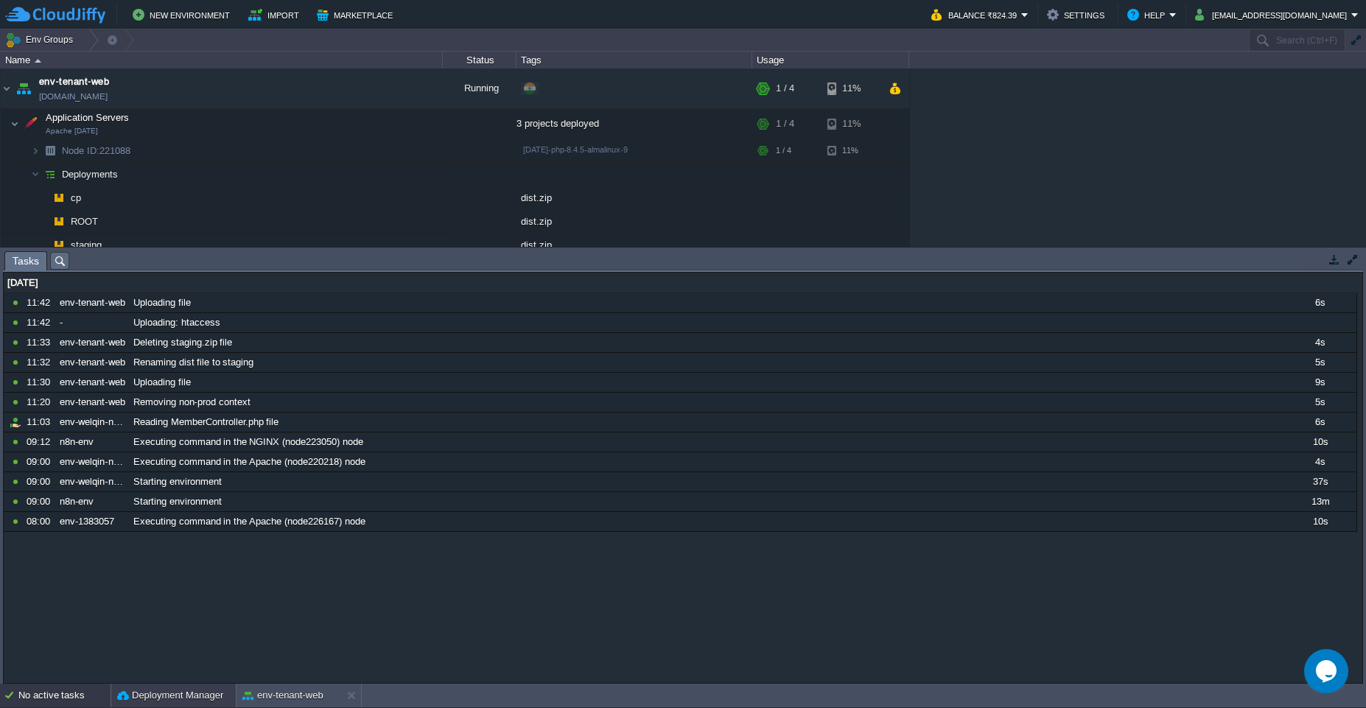
click at [202, 516] on button "Deployment Manager" at bounding box center [170, 695] width 106 height 15
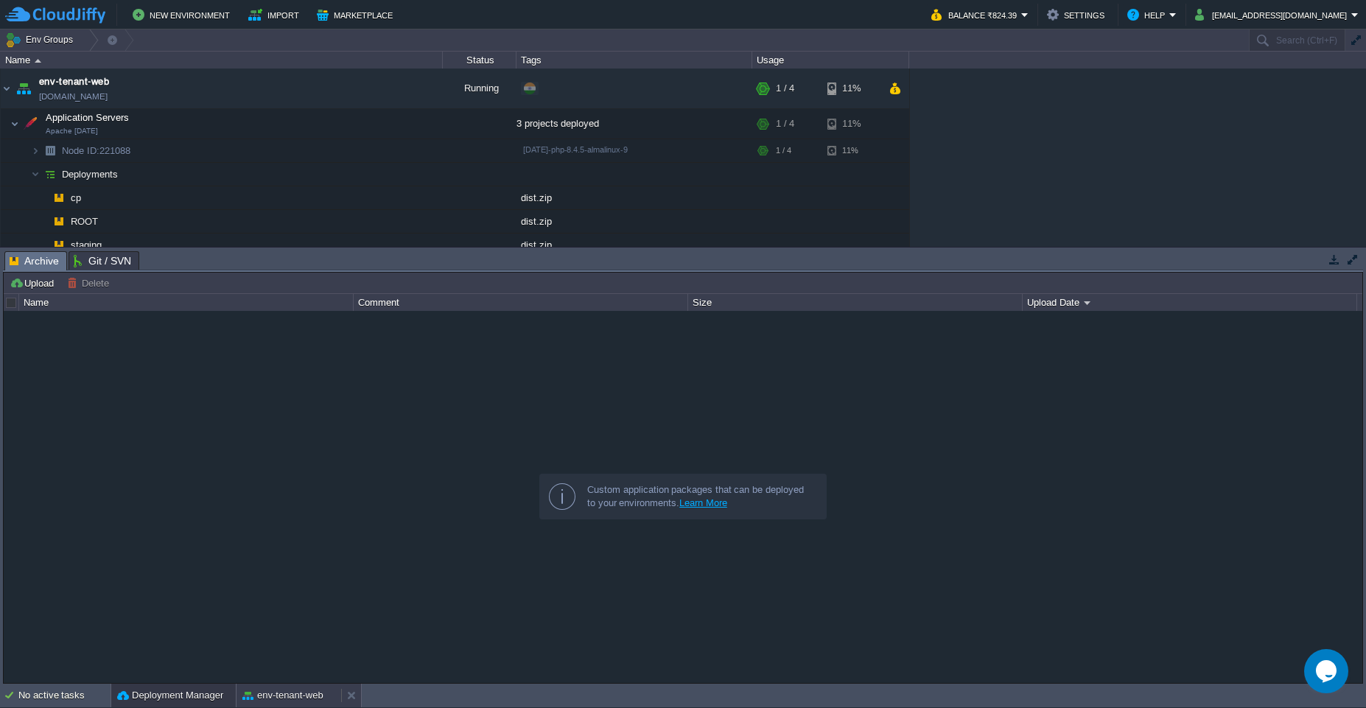
click at [281, 516] on button "env-tenant-web" at bounding box center [282, 695] width 81 height 15
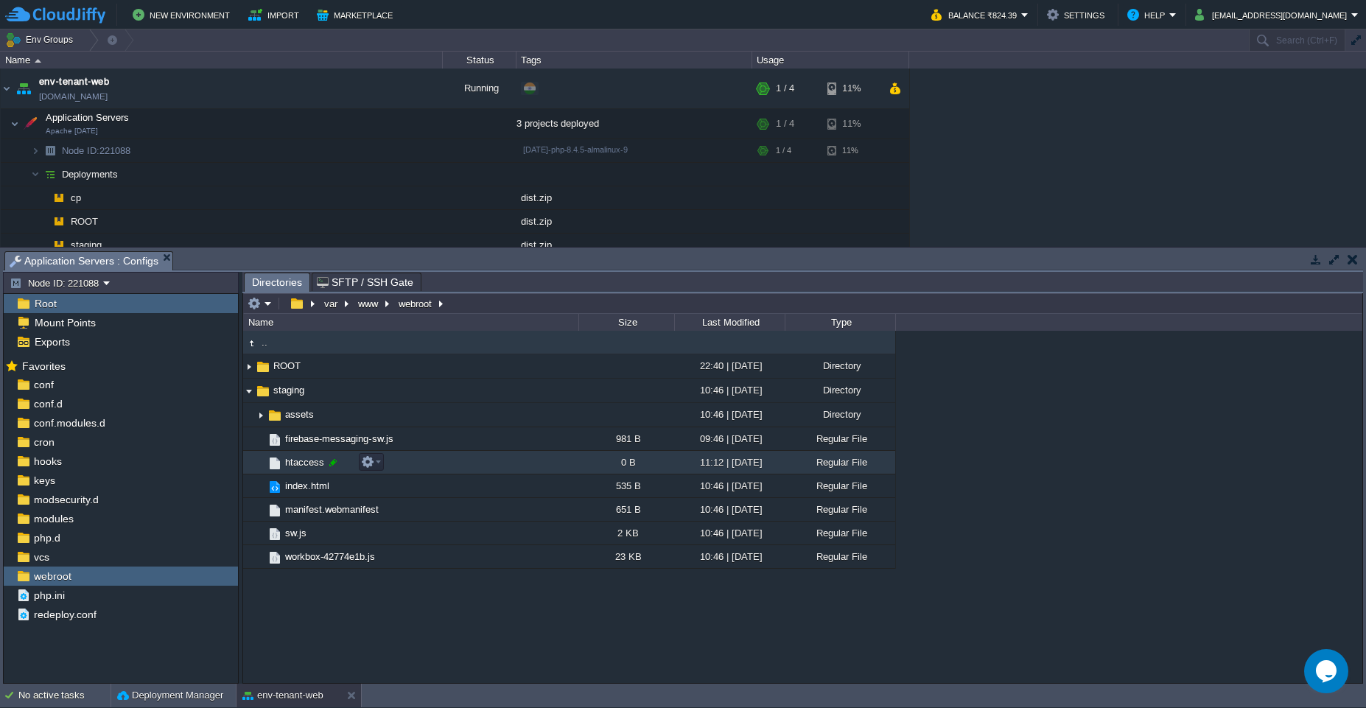
click at [337, 462] on div at bounding box center [332, 462] width 13 height 13
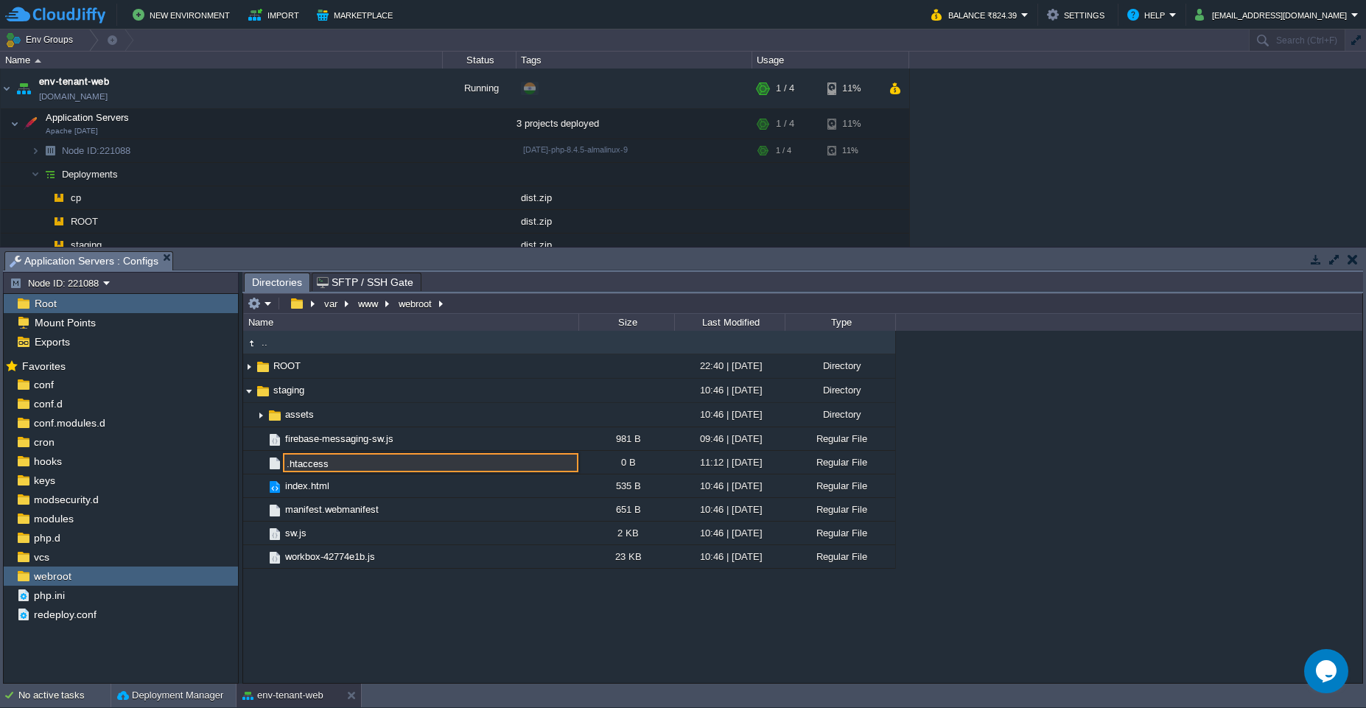
type input ".htaccess"
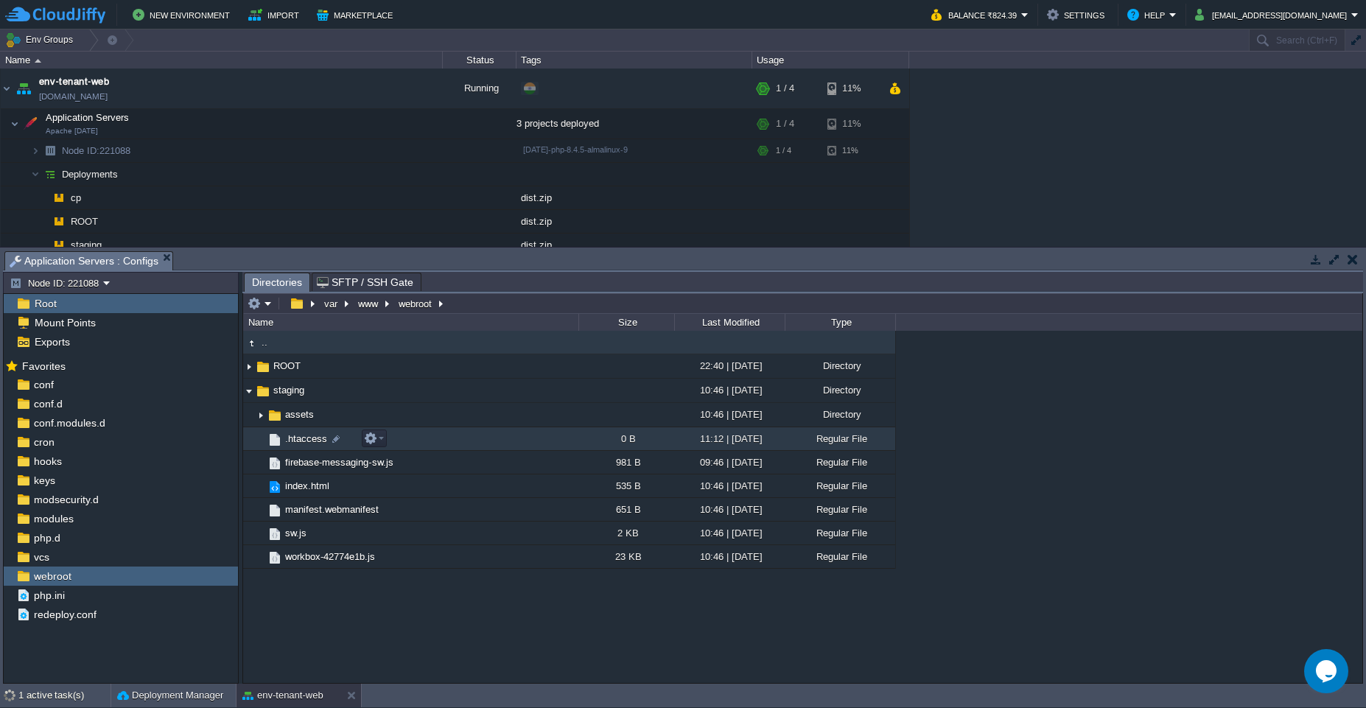
click at [428, 437] on td ".htaccess" at bounding box center [410, 439] width 335 height 24
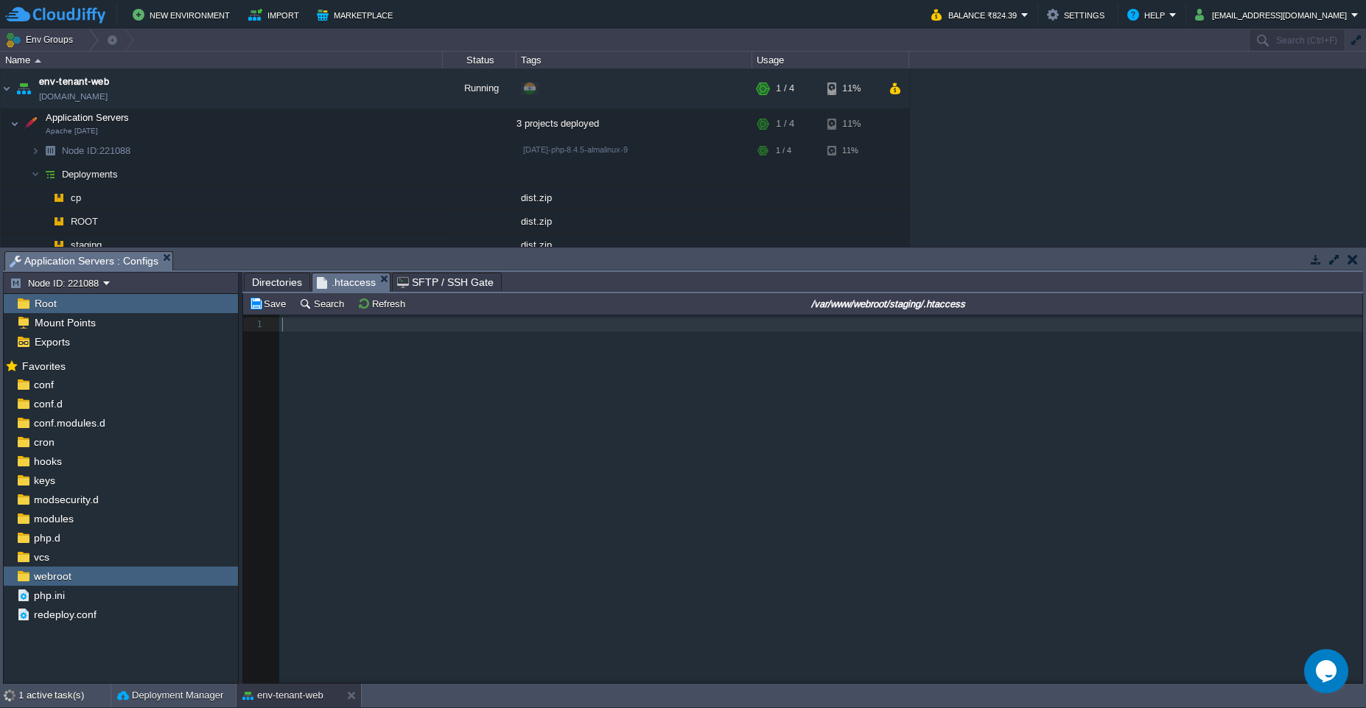
scroll to position [5, 0]
click at [588, 457] on div "1 1 ​" at bounding box center [813, 510] width 1141 height 390
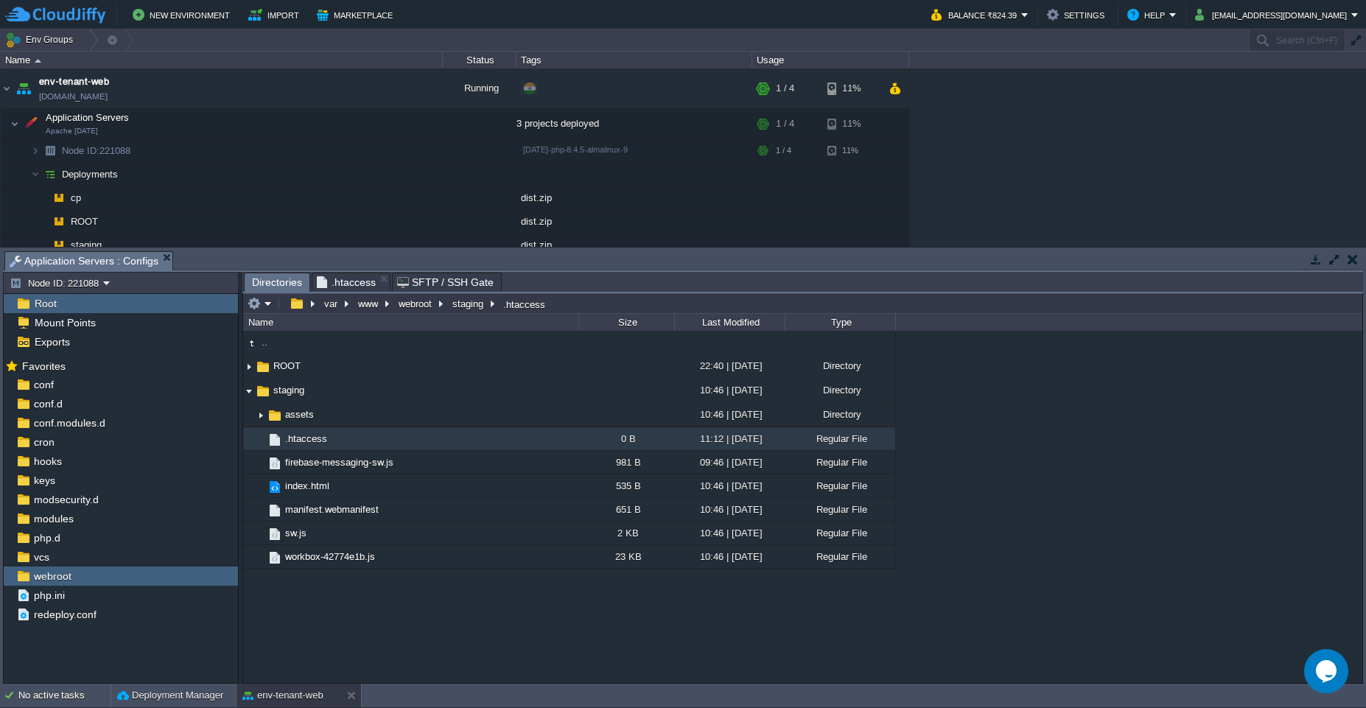
click at [270, 294] on div "Directories .htaccess SFTP / SSH Gate var www webroot staging .htaccess Name Si…" at bounding box center [802, 478] width 1120 height 412
click at [267, 309] on em at bounding box center [259, 303] width 24 height 13
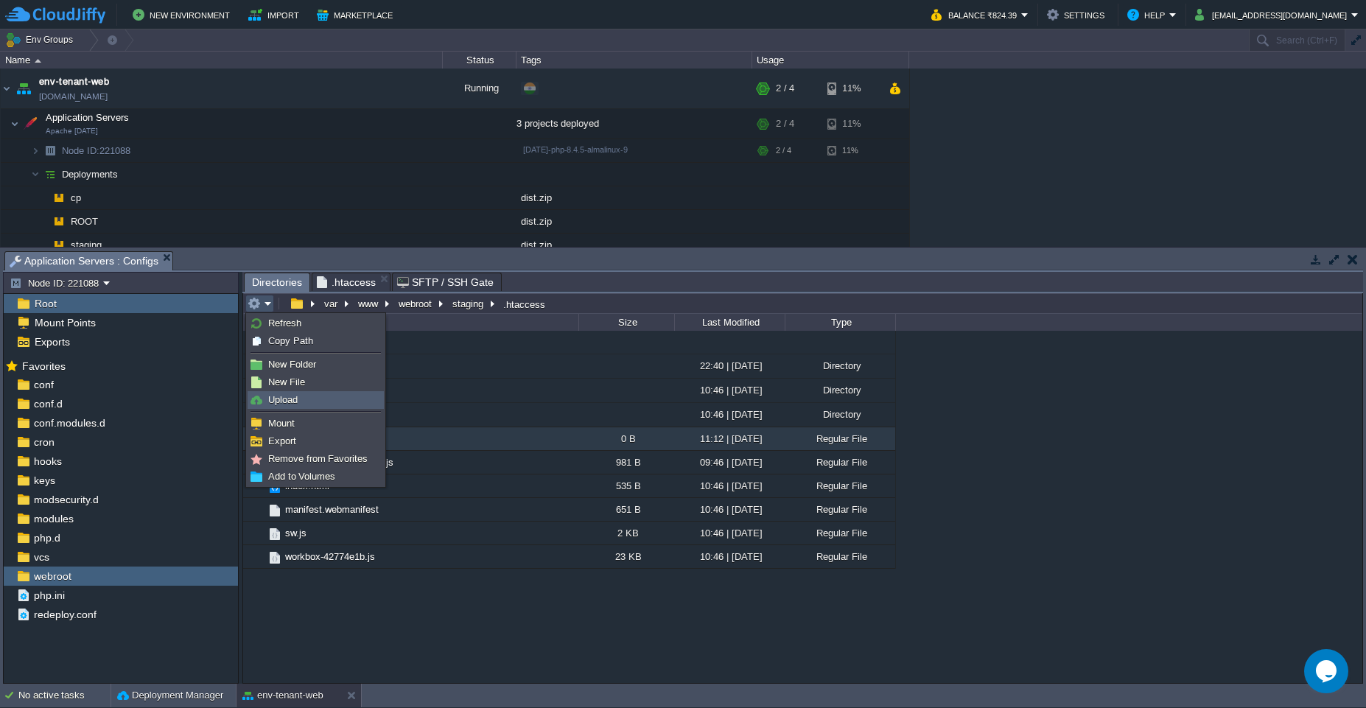
click at [298, 396] on span "Upload" at bounding box center [282, 399] width 29 height 11
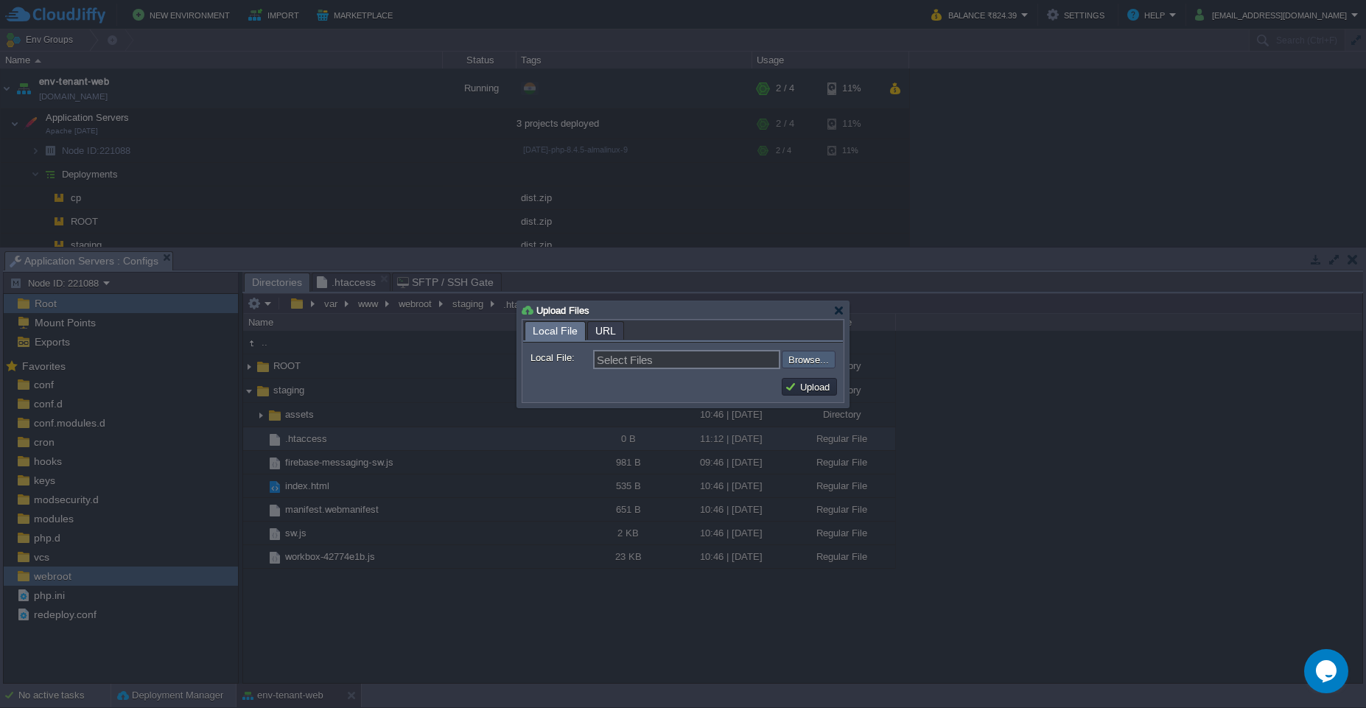
click at [814, 362] on input "file" at bounding box center [742, 360] width 186 height 18
type input "C:\fakepath\ROOT.zip"
type input "ROOT.zip"
click at [796, 390] on button "Upload" at bounding box center [808, 386] width 49 height 13
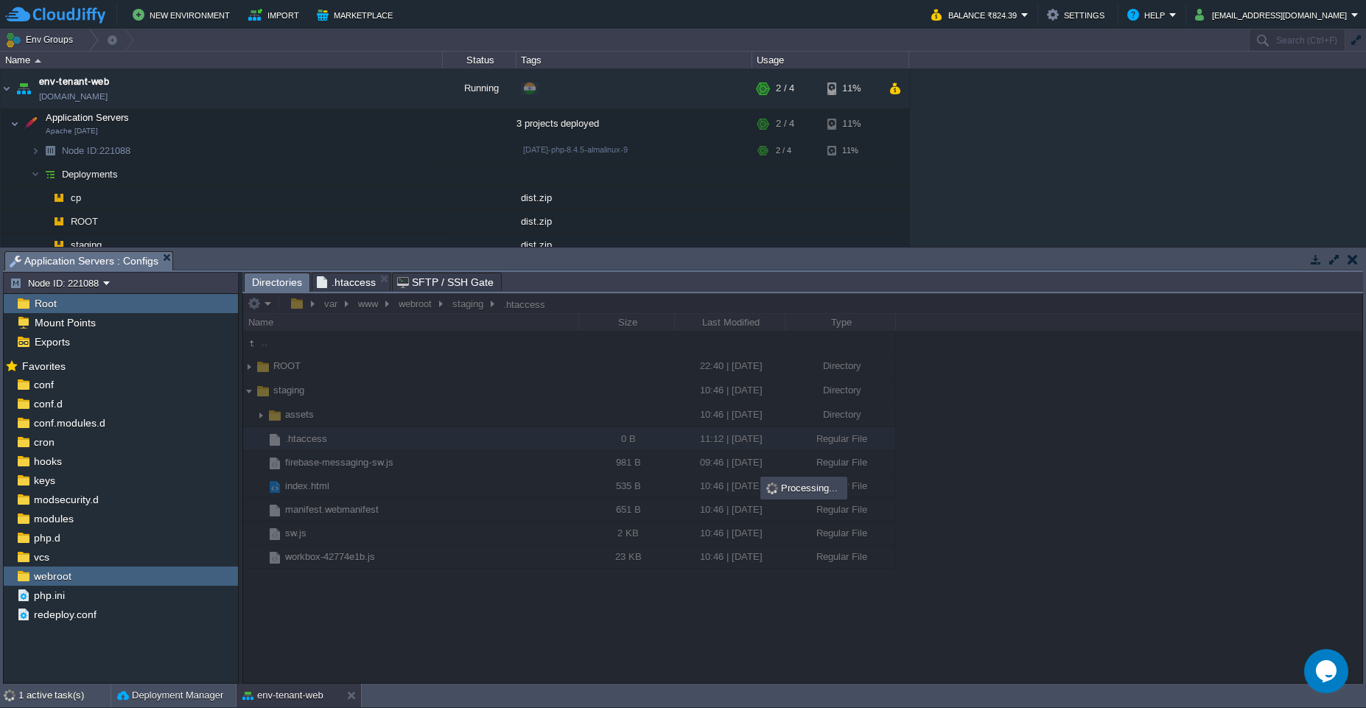
click at [345, 281] on span ".htaccess" at bounding box center [346, 282] width 59 height 18
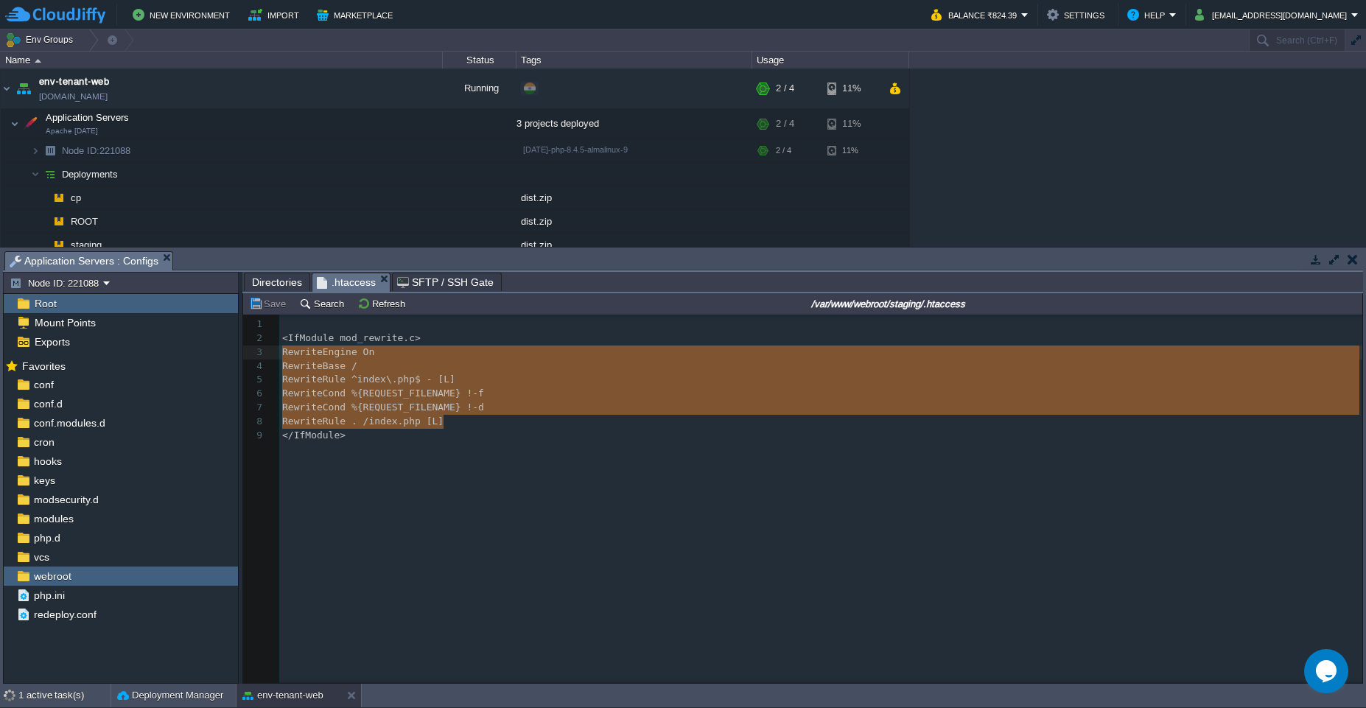
drag, startPoint x: 454, startPoint y: 424, endPoint x: 275, endPoint y: 358, distance: 190.6
type textarea "RewriteEngine On RewriteBase / RewriteRule ^index\.php$ - [L] RewriteCond %{REQ…"
click at [275, 309] on button "Save" at bounding box center [269, 303] width 41 height 13
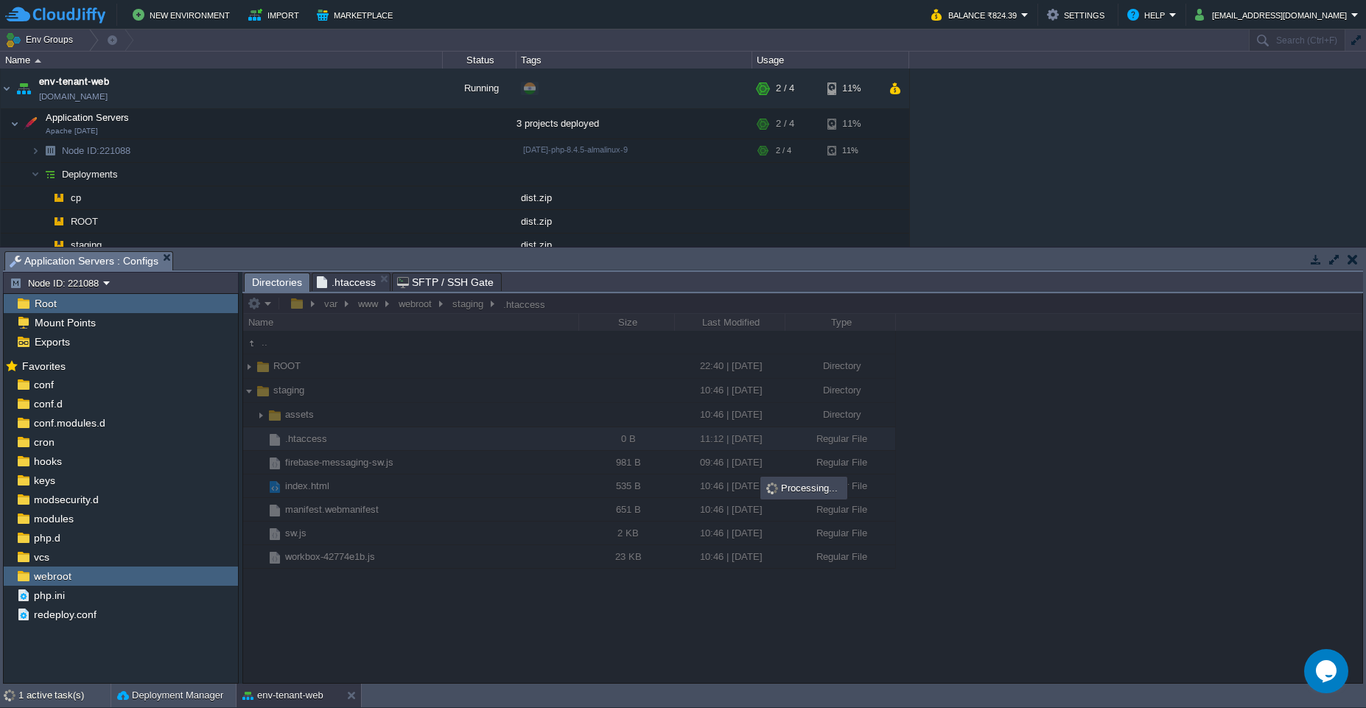
click at [273, 284] on span "Directories" at bounding box center [277, 282] width 50 height 18
click at [352, 284] on span ".htaccess" at bounding box center [346, 282] width 59 height 18
click at [253, 285] on span "Directories" at bounding box center [277, 282] width 50 height 18
click at [37, 516] on div "1 active task(s)" at bounding box center [64, 696] width 92 height 24
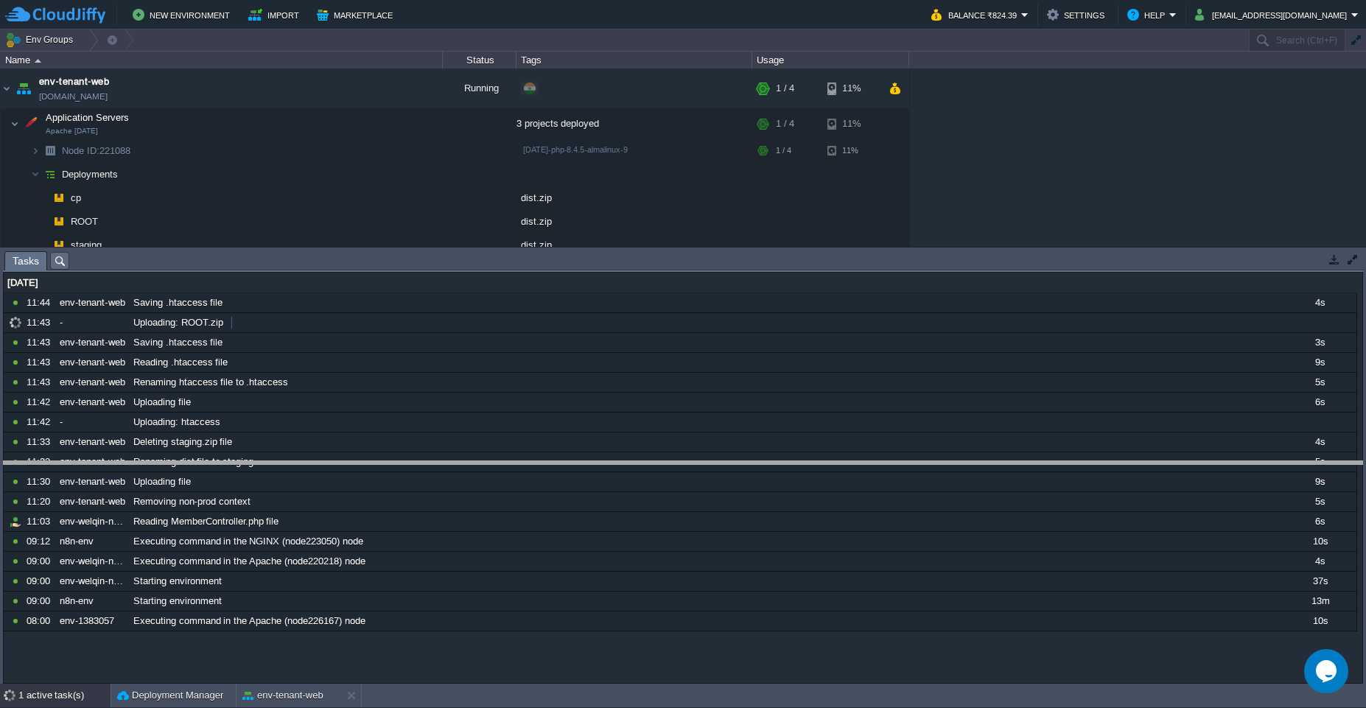
drag, startPoint x: 424, startPoint y: 257, endPoint x: 424, endPoint y: 265, distance: 8.1
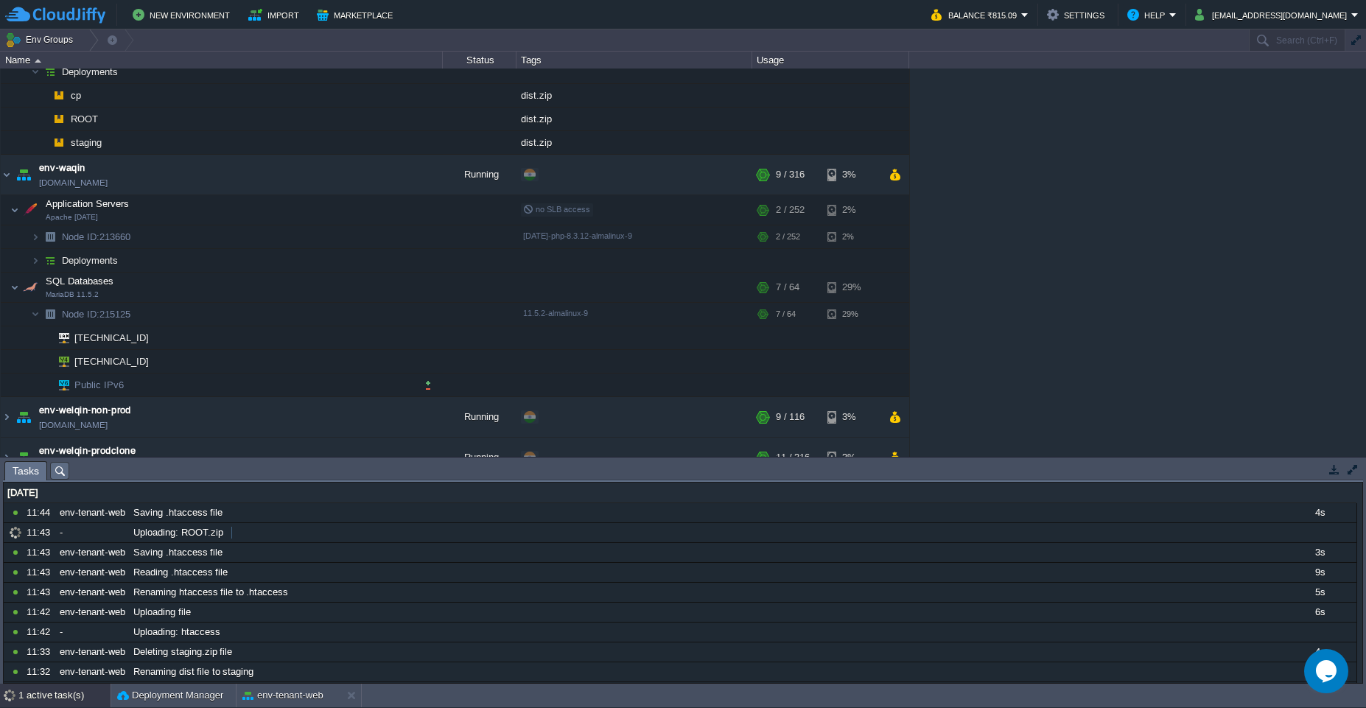
scroll to position [133, 0]
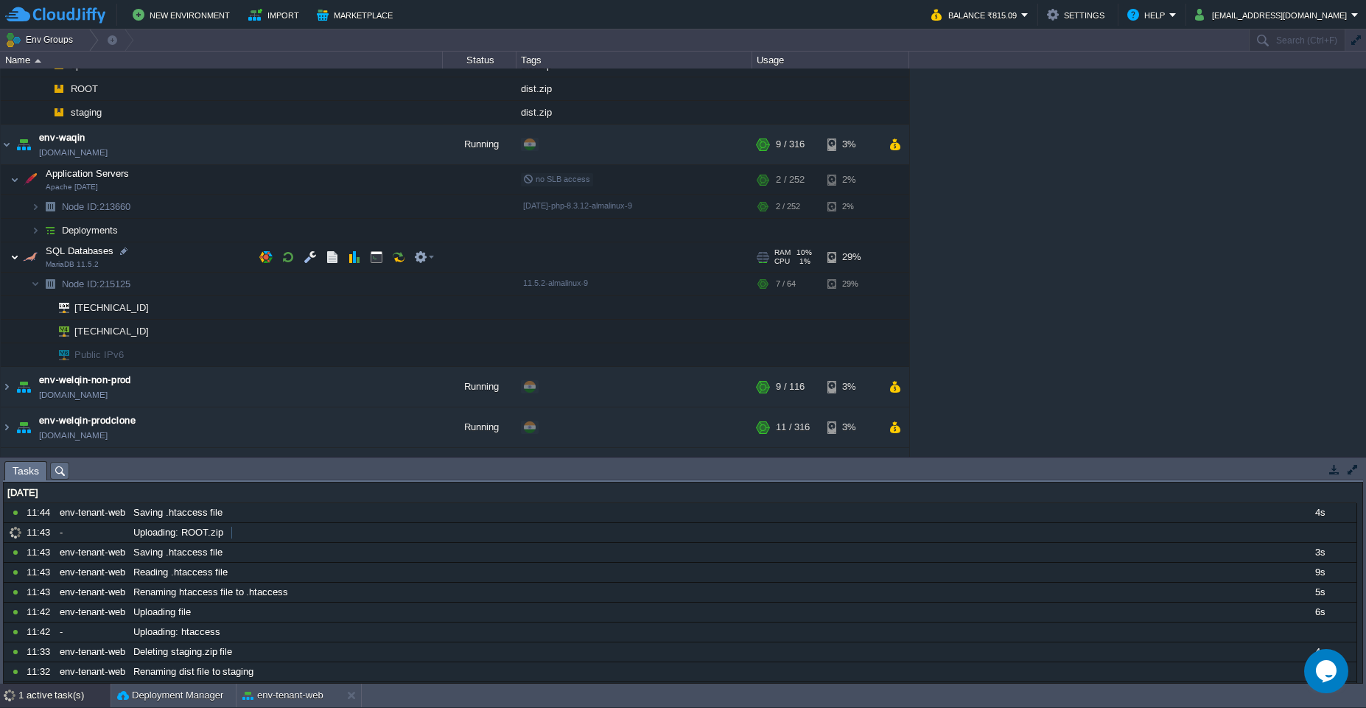
click at [17, 253] on img at bounding box center [14, 256] width 9 height 29
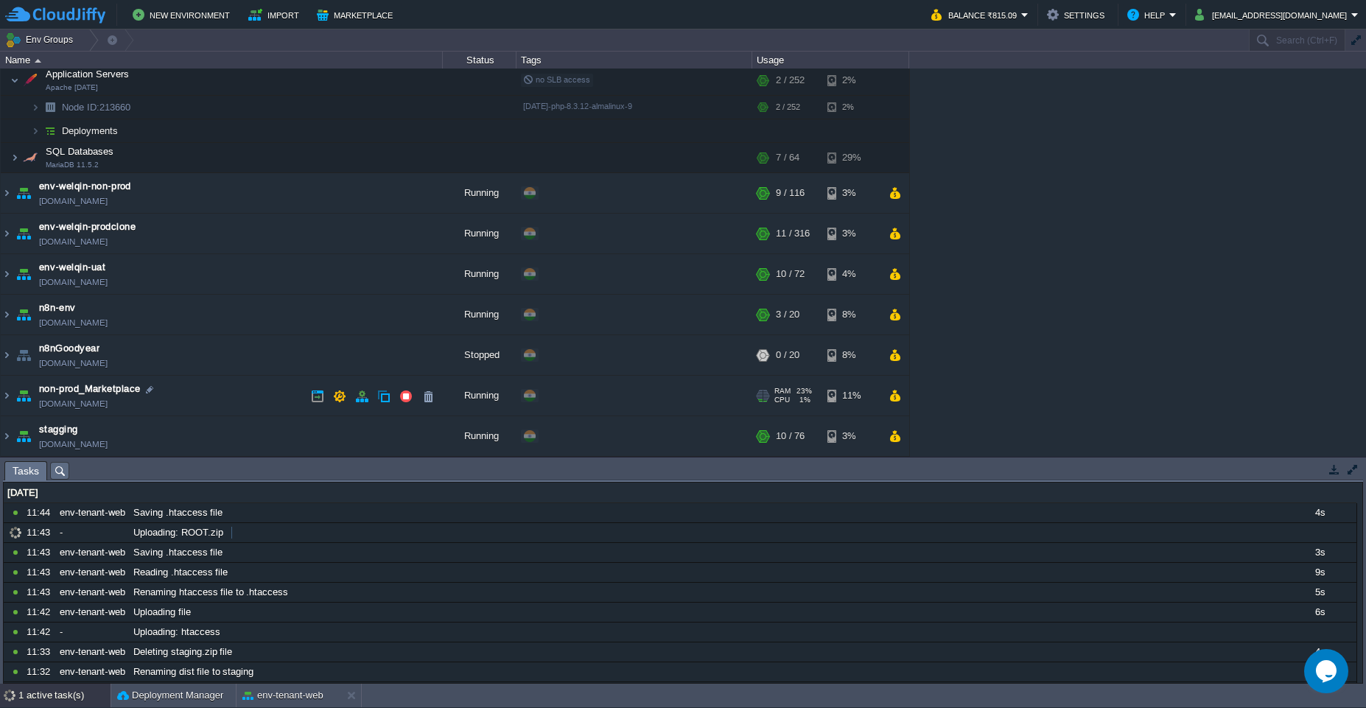
scroll to position [232, 0]
click at [9, 438] on img at bounding box center [7, 436] width 12 height 40
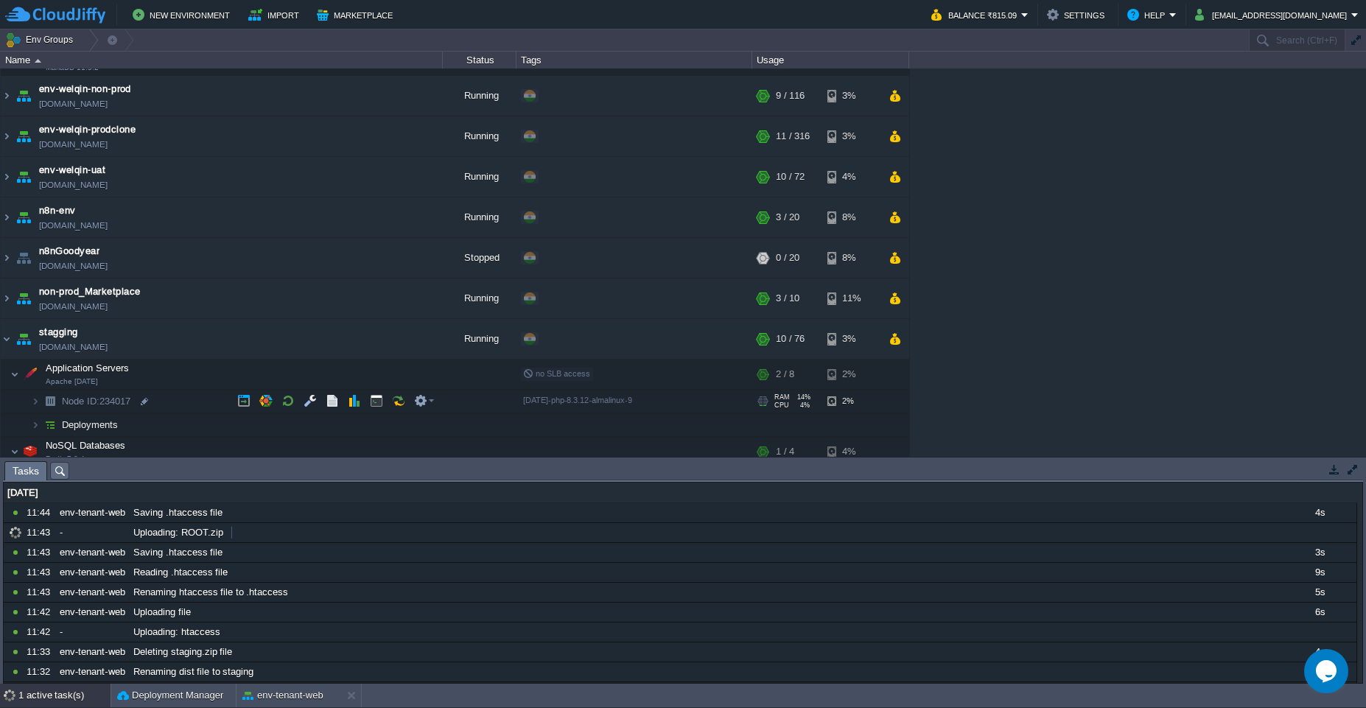
scroll to position [417, 0]
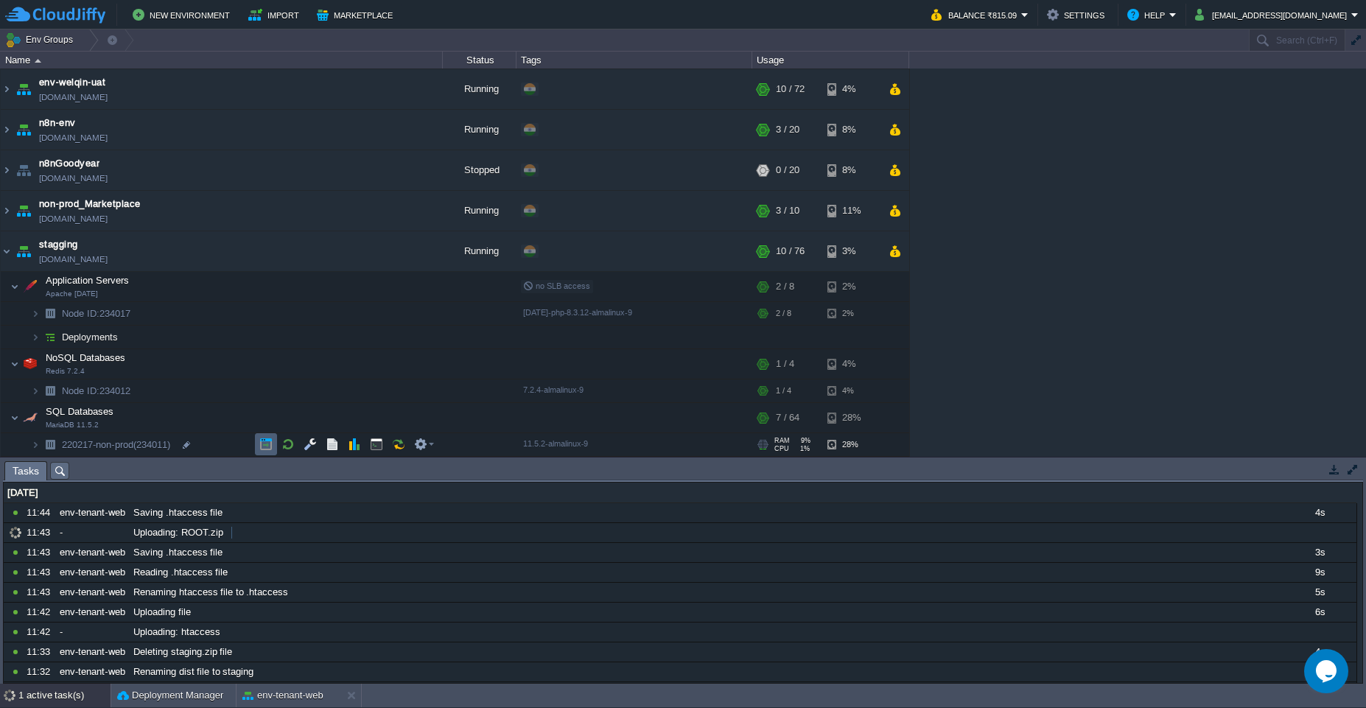
click at [259, 443] on button "button" at bounding box center [265, 444] width 13 height 13
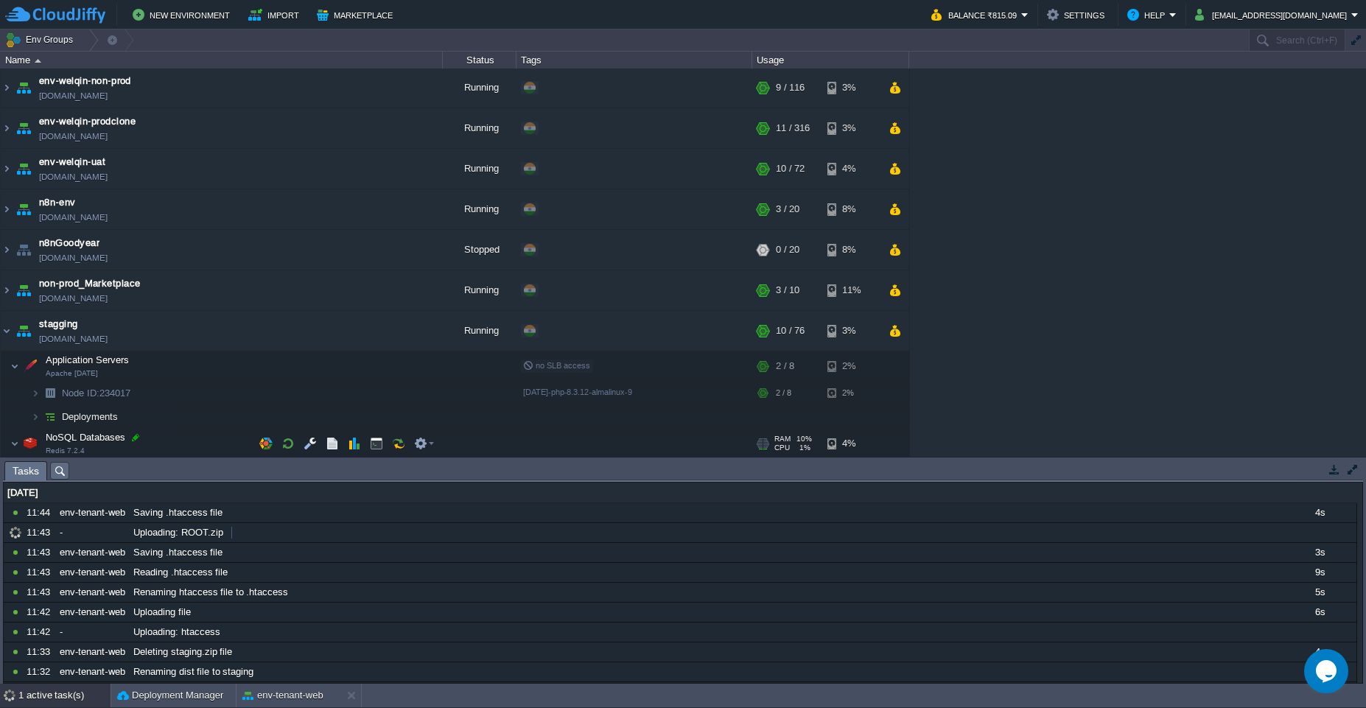
scroll to position [284, 0]
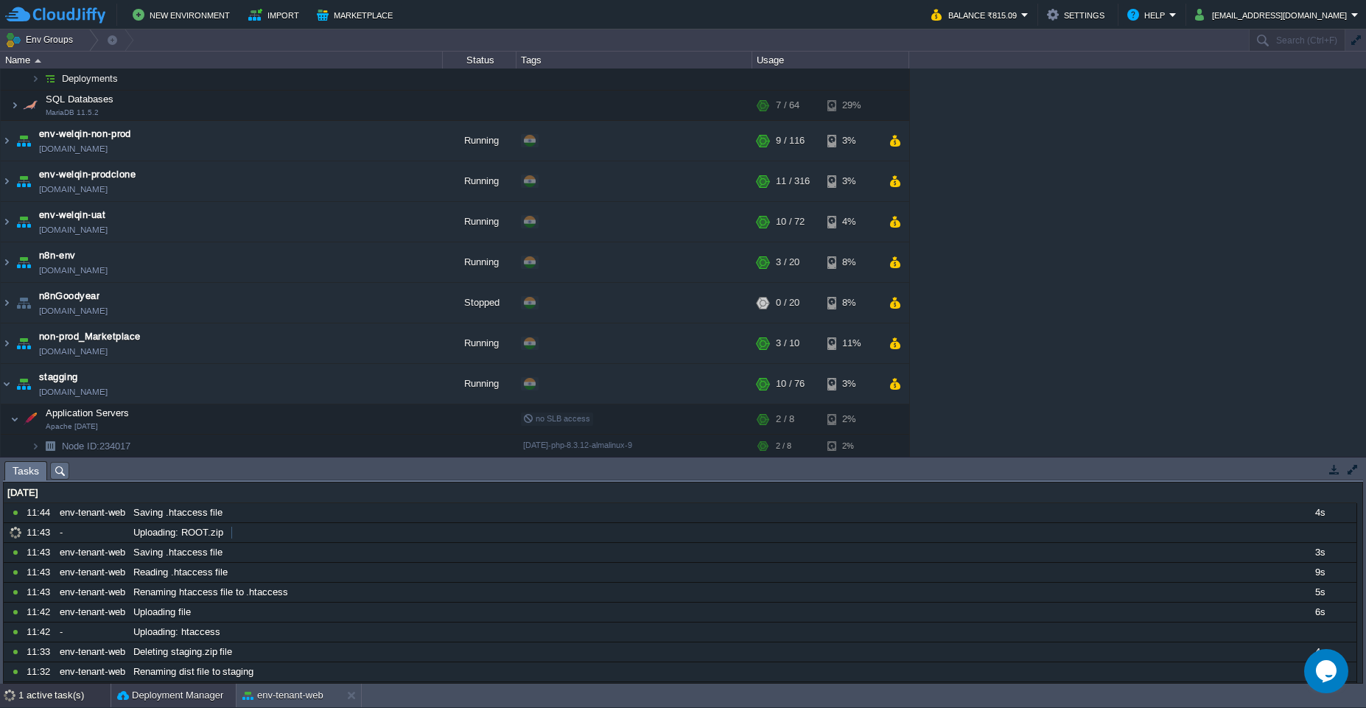
click at [174, 516] on button "Deployment Manager" at bounding box center [170, 695] width 106 height 15
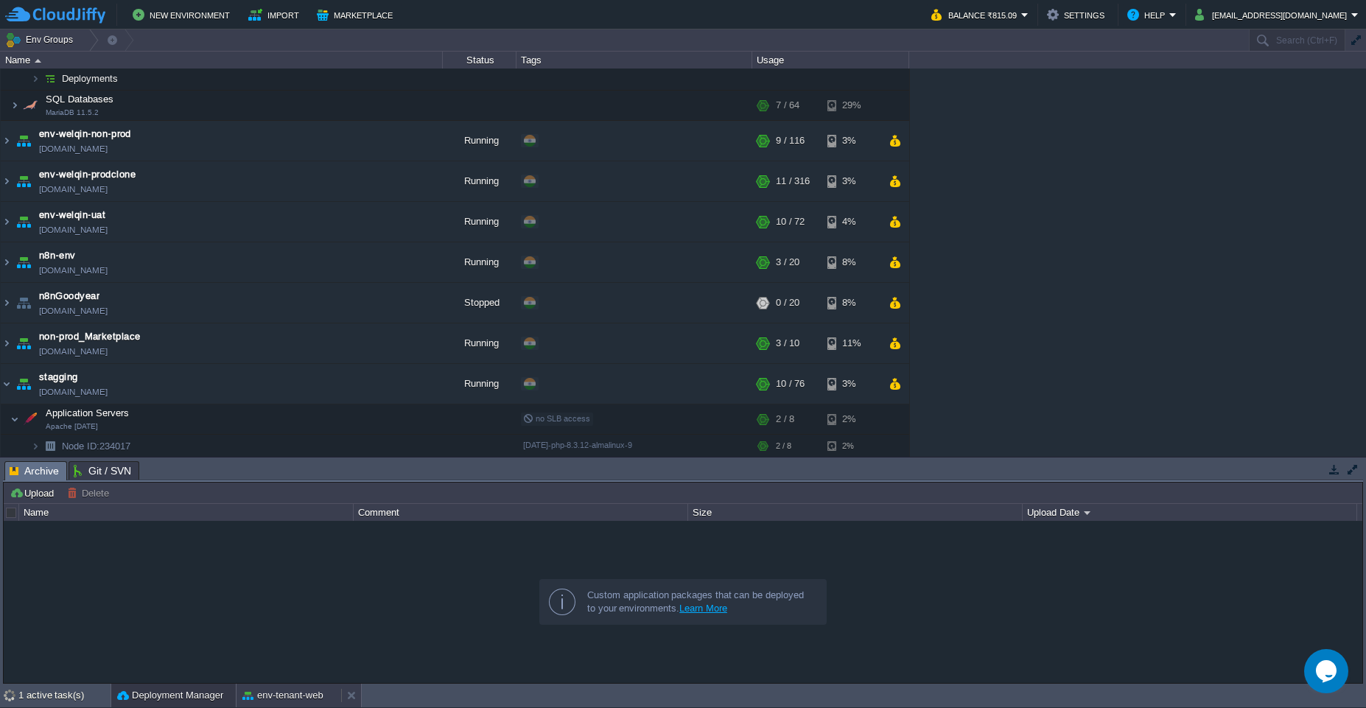
click at [250, 516] on button "env-tenant-web" at bounding box center [282, 695] width 81 height 15
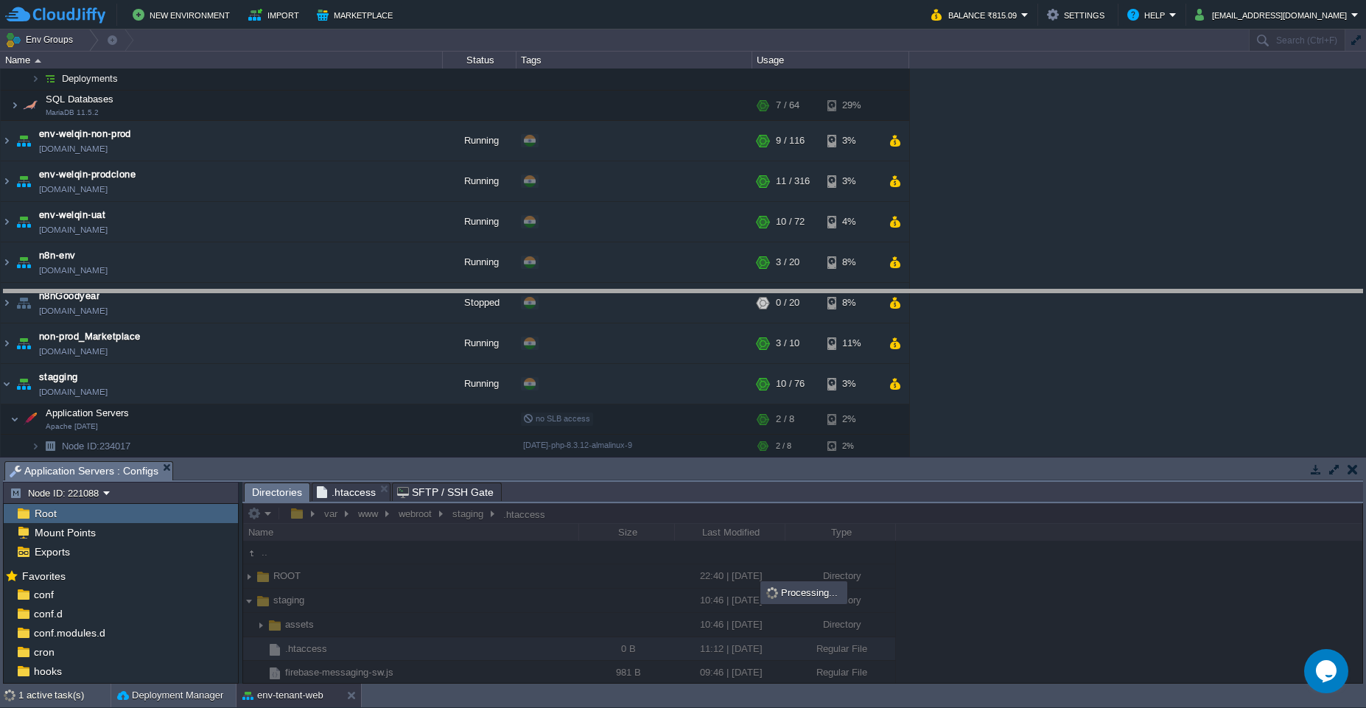
drag, startPoint x: 841, startPoint y: 471, endPoint x: 869, endPoint y: 299, distance: 173.9
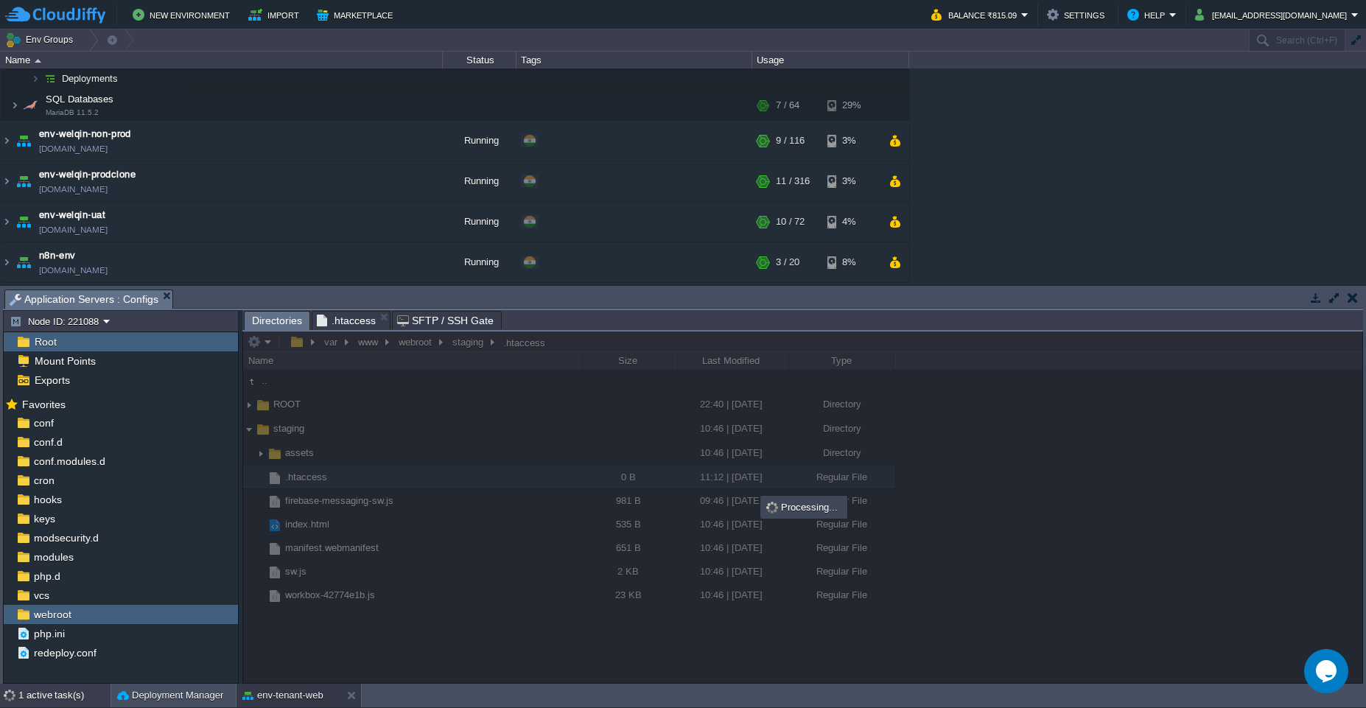
click at [52, 516] on div "1 active task(s)" at bounding box center [64, 696] width 92 height 24
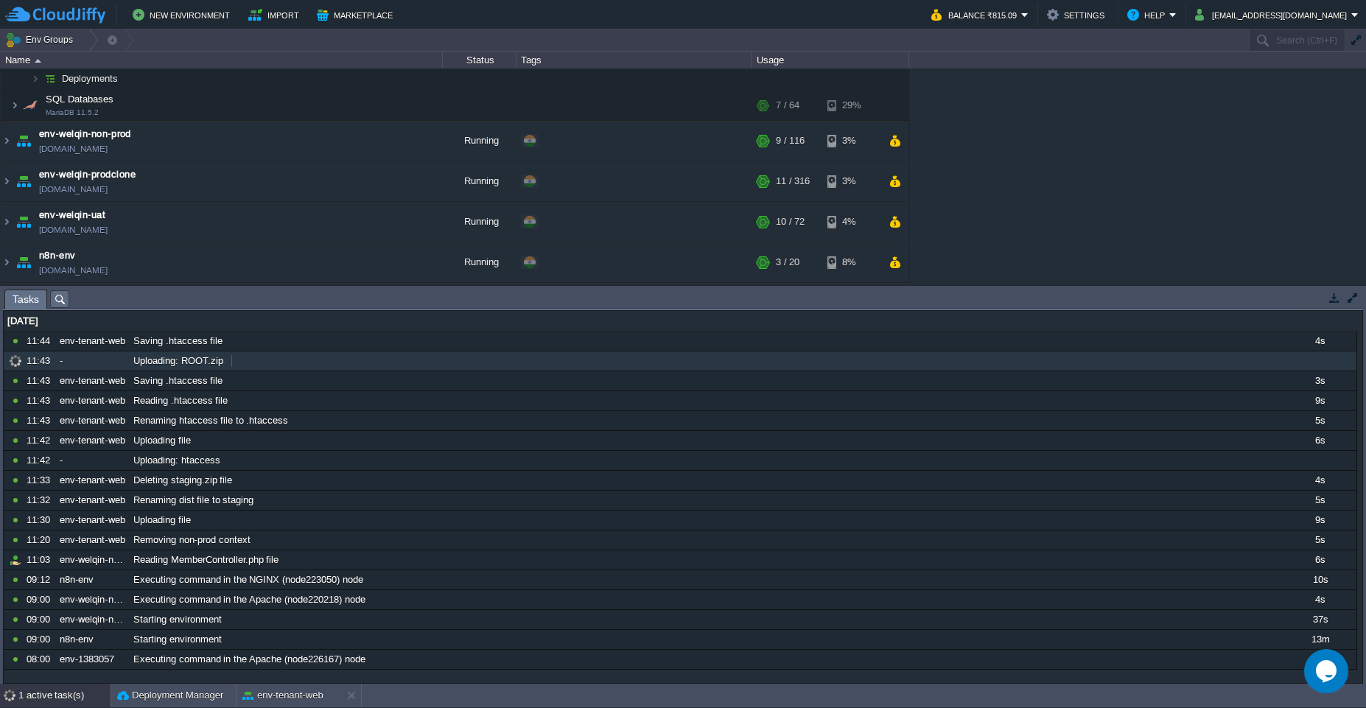
click at [256, 359] on div at bounding box center [304, 363] width 146 height 16
click at [189, 516] on button "Deployment Manager" at bounding box center [170, 695] width 106 height 15
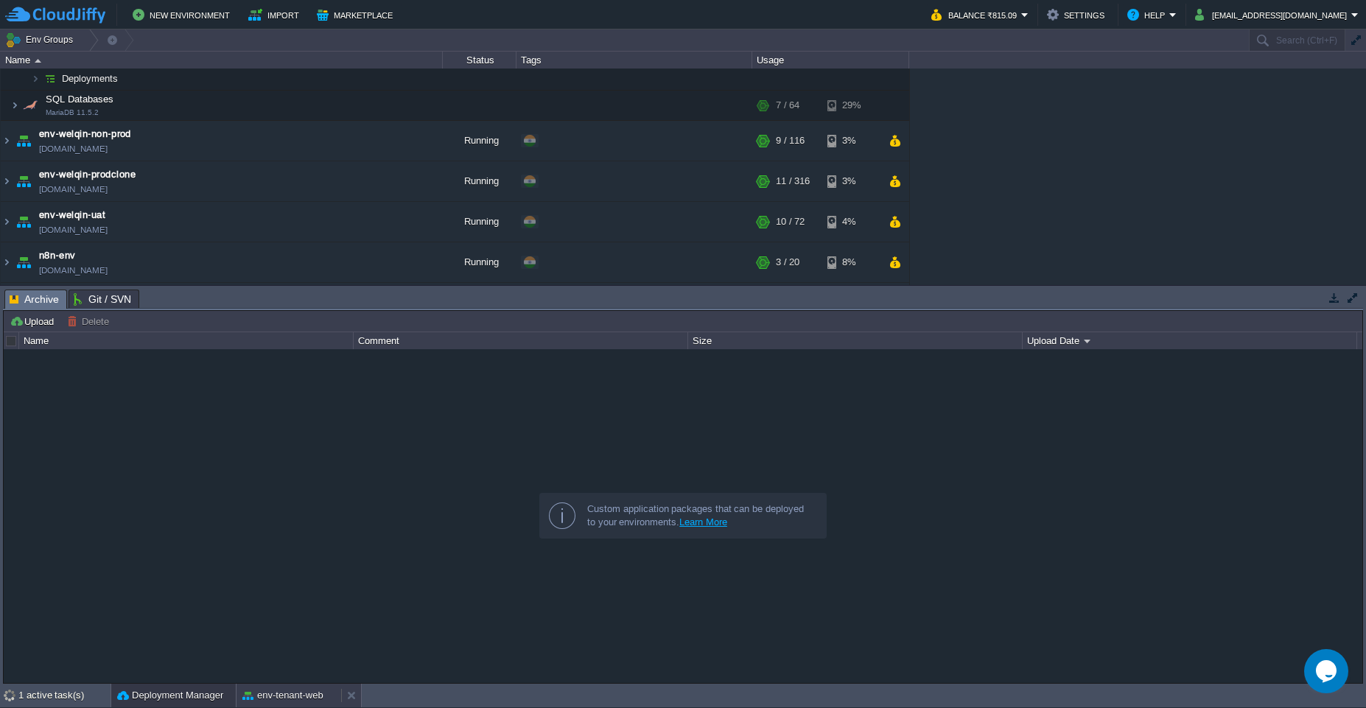
click at [250, 516] on button "env-tenant-web" at bounding box center [282, 695] width 81 height 15
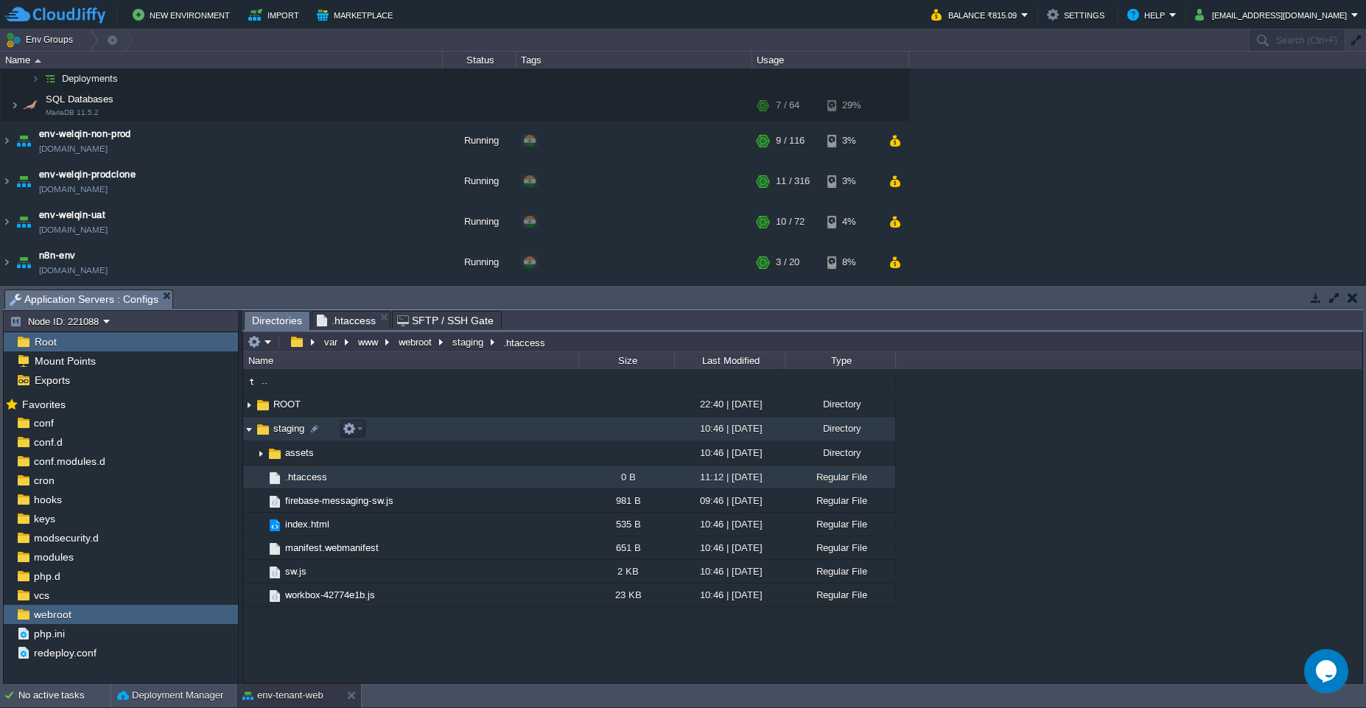
click at [248, 427] on img at bounding box center [249, 429] width 12 height 23
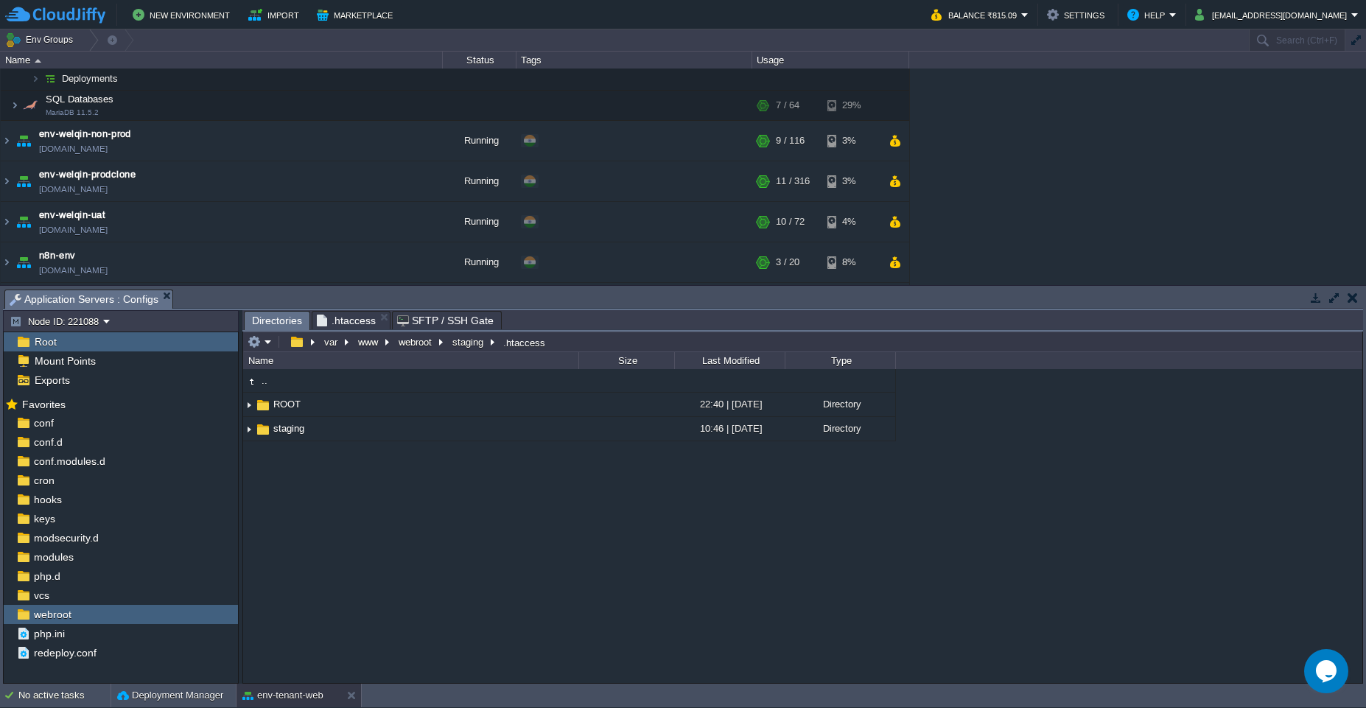
click at [289, 516] on div ".. ROOT 22:40 | [DATE] Directory staging 10:46 | [DATE] Directory .. assets 10:…" at bounding box center [802, 526] width 1119 height 314
click at [58, 516] on div "No active tasks" at bounding box center [64, 696] width 92 height 24
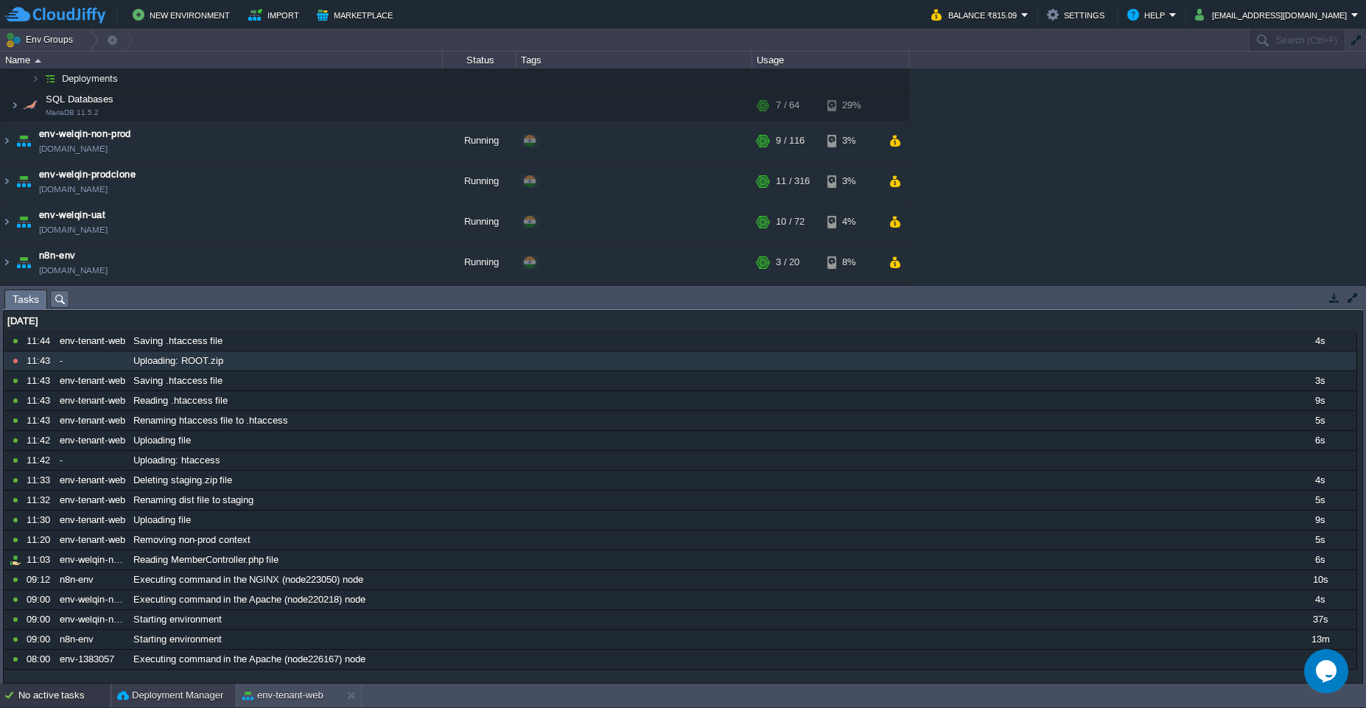
click at [178, 516] on button "Deployment Manager" at bounding box center [170, 695] width 106 height 15
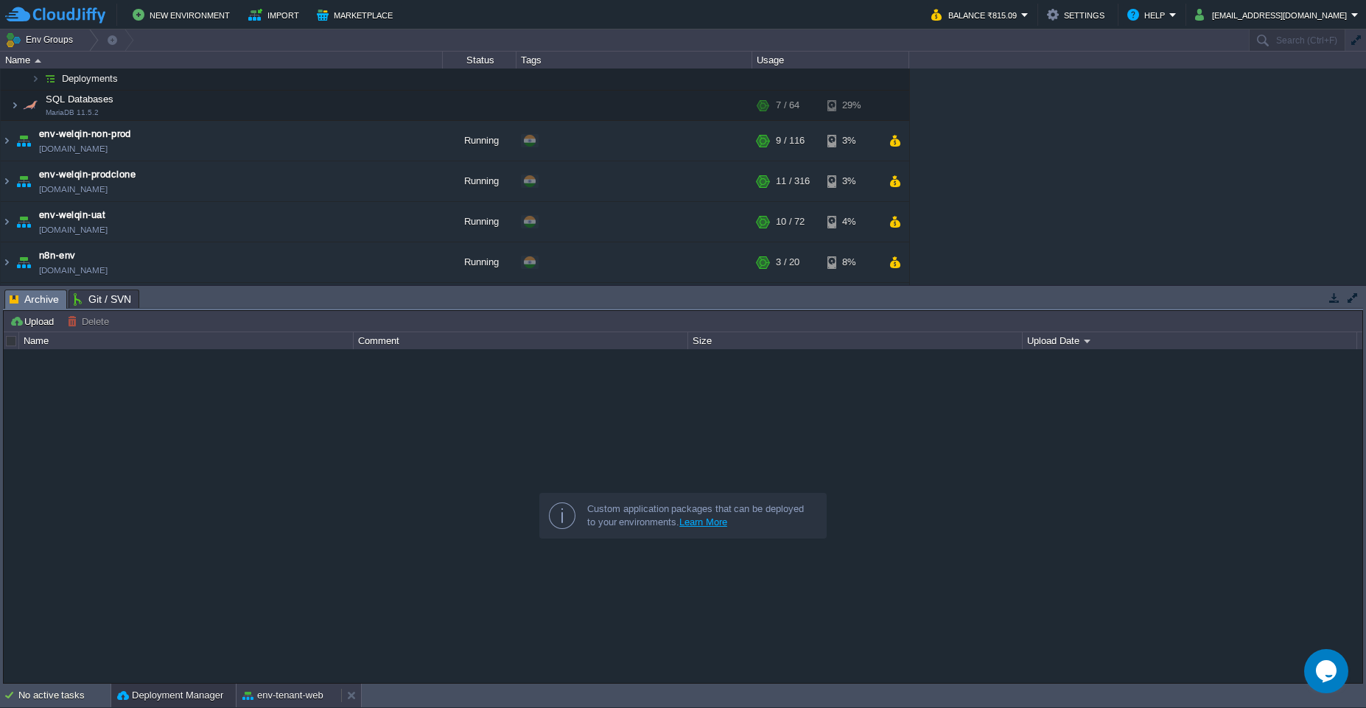
click at [269, 516] on div "env-tenant-web" at bounding box center [288, 696] width 105 height 24
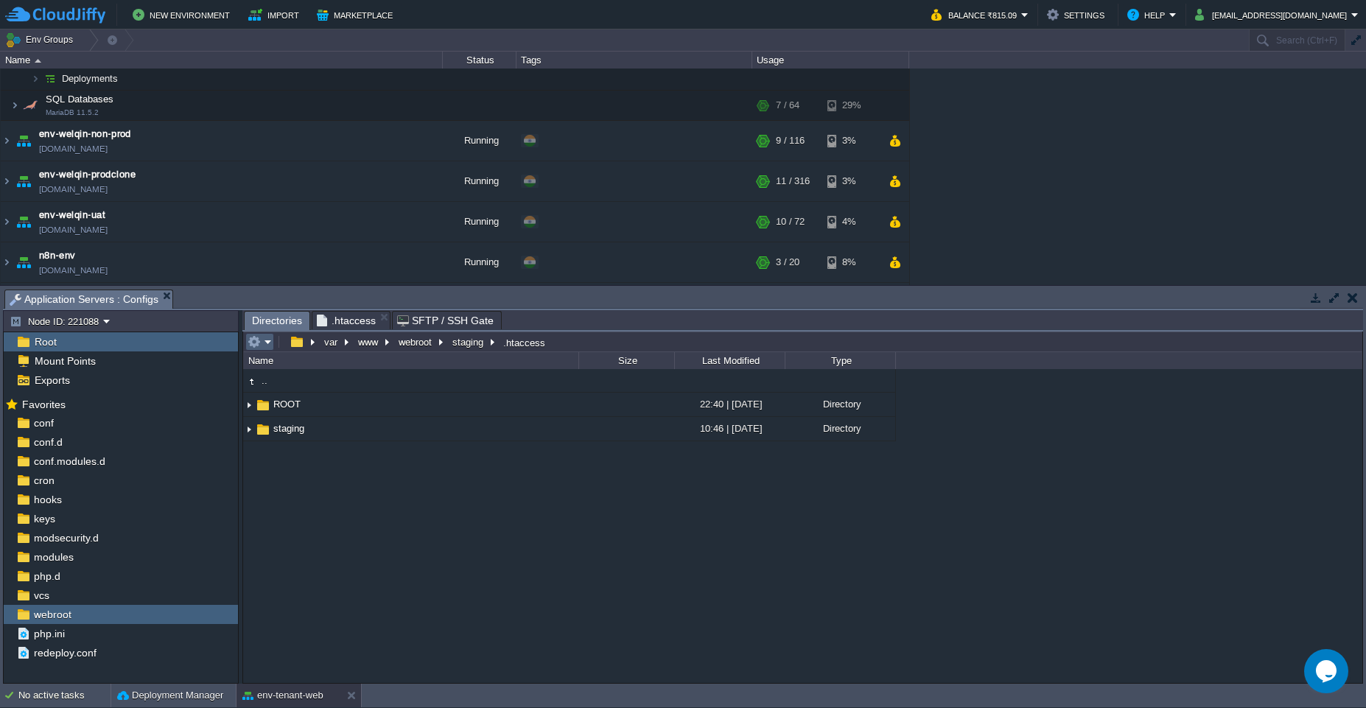
click at [267, 346] on em at bounding box center [259, 341] width 24 height 13
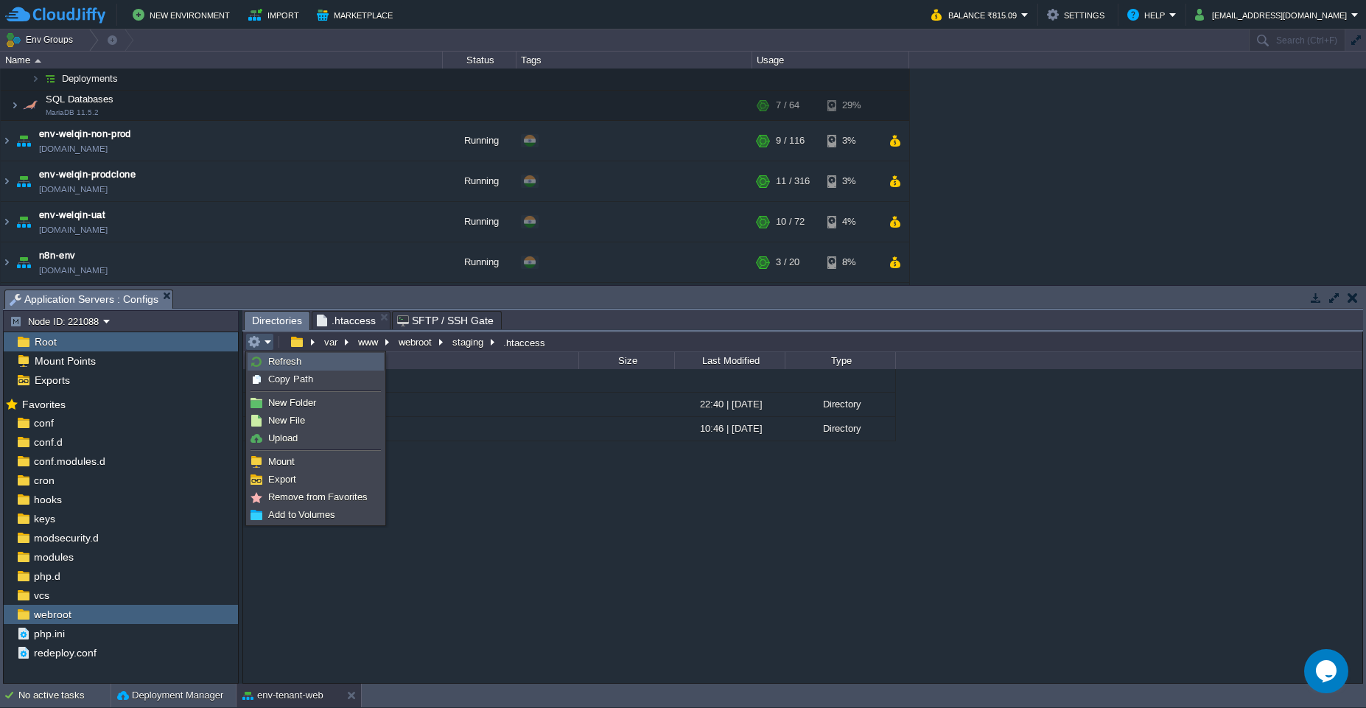
click at [294, 367] on link "Refresh" at bounding box center [315, 362] width 135 height 16
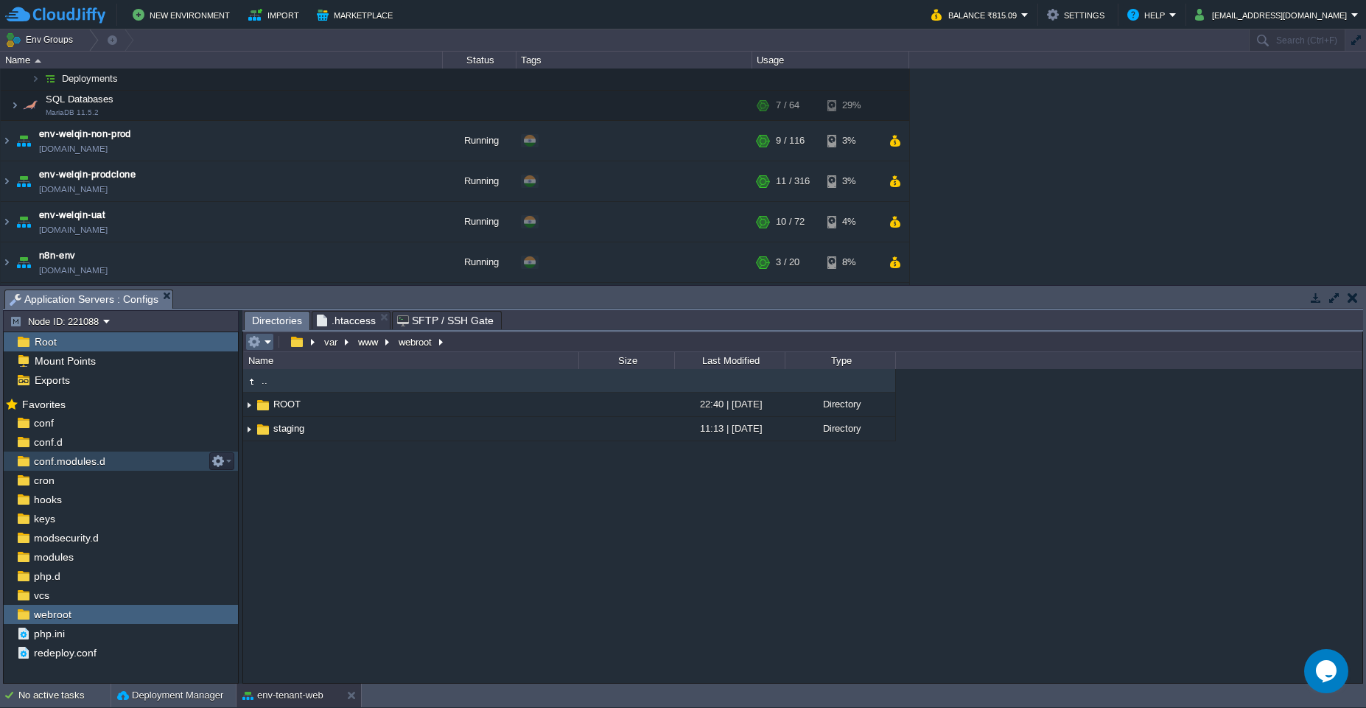
click at [258, 340] on button "button" at bounding box center [253, 341] width 13 height 13
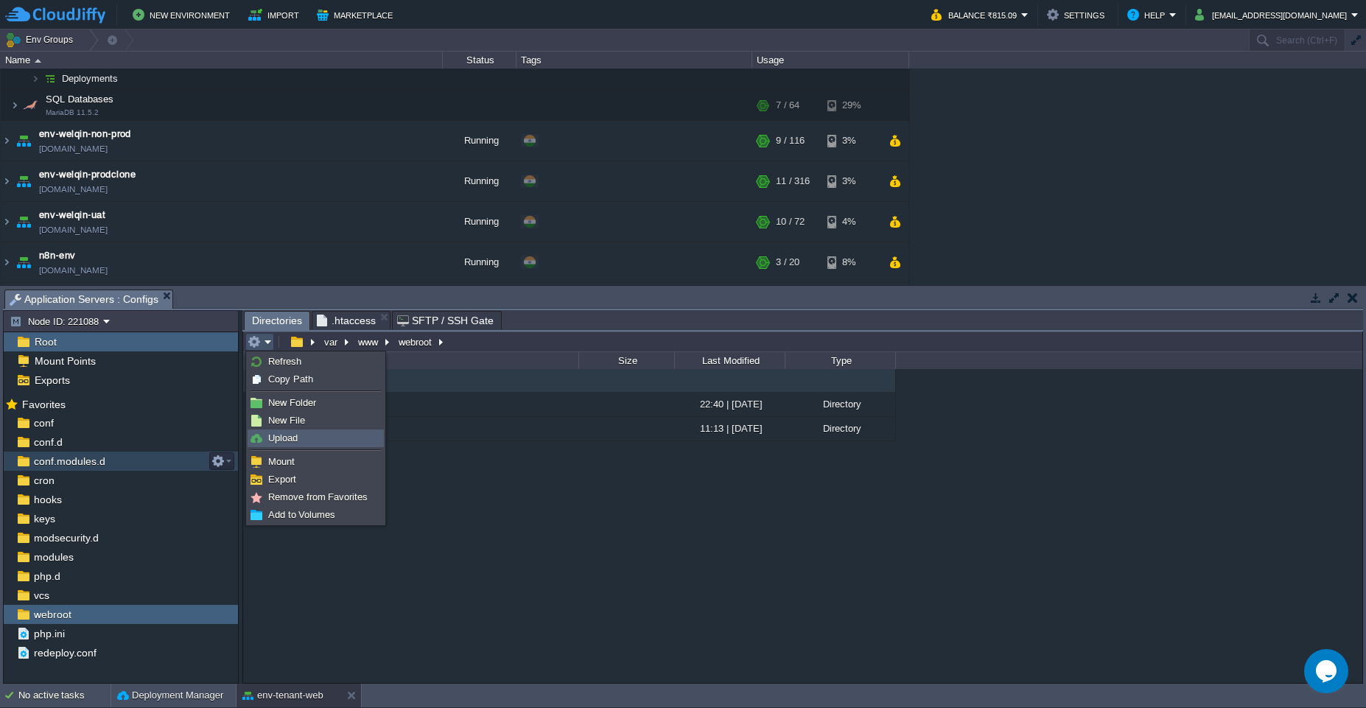
click at [304, 434] on link "Upload" at bounding box center [315, 438] width 135 height 16
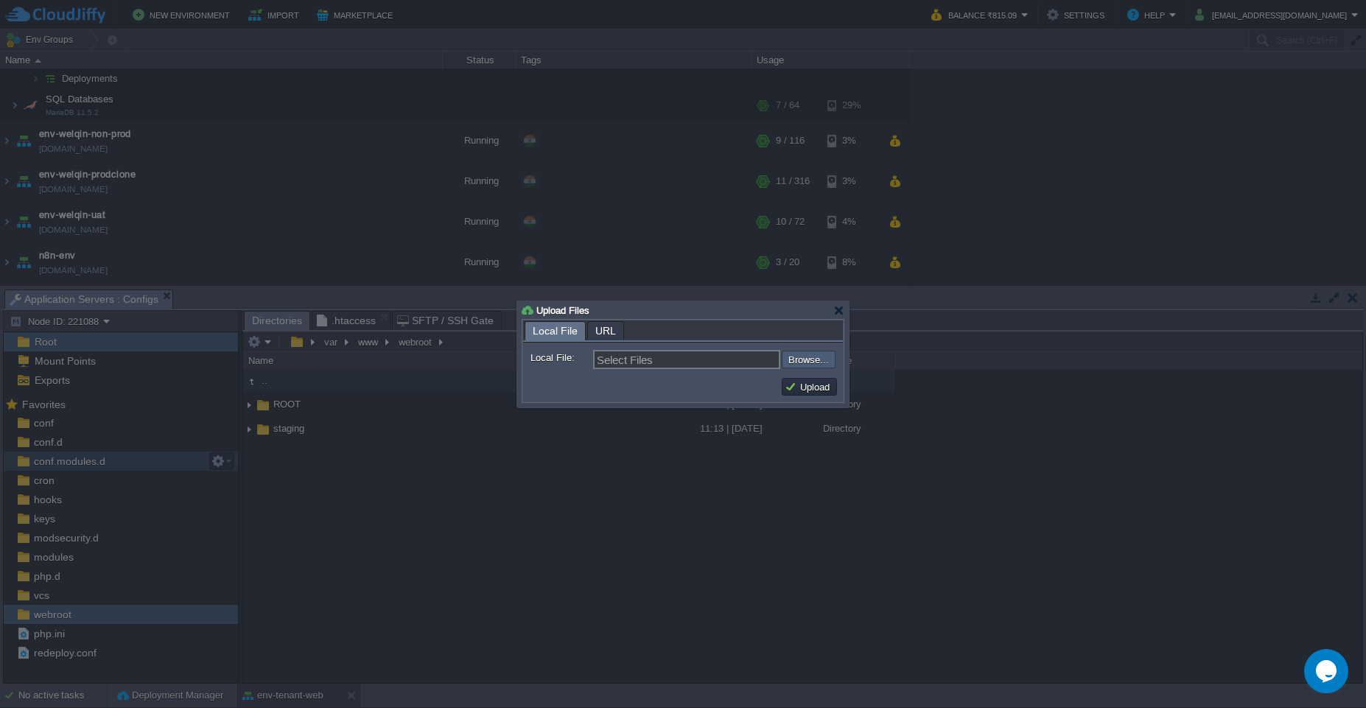
click at [794, 365] on input "file" at bounding box center [742, 360] width 186 height 18
type input "C:\fakepath\ROOT.zip"
type input "ROOT.zip"
click at [790, 386] on button "Upload" at bounding box center [808, 386] width 49 height 13
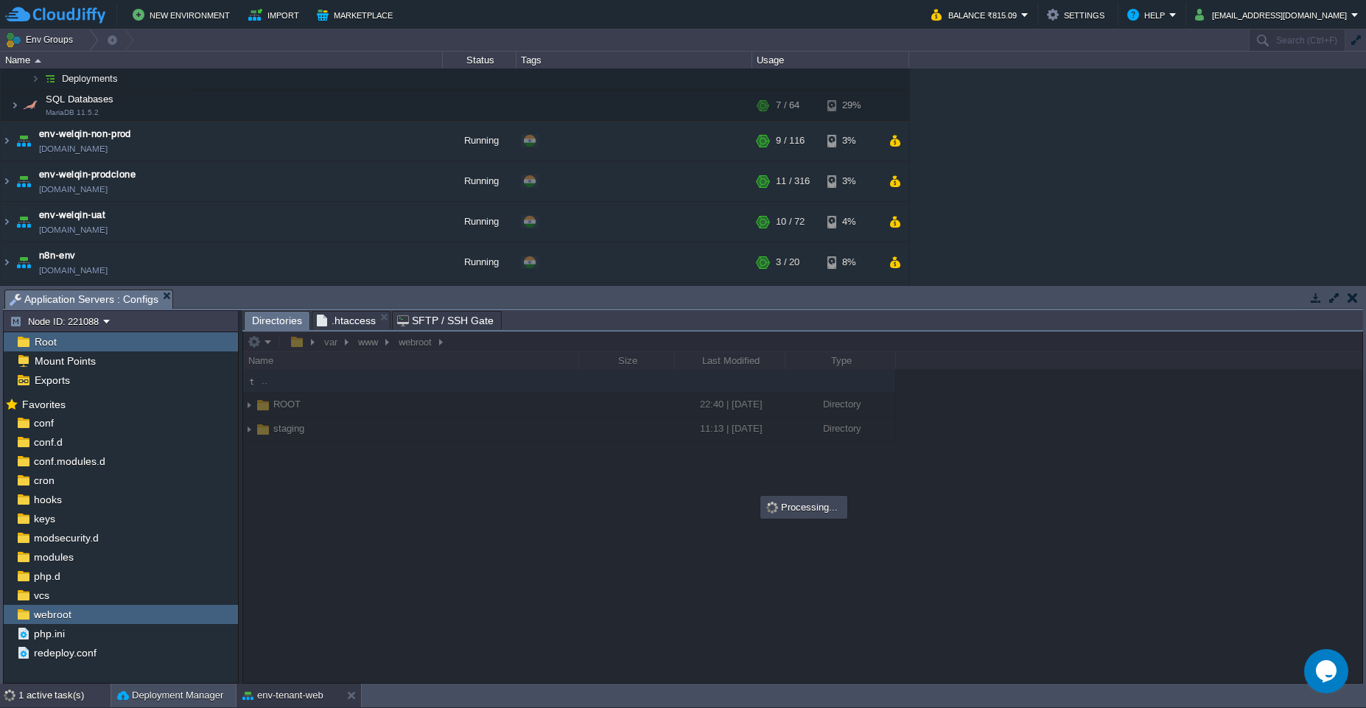
click at [60, 516] on div "1 active task(s)" at bounding box center [64, 696] width 92 height 24
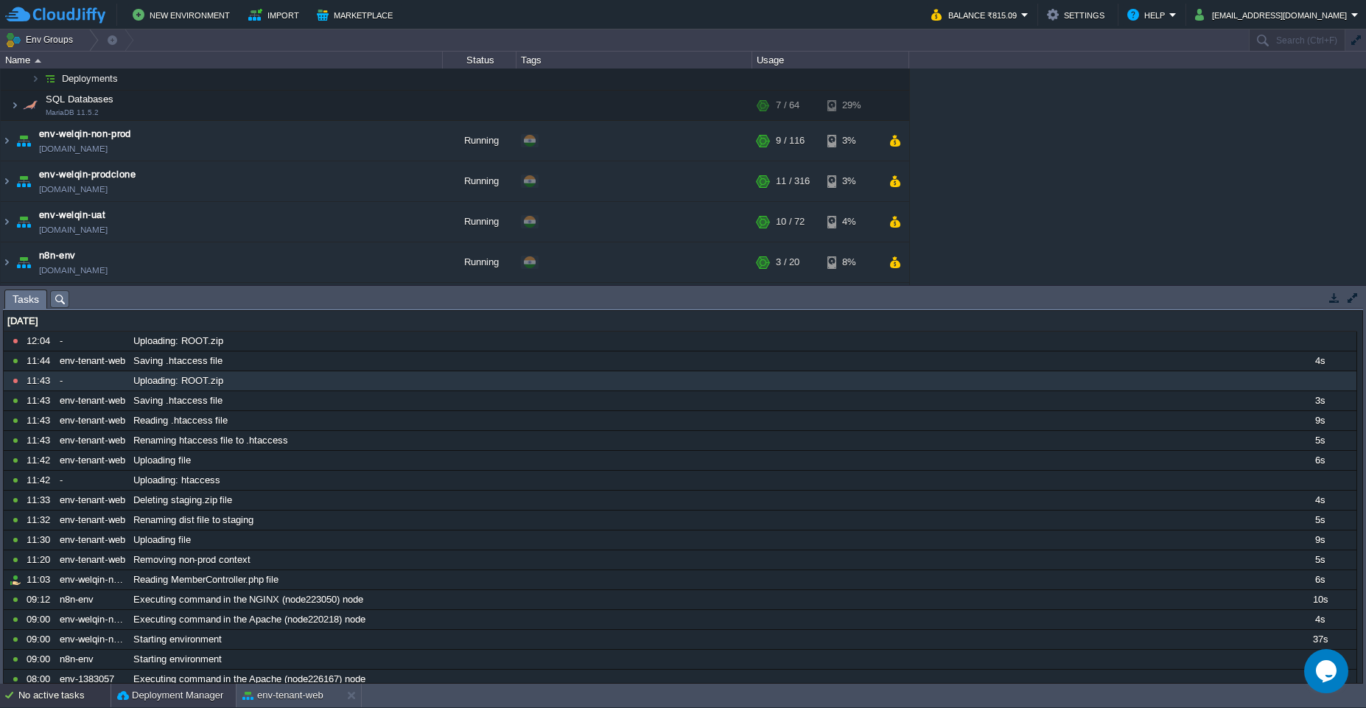
click at [203, 516] on button "Deployment Manager" at bounding box center [170, 695] width 106 height 15
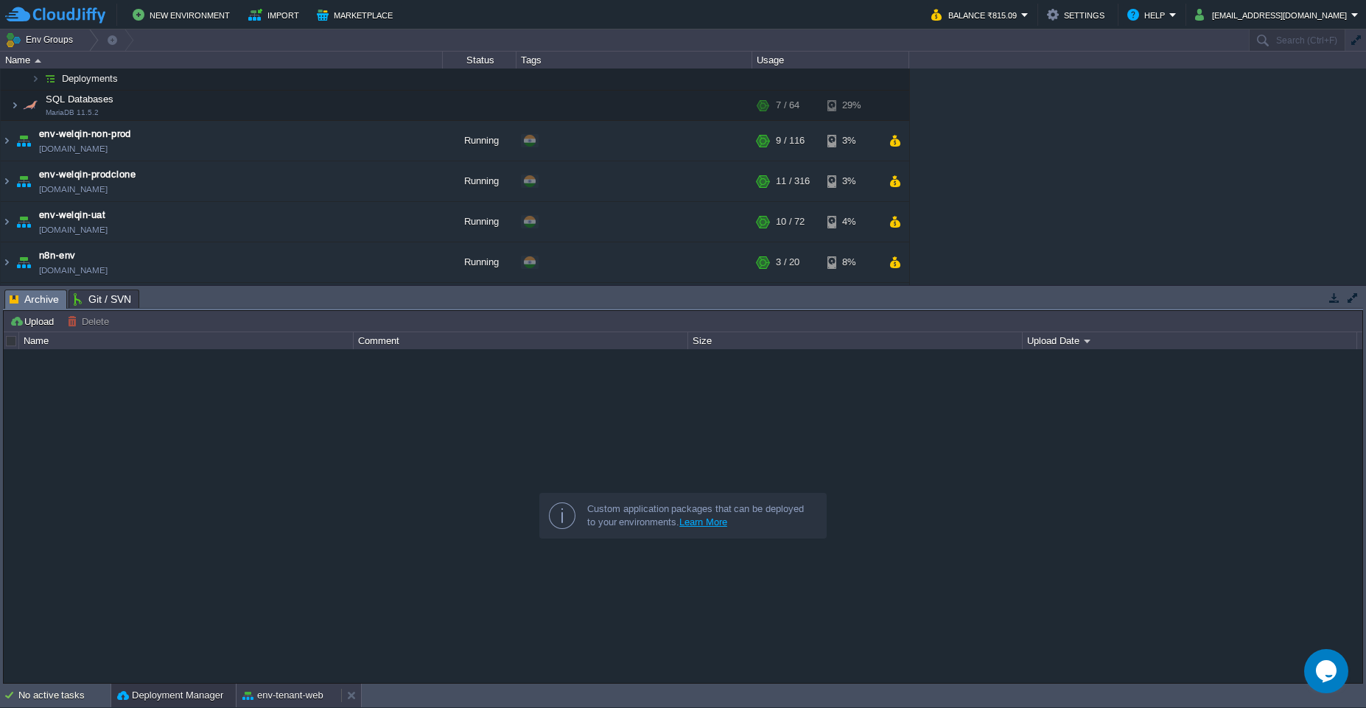
click at [269, 516] on button "env-tenant-web" at bounding box center [282, 695] width 81 height 15
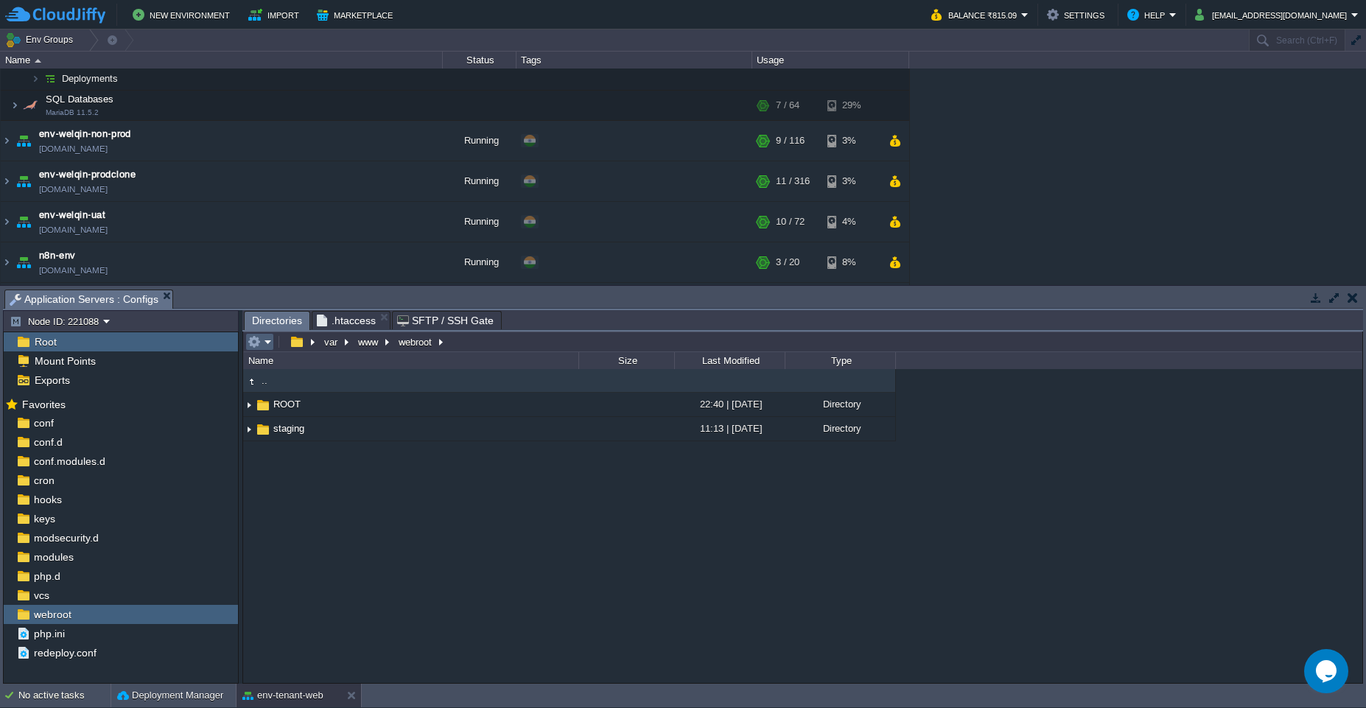
click at [264, 346] on em at bounding box center [259, 341] width 24 height 13
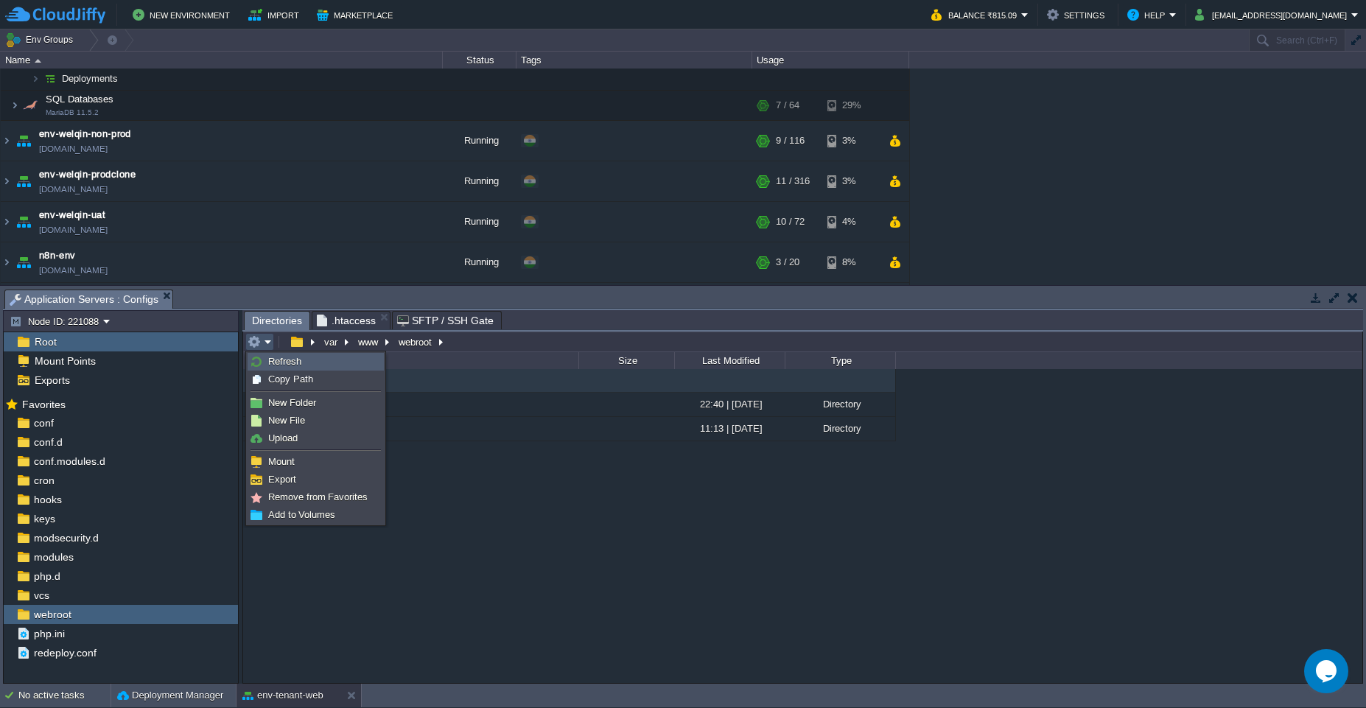
click at [280, 368] on link "Refresh" at bounding box center [315, 362] width 135 height 16
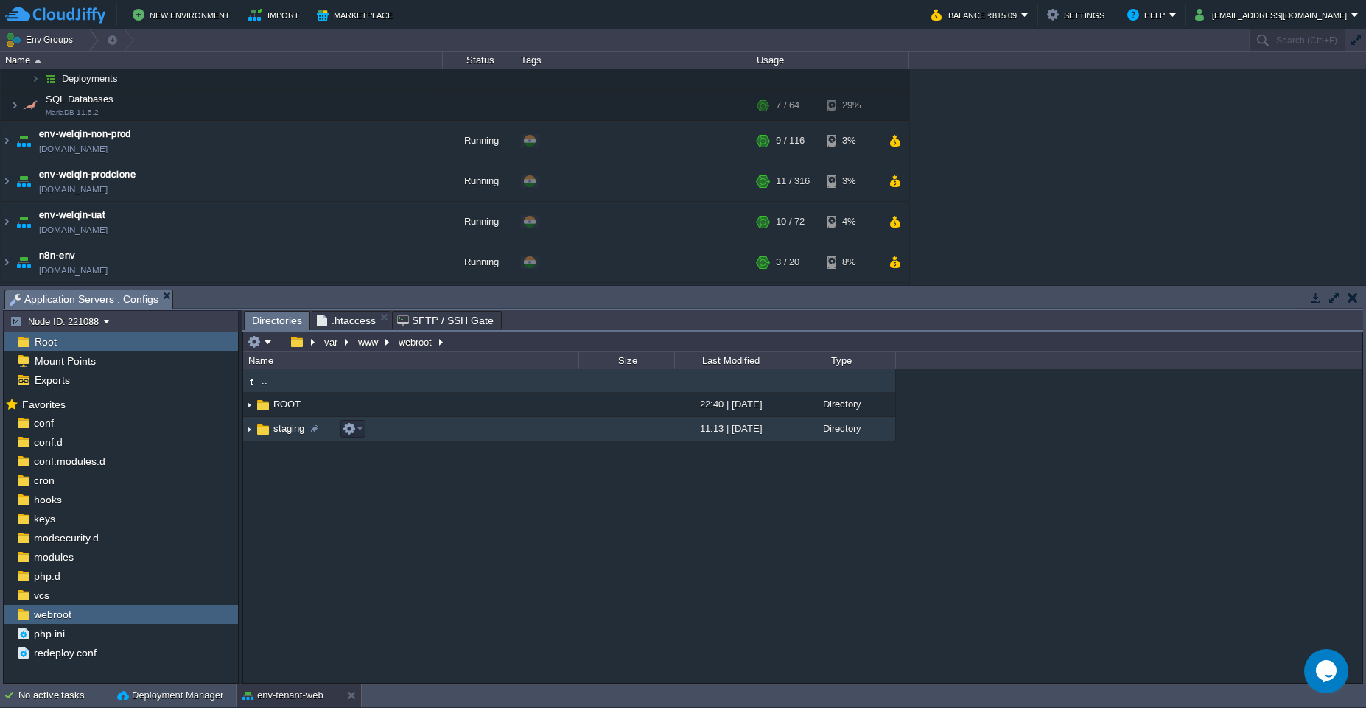
click at [247, 434] on img at bounding box center [249, 429] width 12 height 23
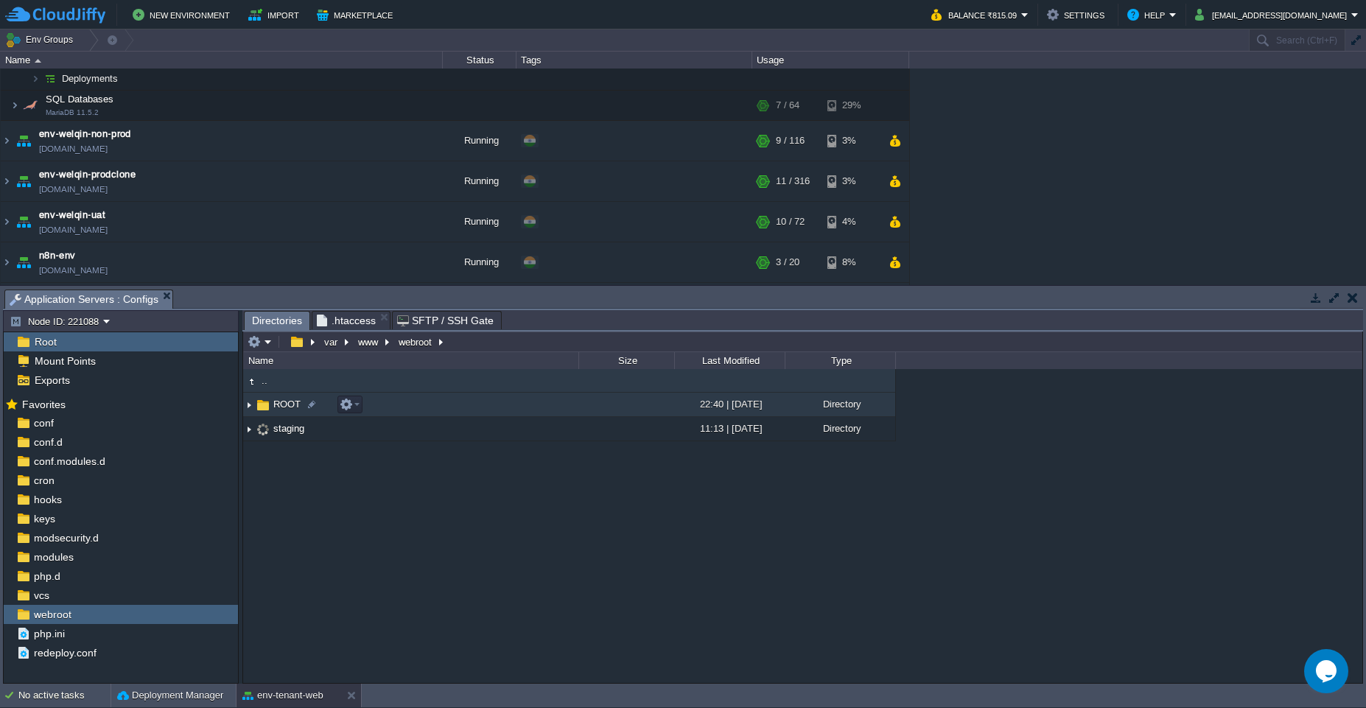
click at [247, 409] on img at bounding box center [249, 404] width 12 height 23
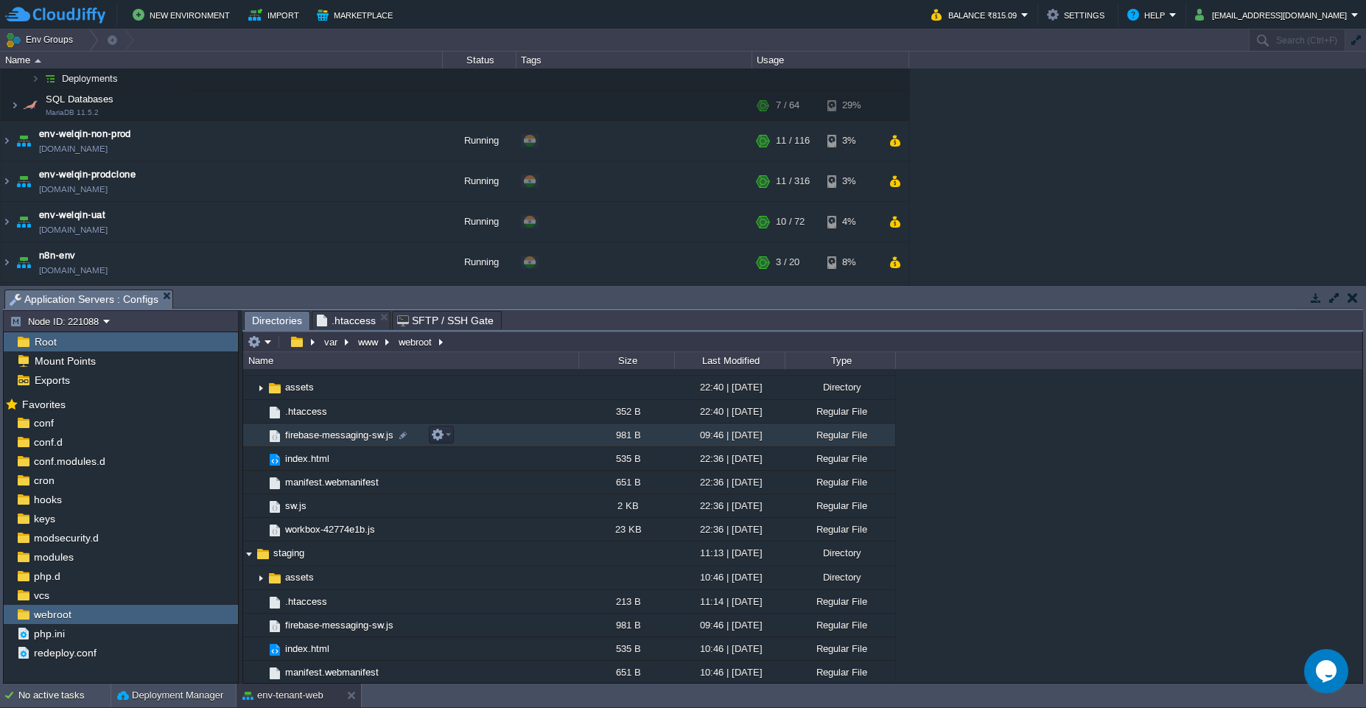
scroll to position [0, 0]
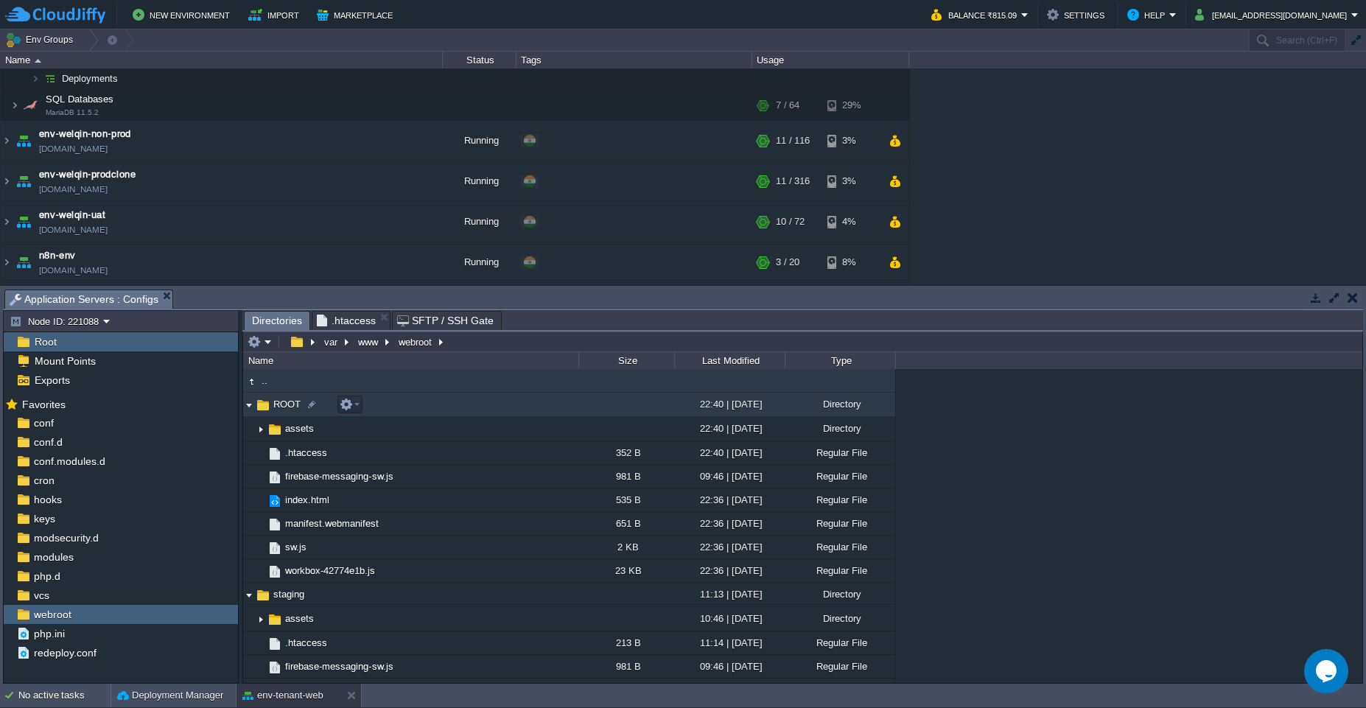
click at [248, 407] on img at bounding box center [249, 404] width 12 height 23
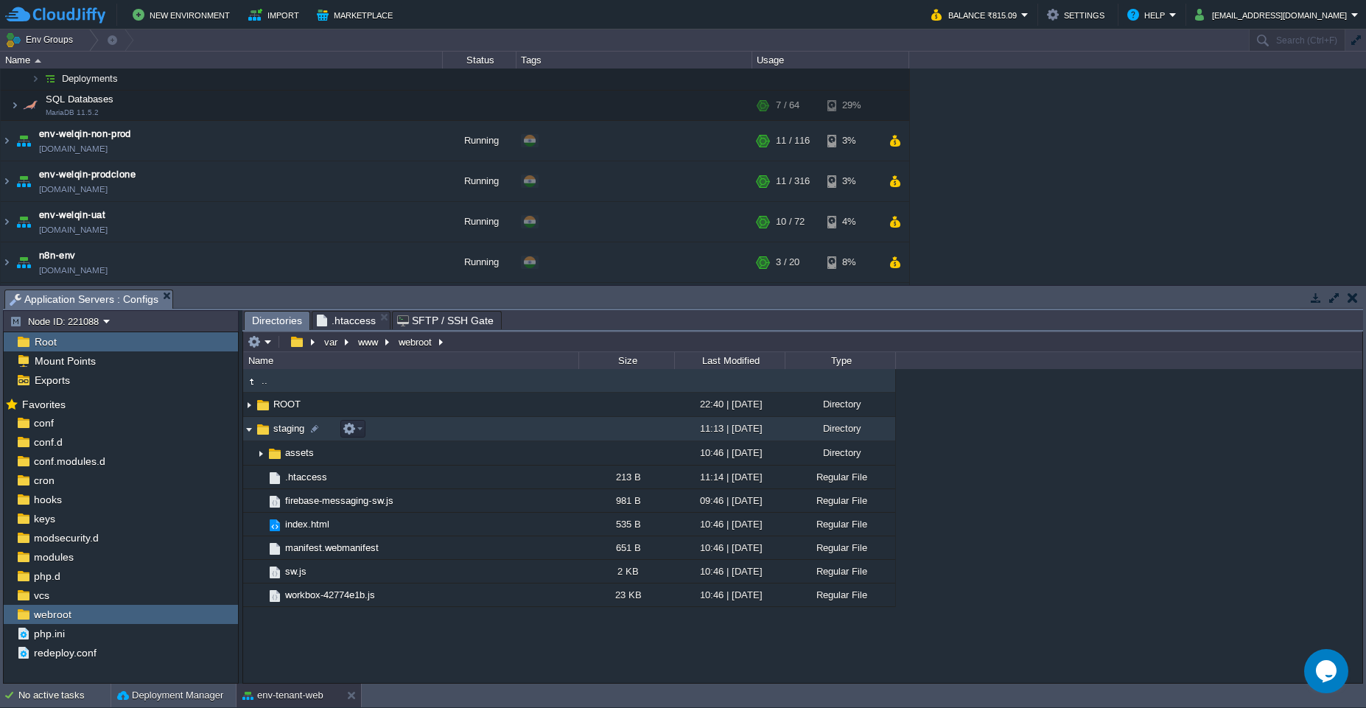
click at [246, 435] on img at bounding box center [249, 429] width 12 height 23
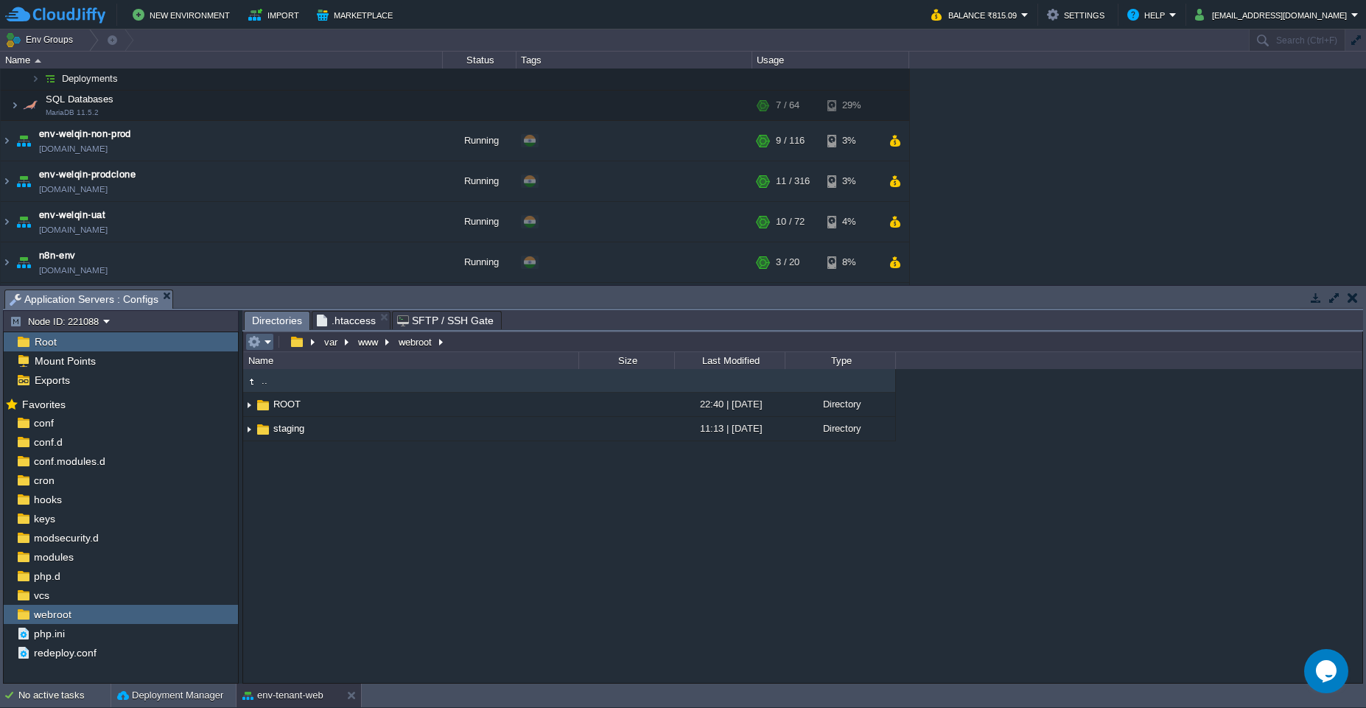
click at [267, 342] on em at bounding box center [259, 341] width 24 height 13
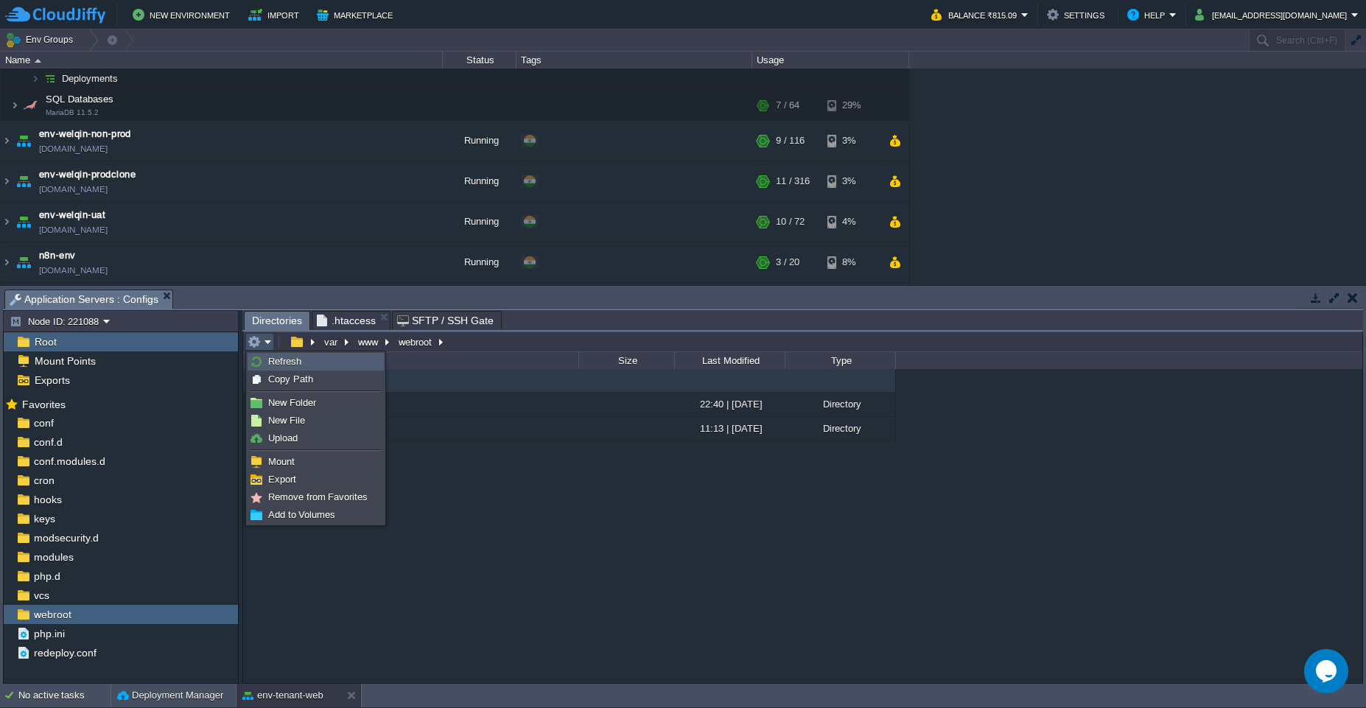
click at [282, 359] on span "Refresh" at bounding box center [284, 361] width 33 height 11
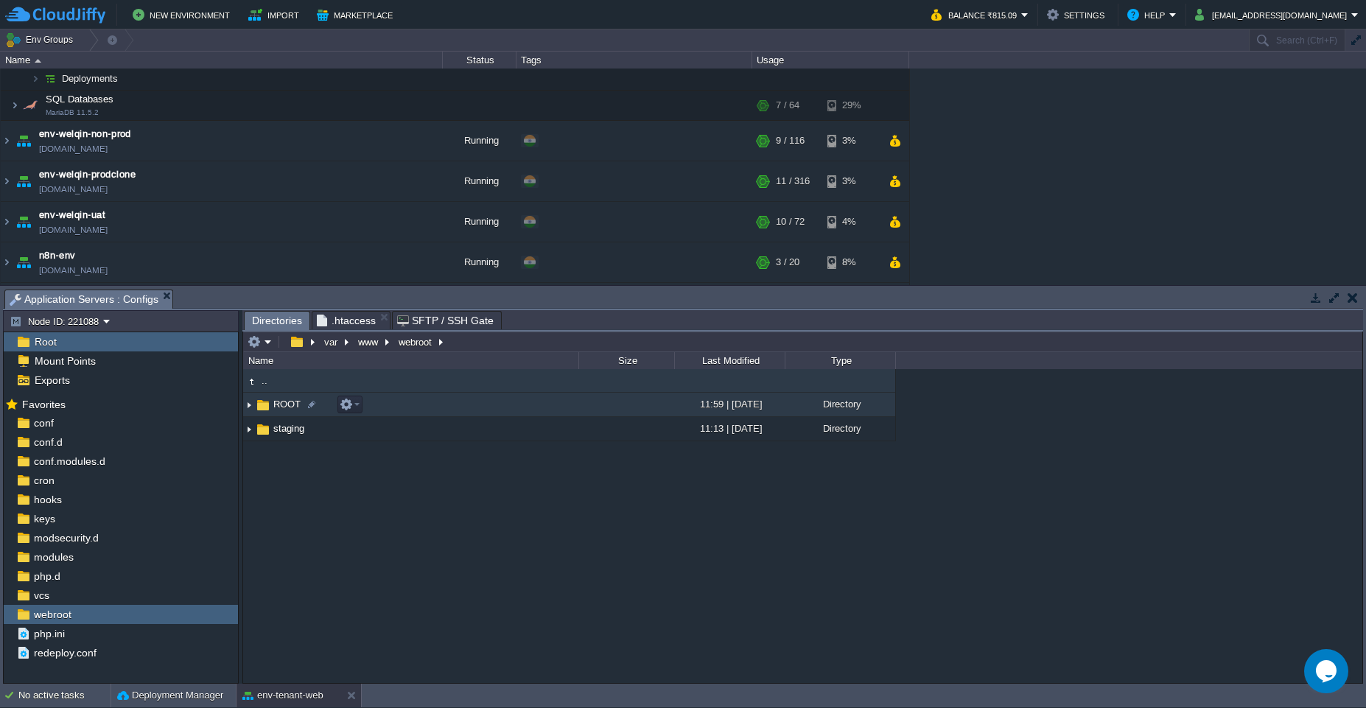
click at [250, 407] on img at bounding box center [249, 404] width 12 height 23
